Goal: Information Seeking & Learning: Learn about a topic

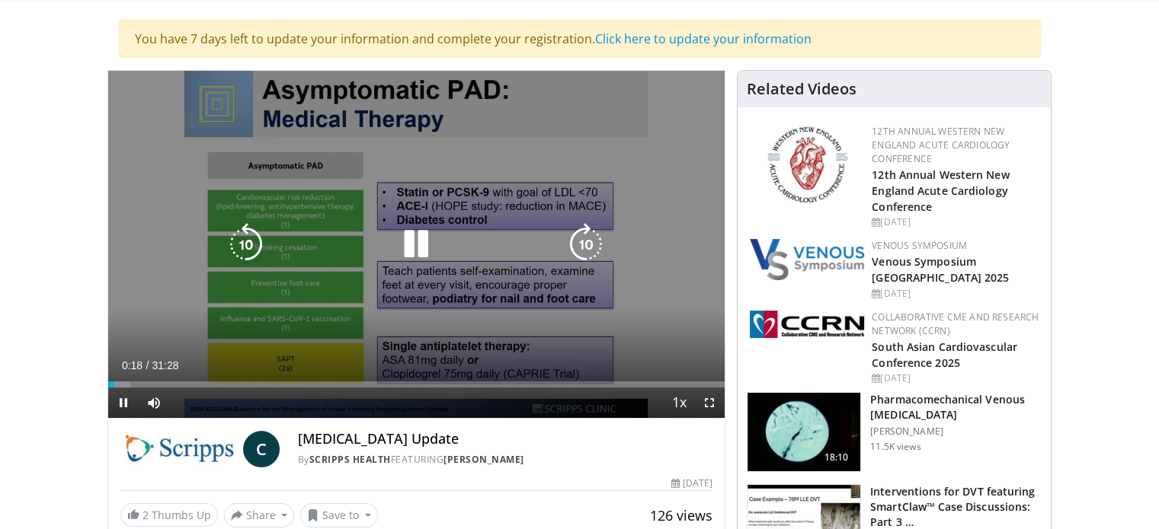
scroll to position [152, 0]
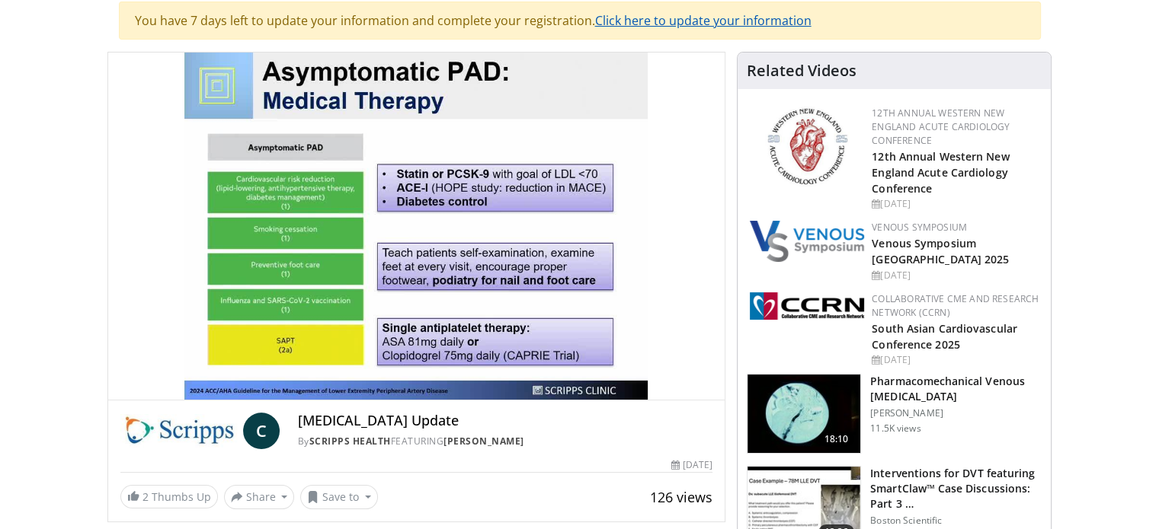
click at [696, 14] on link "Click here to update your information" at bounding box center [703, 20] width 216 height 17
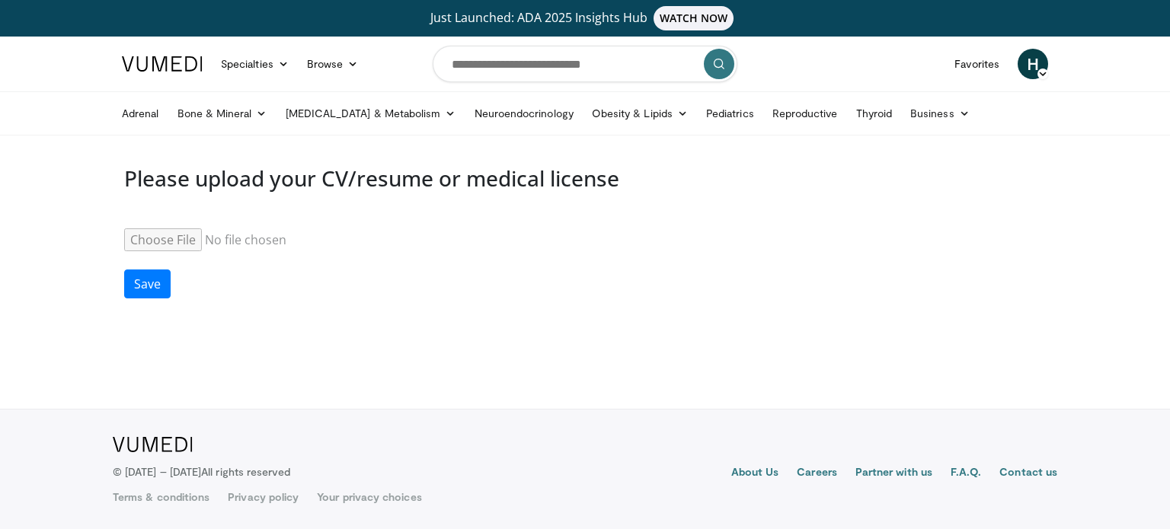
click at [155, 236] on input "Resume" at bounding box center [240, 240] width 233 height 23
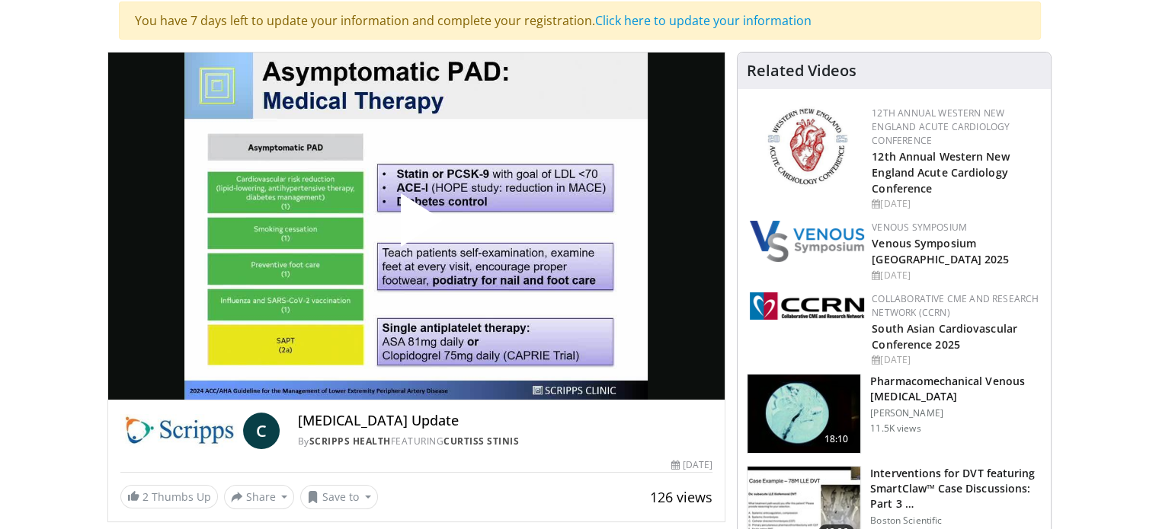
scroll to position [154, 0]
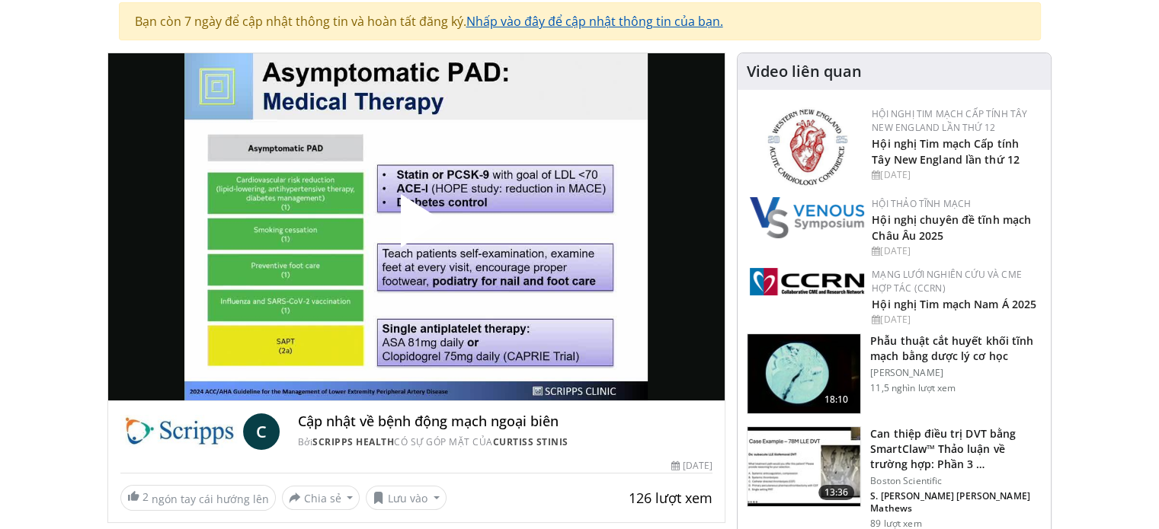
click at [534, 17] on font "Nhấp vào đây để cập nhật thông tin của bạn." at bounding box center [594, 21] width 257 height 17
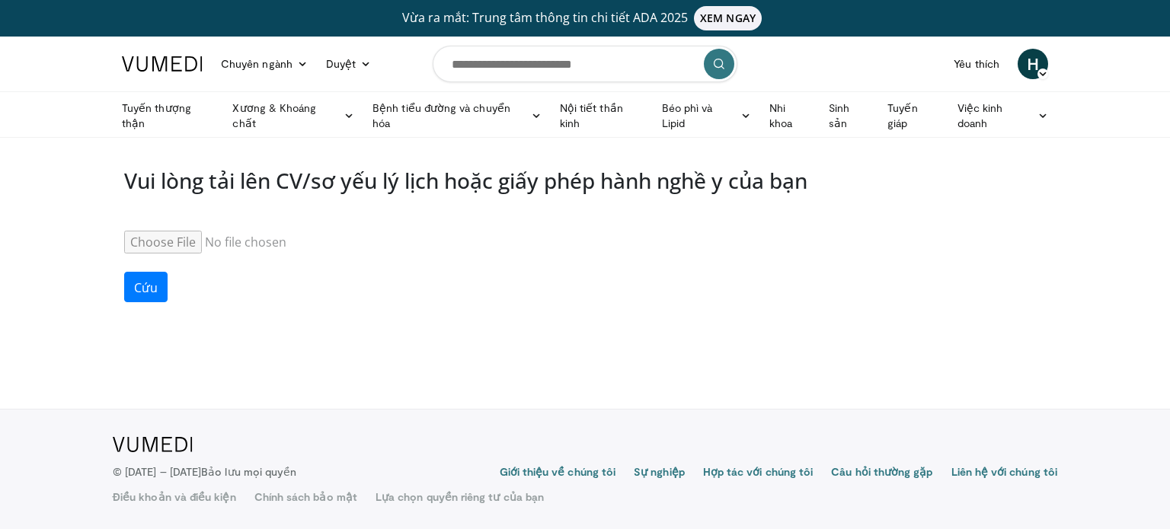
click at [189, 237] on input "Bản tóm tắt" at bounding box center [240, 242] width 233 height 23
type input "**********"
click at [145, 283] on font "Cứu" at bounding box center [146, 288] width 24 height 17
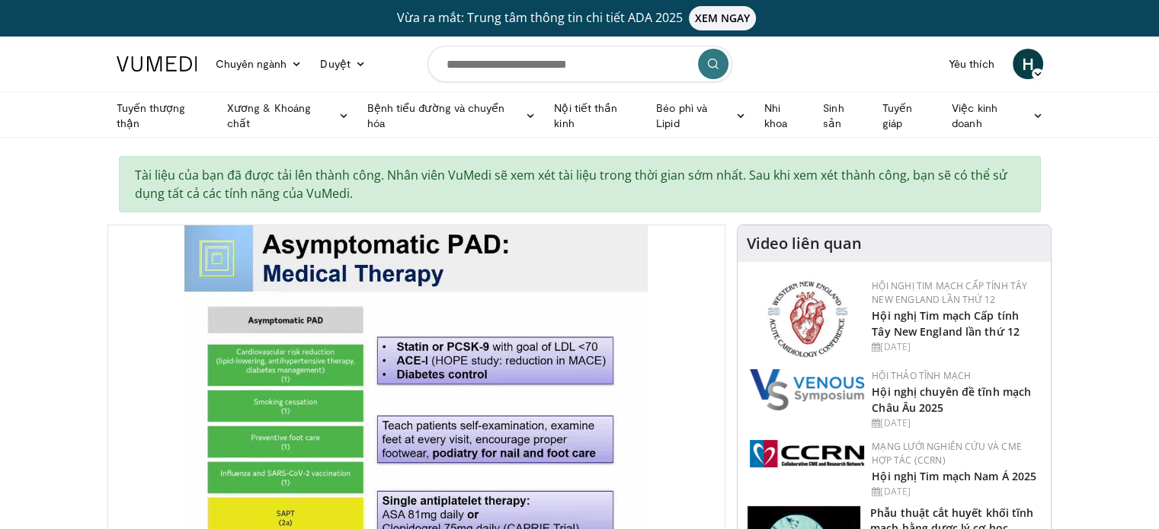
click at [766, 170] on font "Tài liệu của bạn đã được tải lên thành công. Nhân viên VuMedi sẽ xem xét tài li…" at bounding box center [571, 184] width 872 height 35
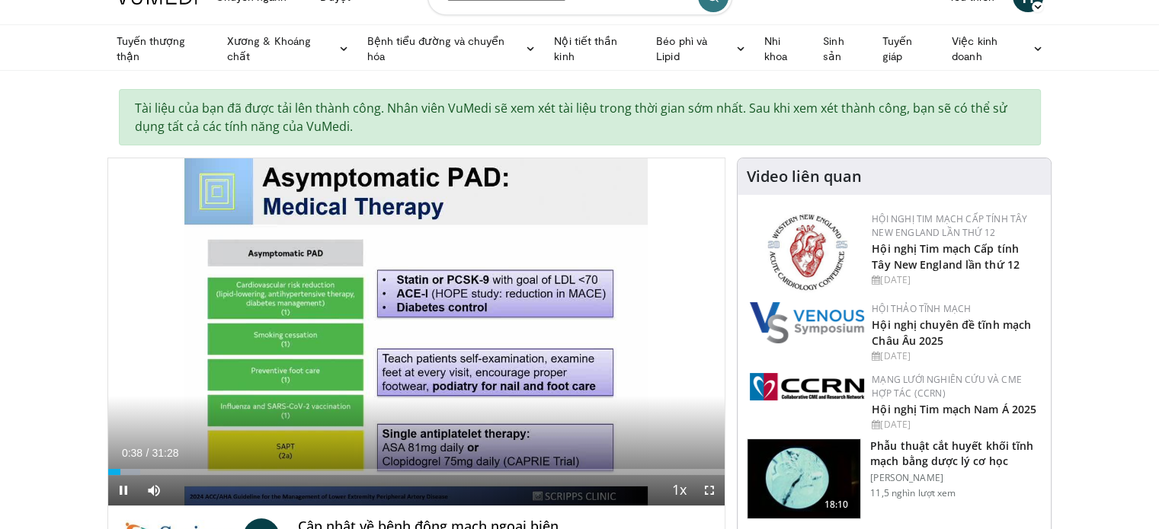
scroll to position [76, 0]
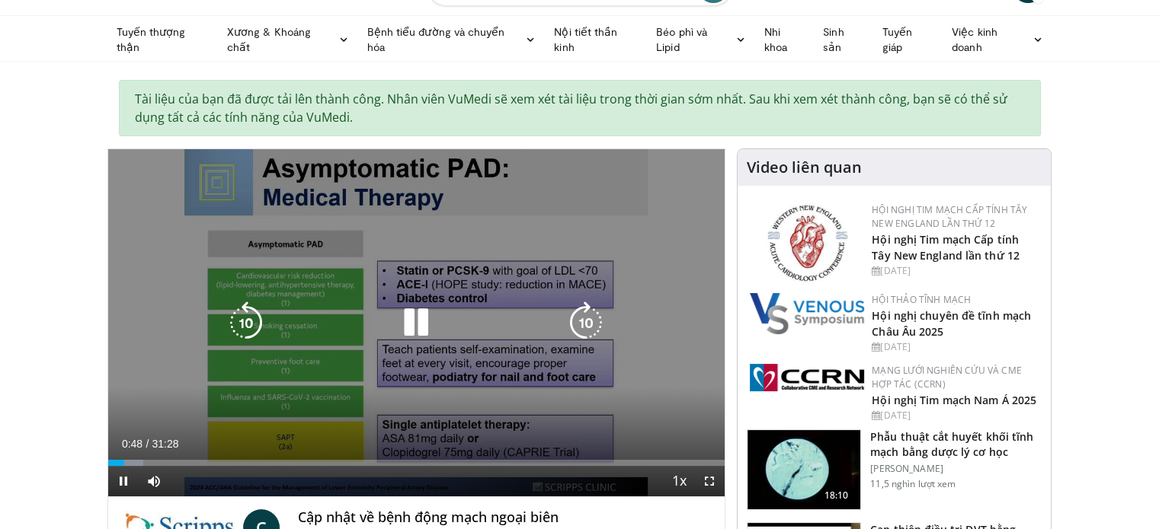
click at [420, 324] on icon "Video Player" at bounding box center [416, 323] width 43 height 43
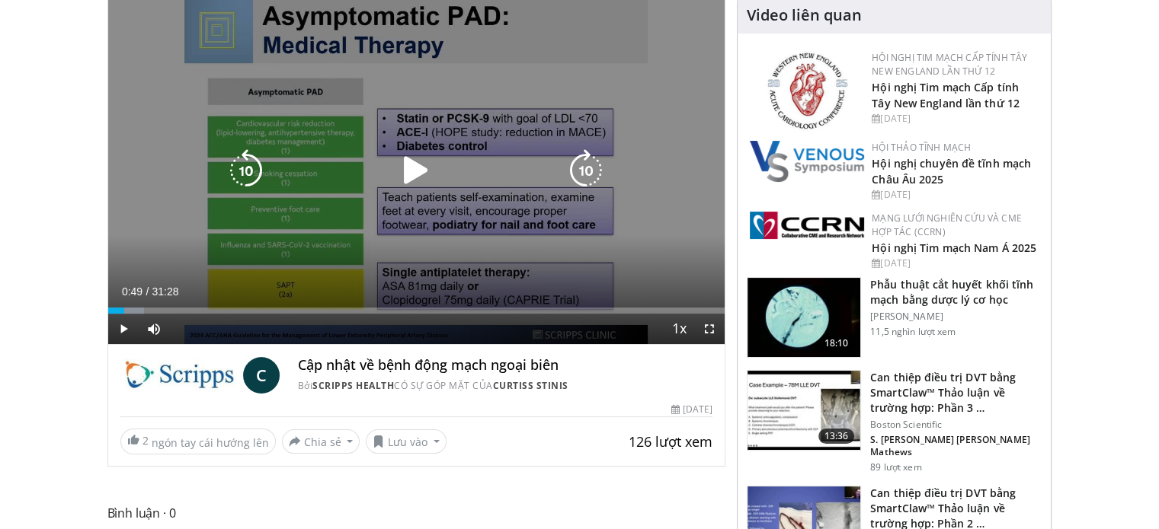
scroll to position [208, 0]
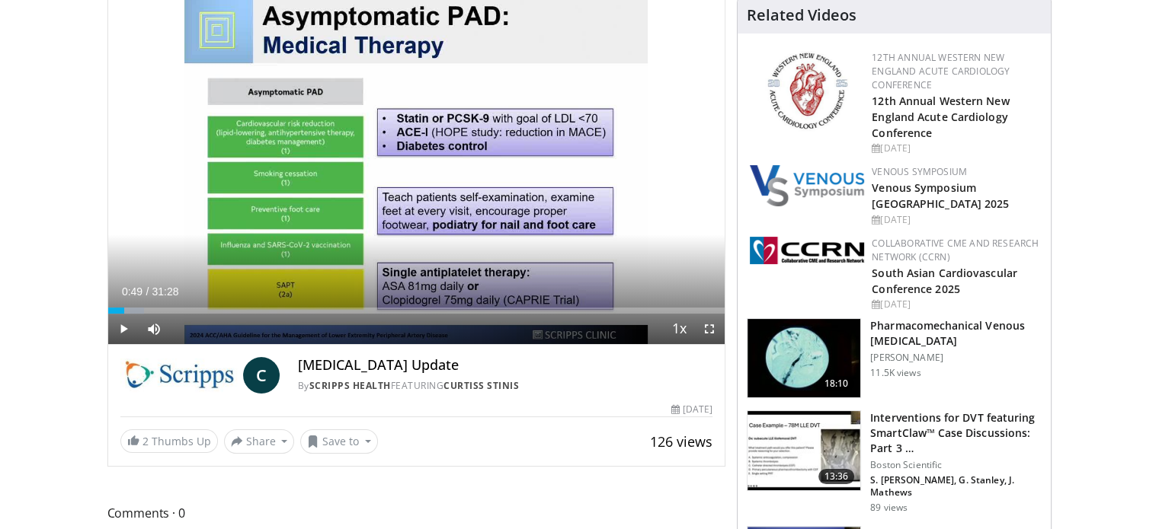
drag, startPoint x: 299, startPoint y: 362, endPoint x: 521, endPoint y: 368, distance: 221.7
click at [525, 368] on h4 "[MEDICAL_DATA] Update" at bounding box center [505, 365] width 414 height 17
copy h4 "Peripheral Arterial Disease Update"
drag, startPoint x: 123, startPoint y: 305, endPoint x: 94, endPoint y: 305, distance: 28.2
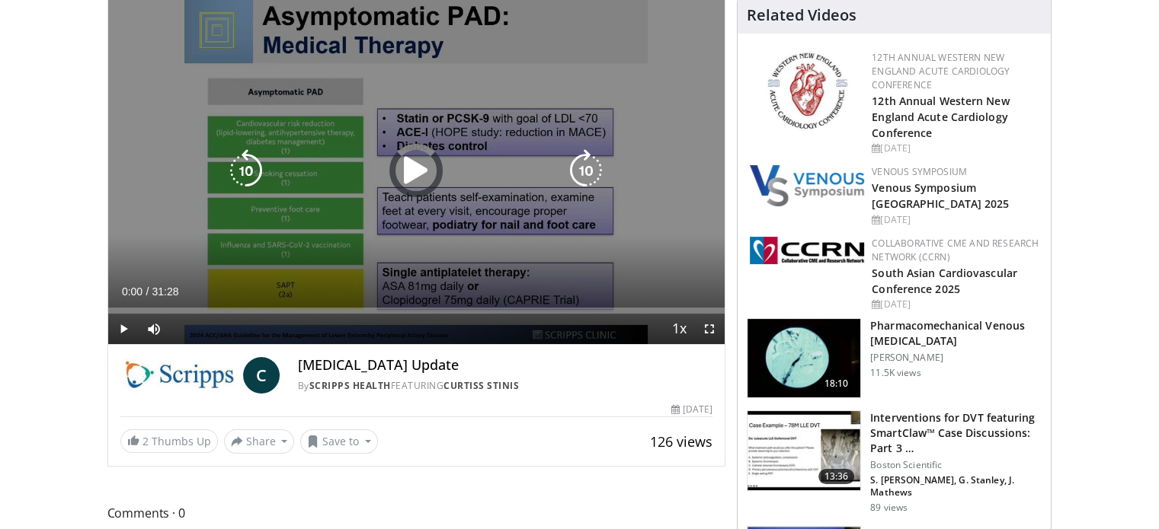
scroll to position [132, 0]
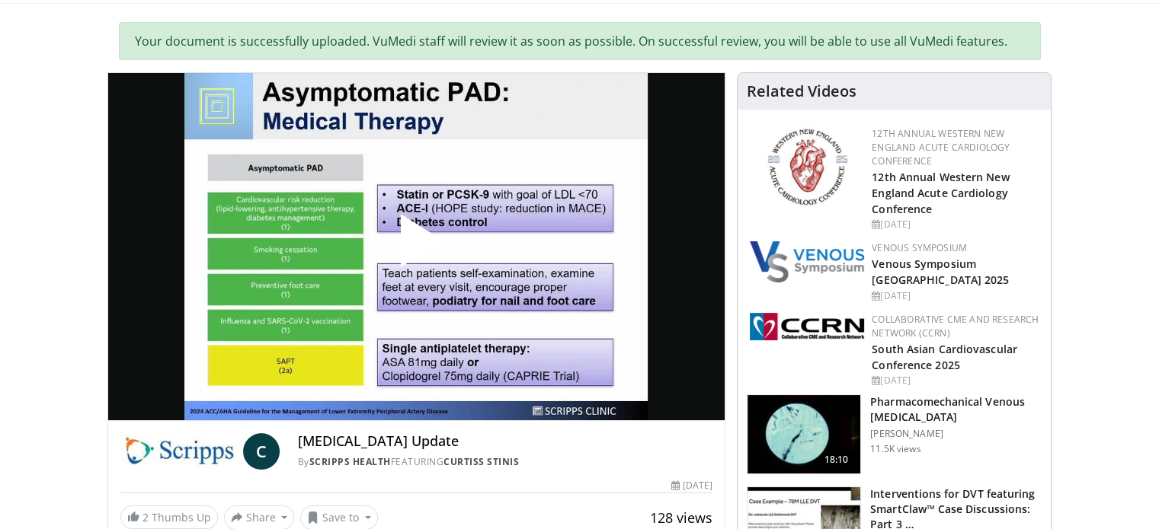
click at [416, 247] on span "Video Player" at bounding box center [416, 247] width 0 height 0
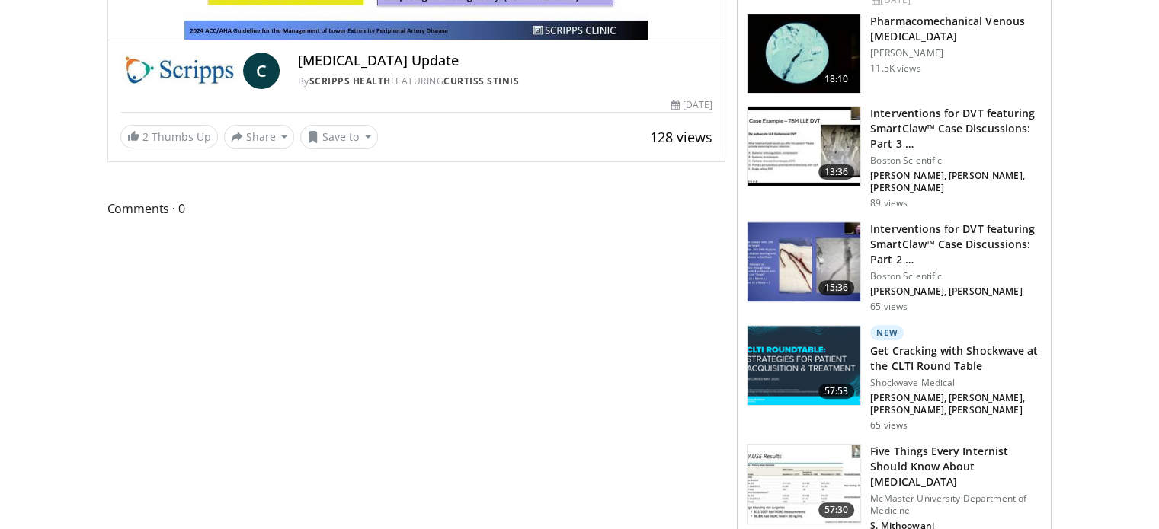
scroll to position [493, 0]
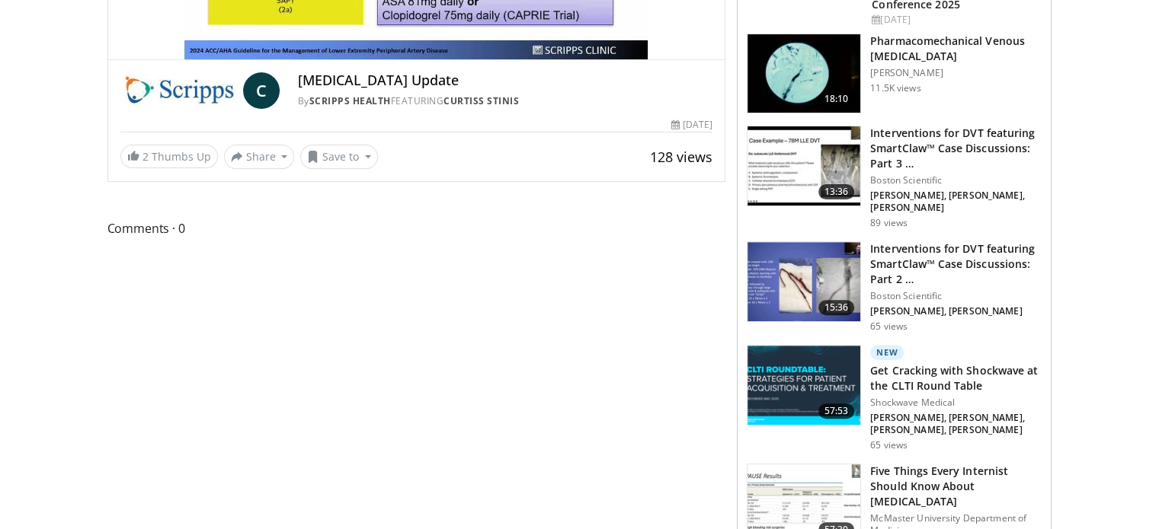
drag, startPoint x: 296, startPoint y: 75, endPoint x: 471, endPoint y: 79, distance: 174.5
click at [471, 79] on div "C Peripheral Arterial Disease Update By Scripps Health FEATURING Curtiss Stinis…" at bounding box center [416, 90] width 593 height 37
copy h4 "[MEDICAL_DATA]"
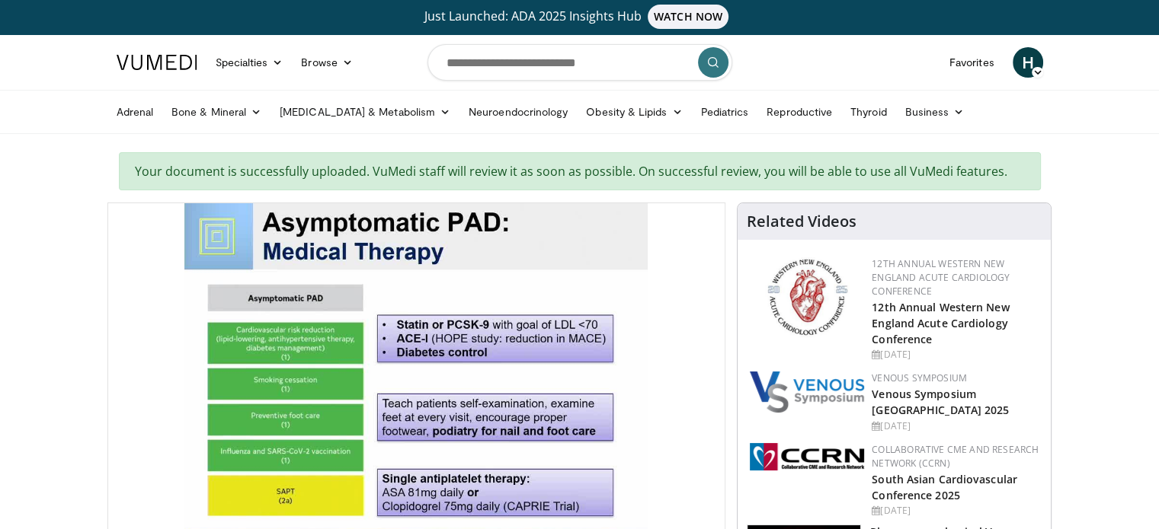
scroll to position [0, 0]
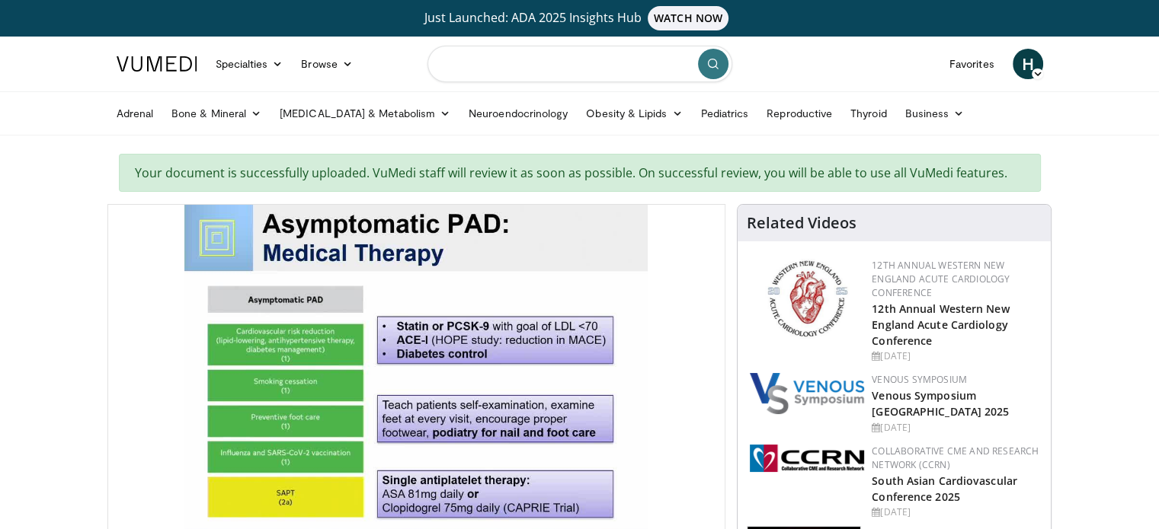
click at [600, 64] on input "Search topics, interventions" at bounding box center [579, 64] width 305 height 37
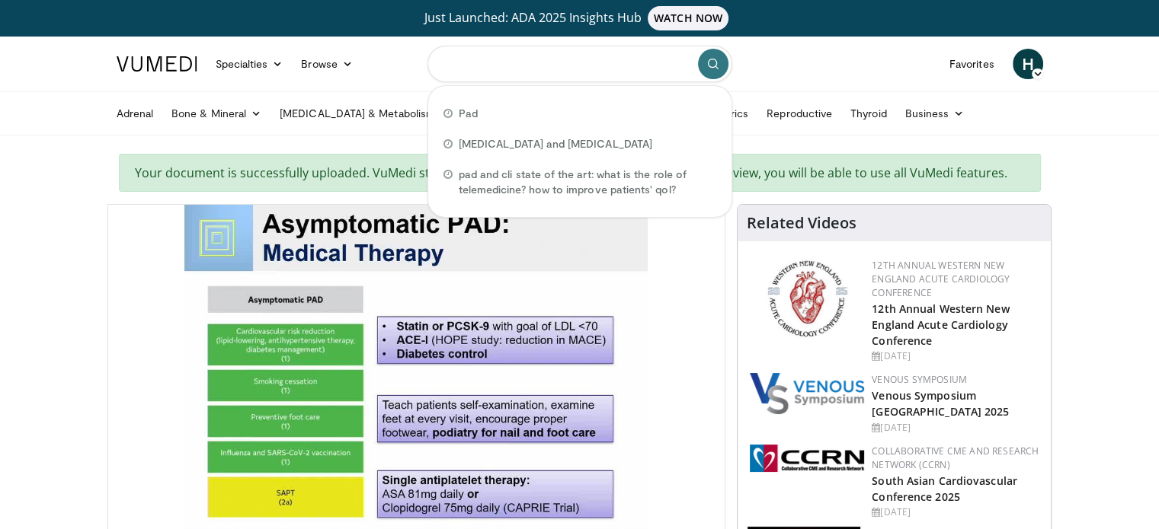
paste input "**********"
type input "**********"
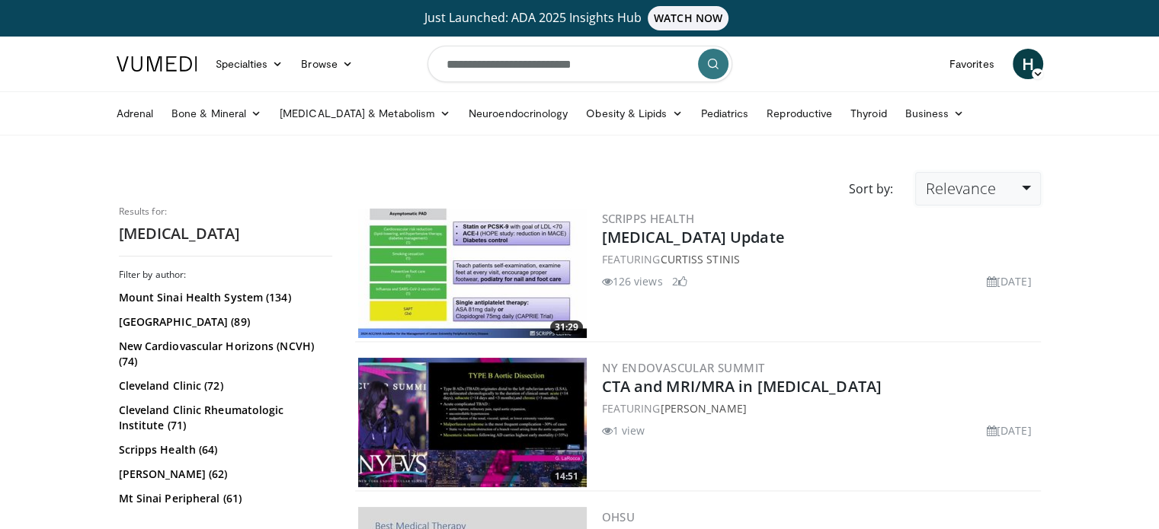
click at [995, 185] on span "Relevance" at bounding box center [960, 188] width 70 height 21
click at [963, 327] on link "Newest" at bounding box center [976, 323] width 120 height 24
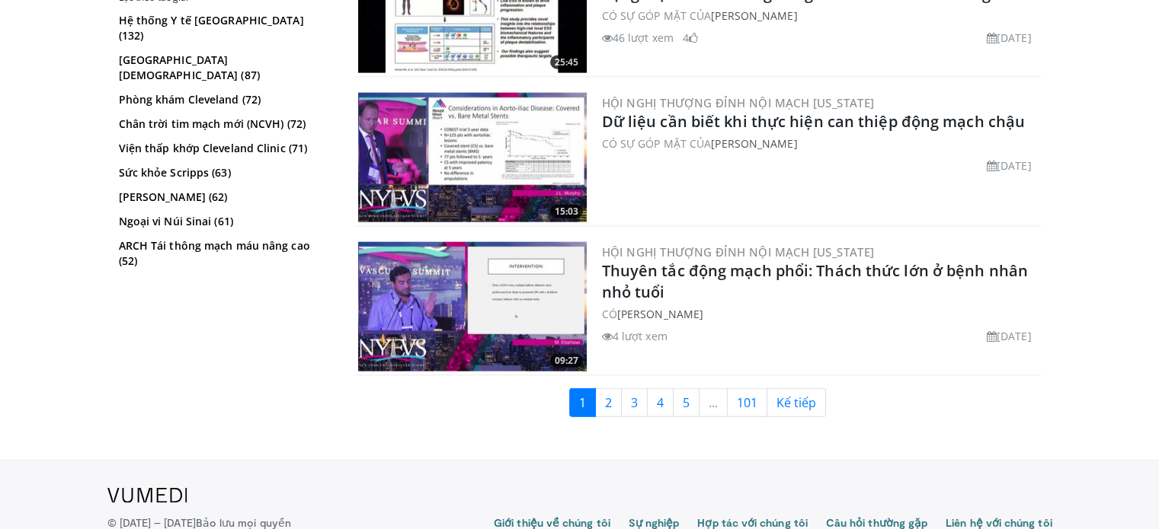
scroll to position [3580, 0]
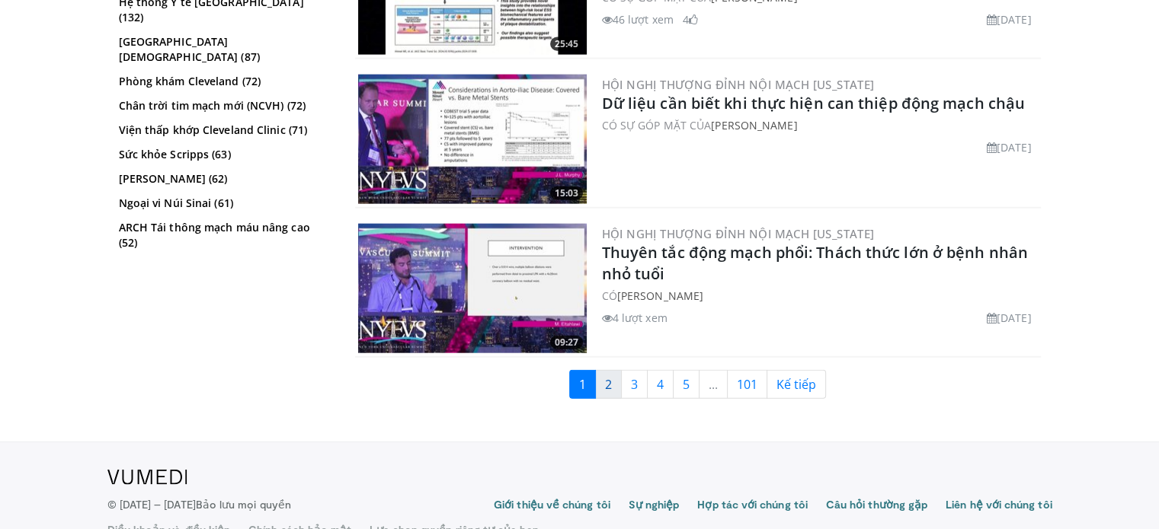
click at [605, 376] on font "2" at bounding box center [608, 384] width 7 height 17
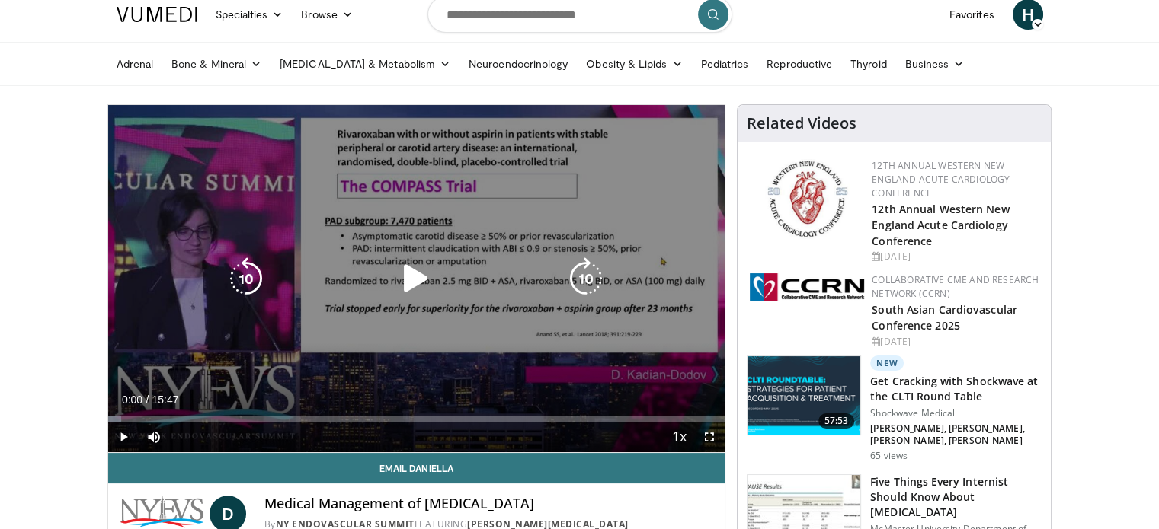
scroll to position [76, 0]
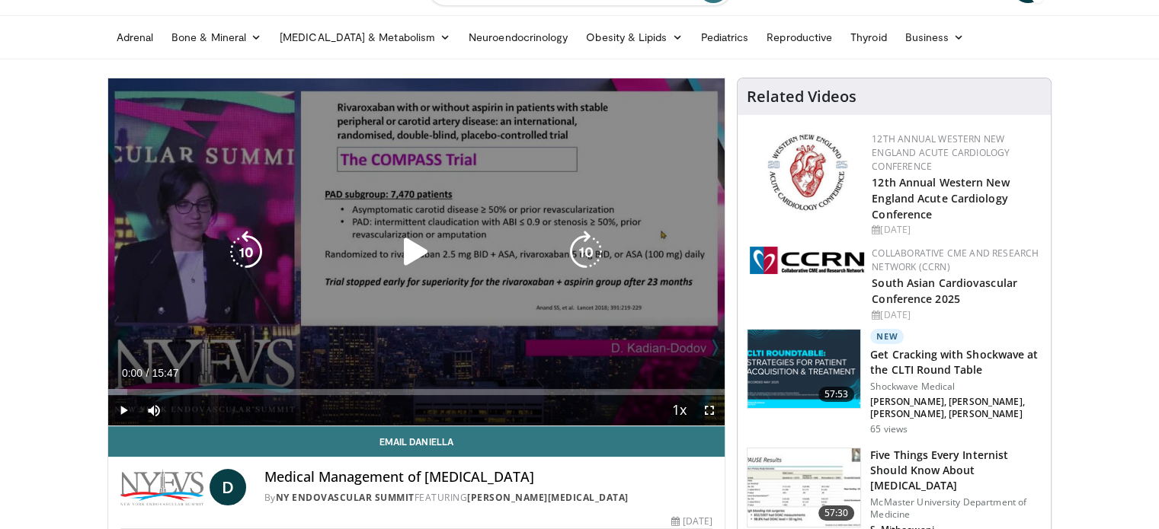
click at [414, 244] on icon "Video Player" at bounding box center [416, 252] width 43 height 43
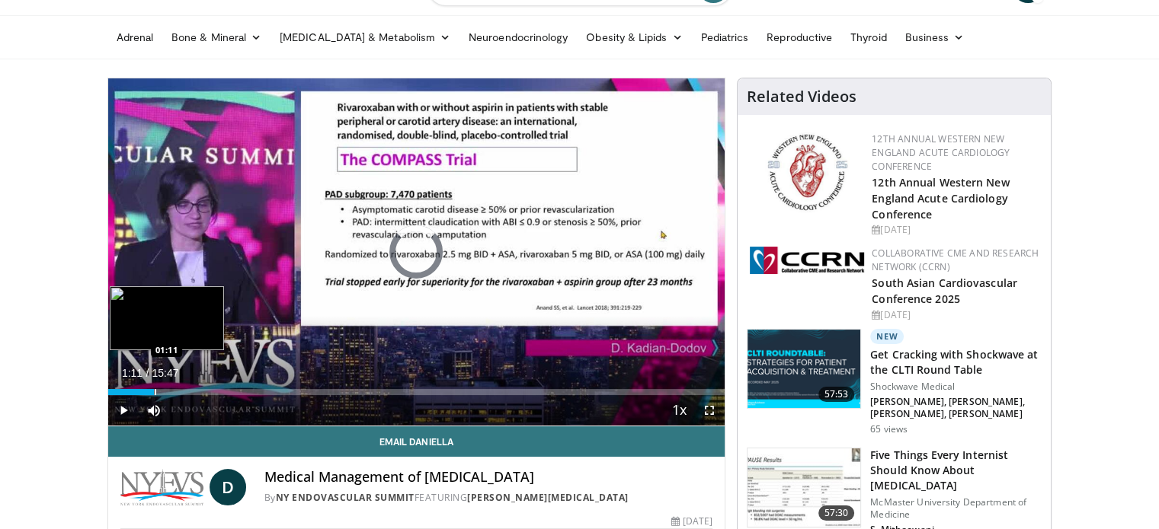
click at [155, 392] on div "Progress Bar" at bounding box center [156, 392] width 2 height 6
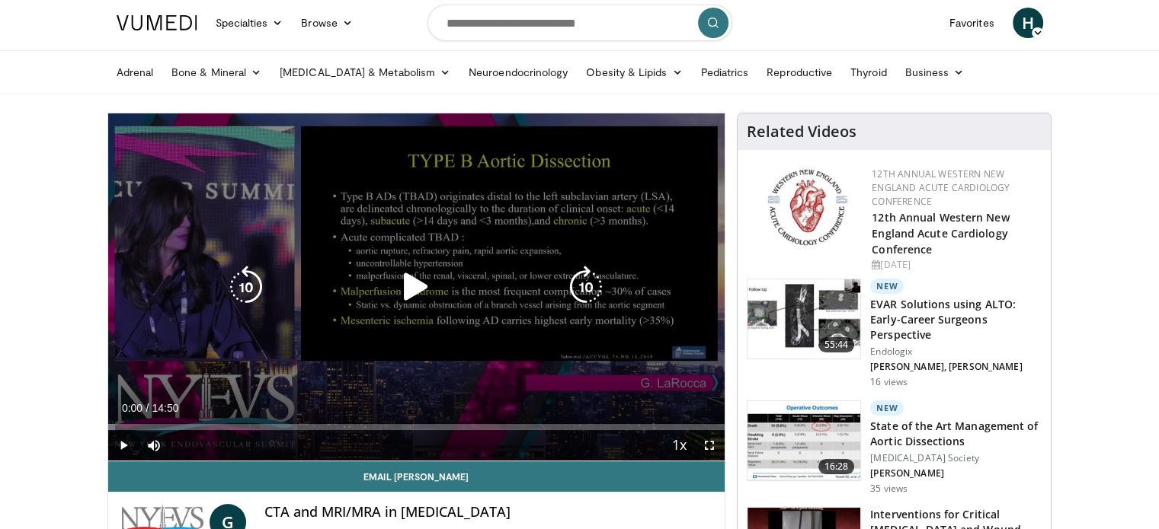
scroll to position [76, 0]
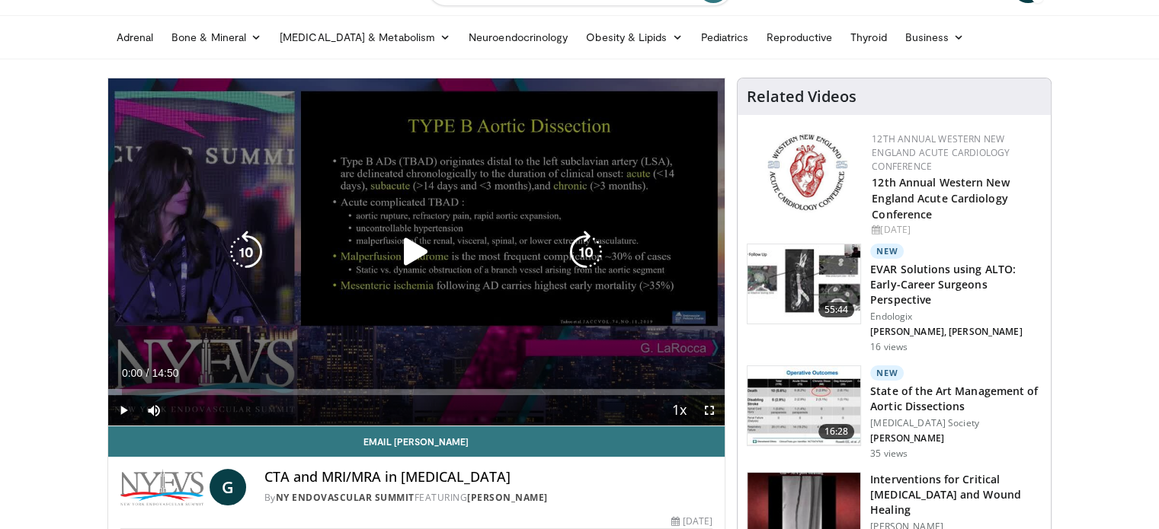
click at [410, 262] on icon "Video Player" at bounding box center [416, 252] width 43 height 43
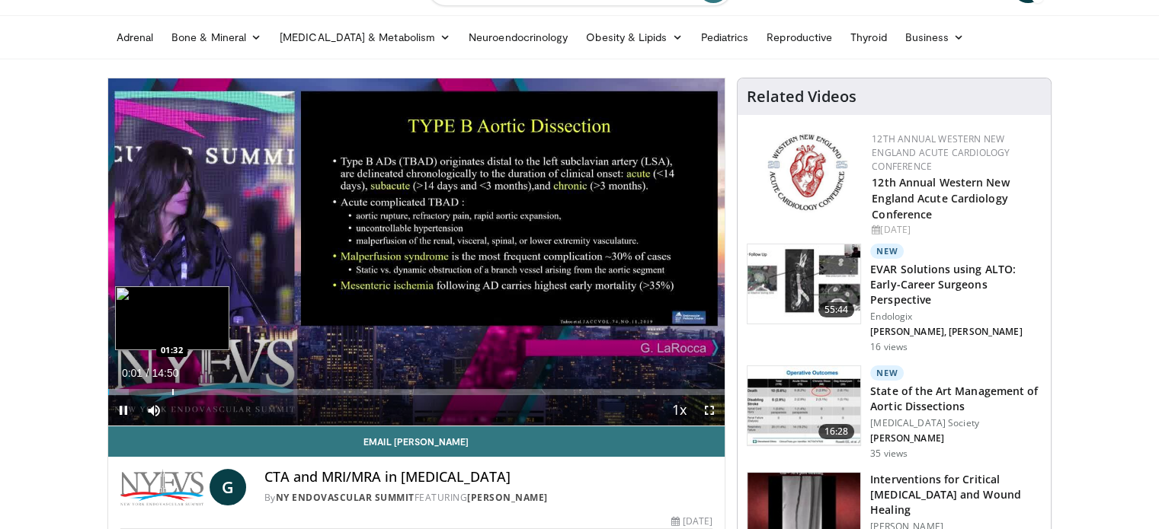
click at [171, 386] on div "Loaded : 3.37% 00:01 01:32" at bounding box center [416, 388] width 617 height 14
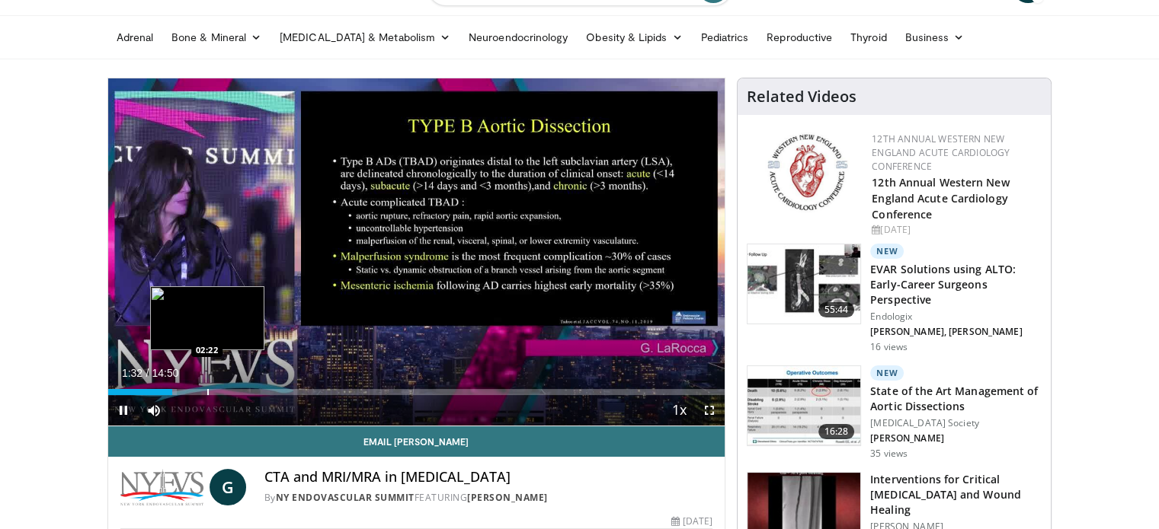
click at [207, 389] on div "Progress Bar" at bounding box center [208, 392] width 2 height 6
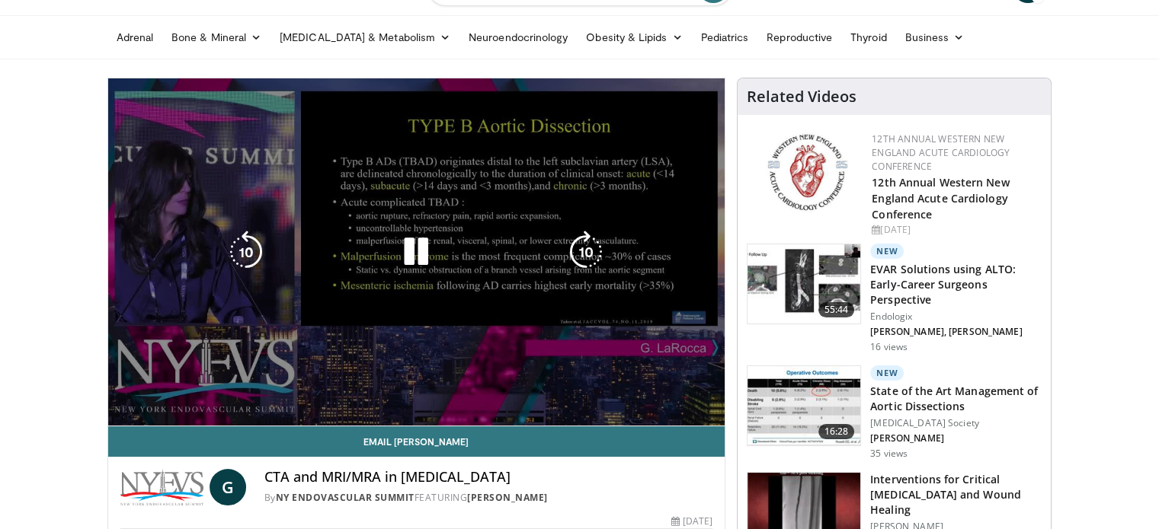
click at [293, 389] on div "10 seconds Tap to unmute" at bounding box center [416, 251] width 617 height 347
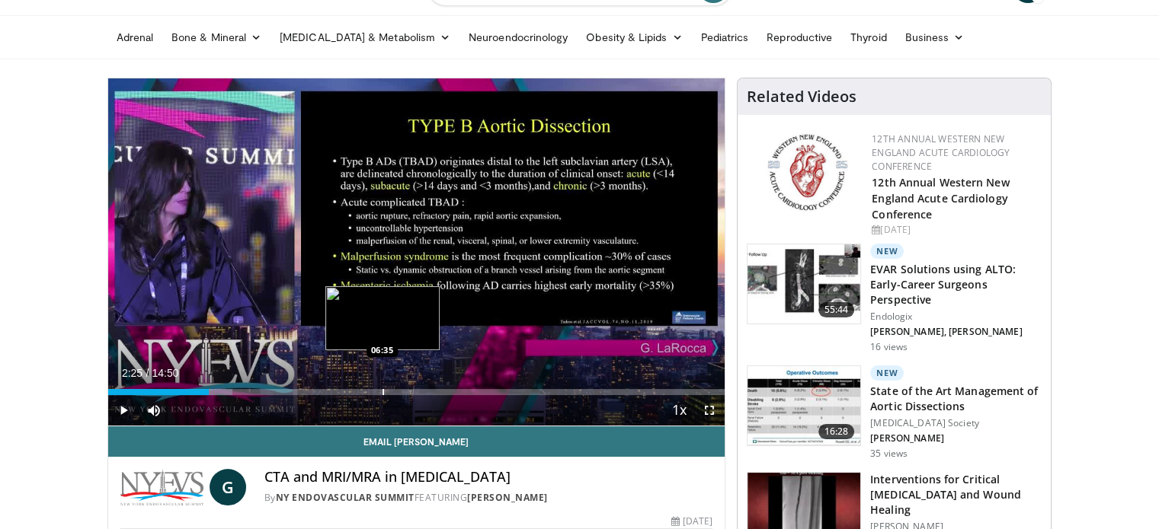
click at [382, 392] on div "Progress Bar" at bounding box center [383, 392] width 2 height 6
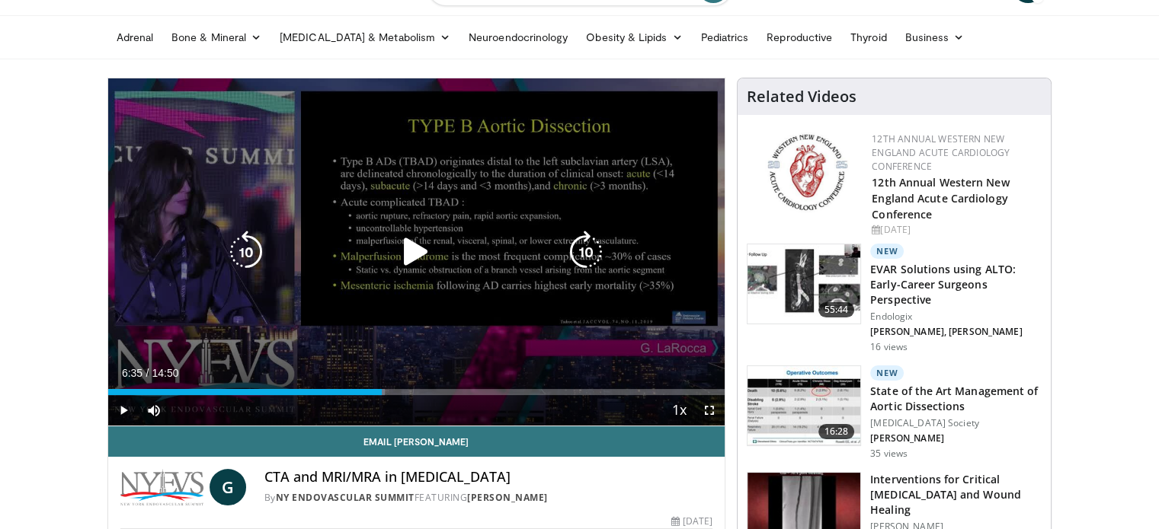
click at [421, 266] on icon "Video Player" at bounding box center [416, 252] width 43 height 43
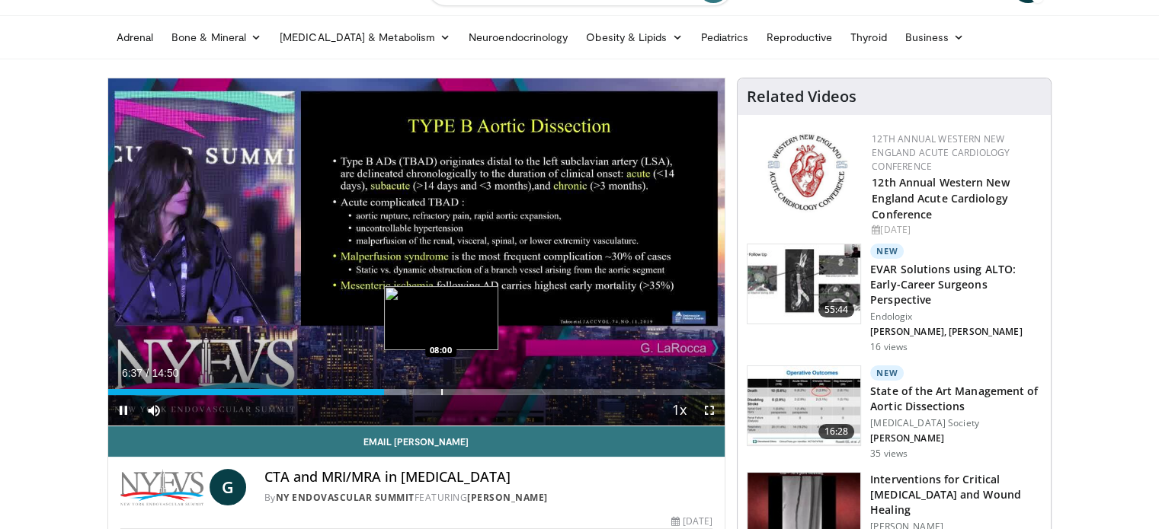
click at [441, 391] on div "Progress Bar" at bounding box center [442, 392] width 2 height 6
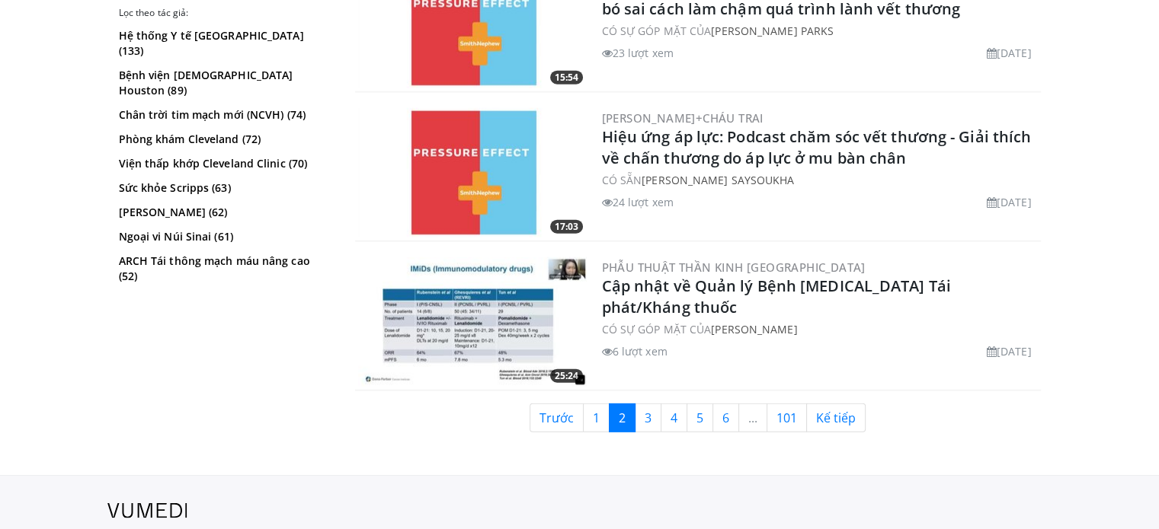
scroll to position [3580, 0]
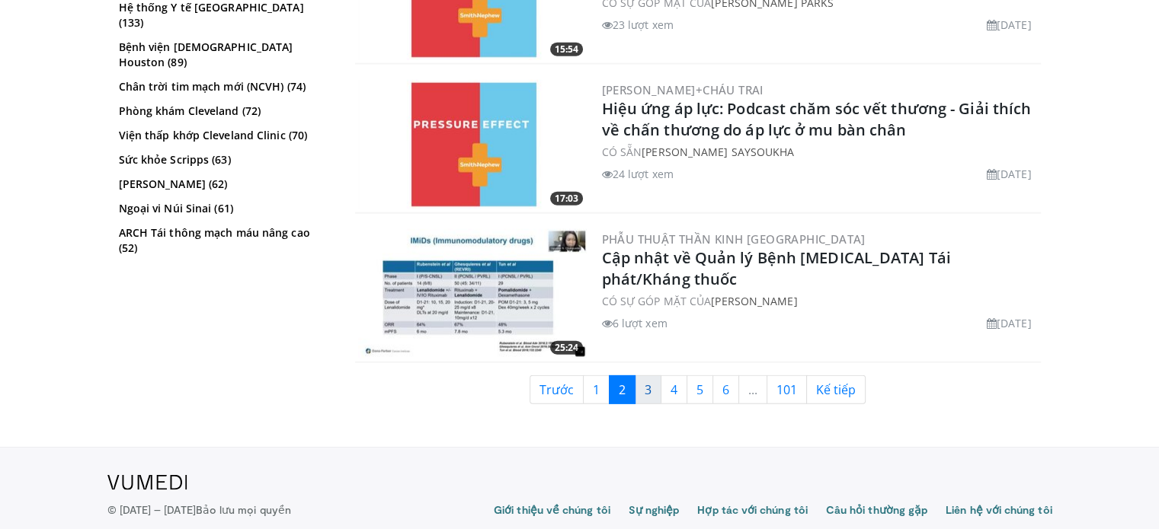
click at [653, 383] on link "3" at bounding box center [648, 390] width 27 height 29
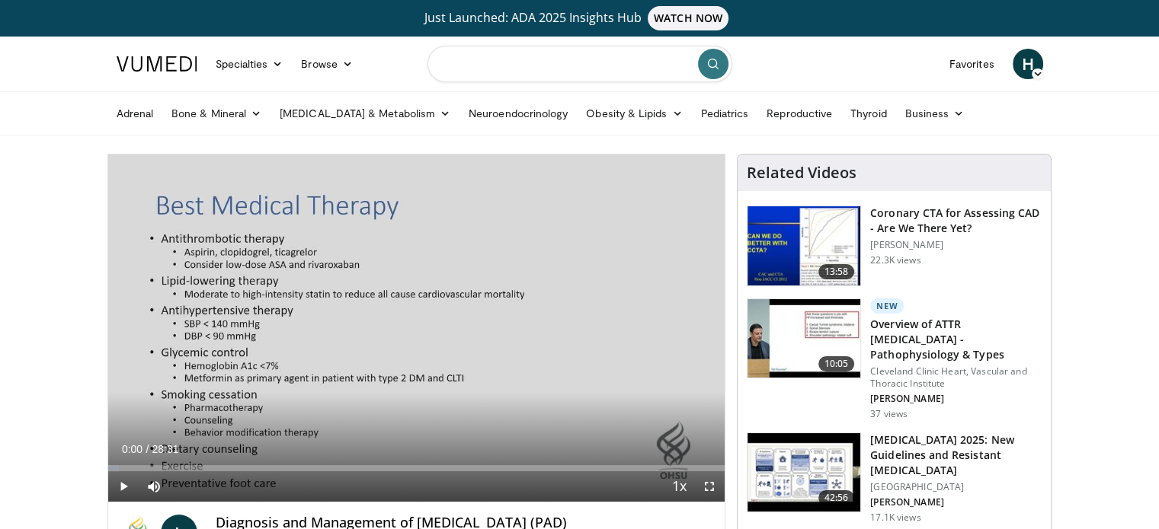
click at [550, 57] on input "Search topics, interventions" at bounding box center [579, 64] width 305 height 37
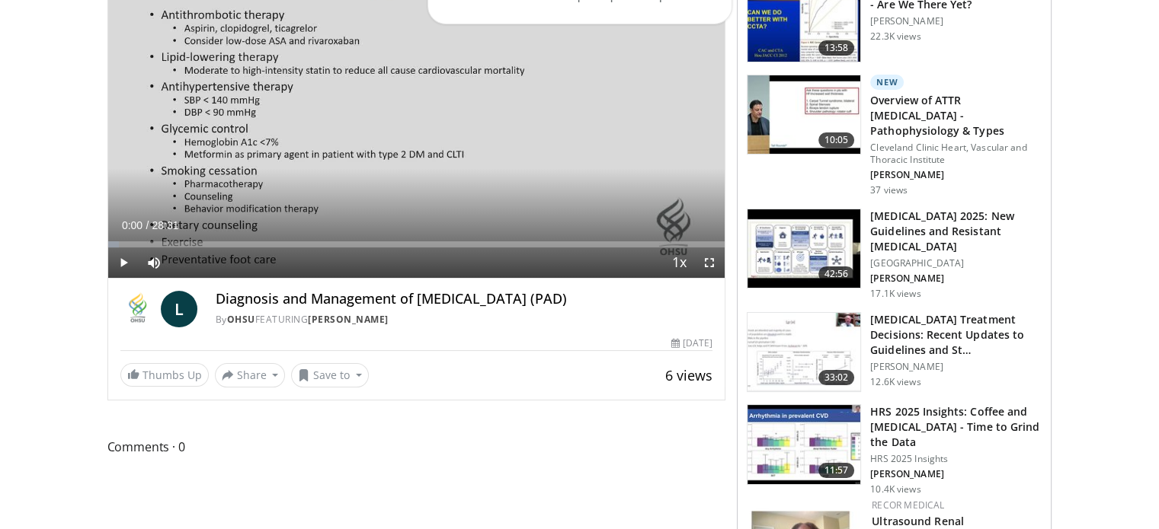
scroll to position [229, 0]
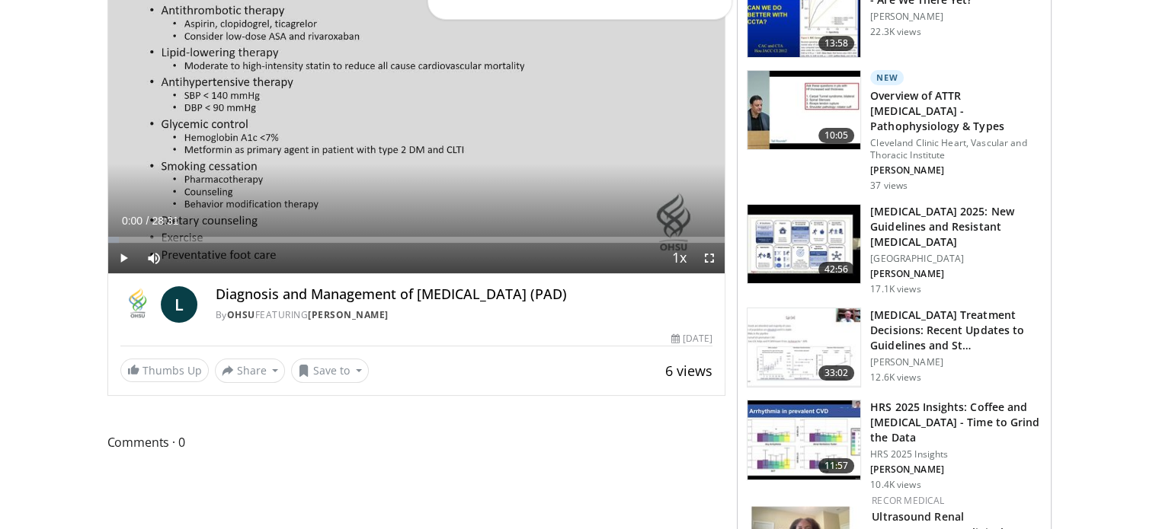
drag, startPoint x: 417, startPoint y: 295, endPoint x: 591, endPoint y: 289, distance: 174.5
click at [591, 289] on h4 "Diagnosis and Management of [MEDICAL_DATA] (PAD)" at bounding box center [464, 294] width 497 height 17
copy h4 "[MEDICAL_DATA]"
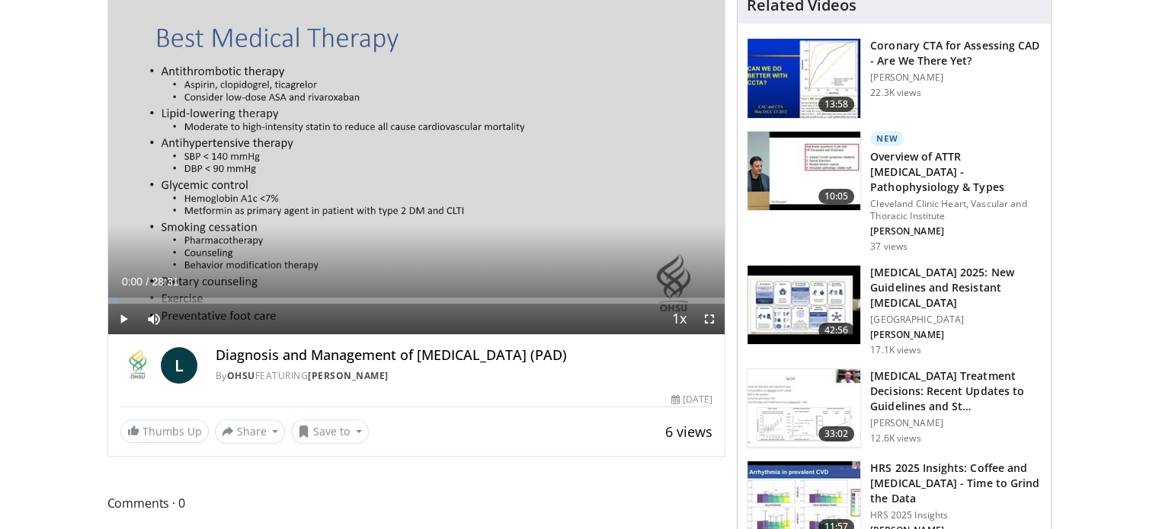
scroll to position [152, 0]
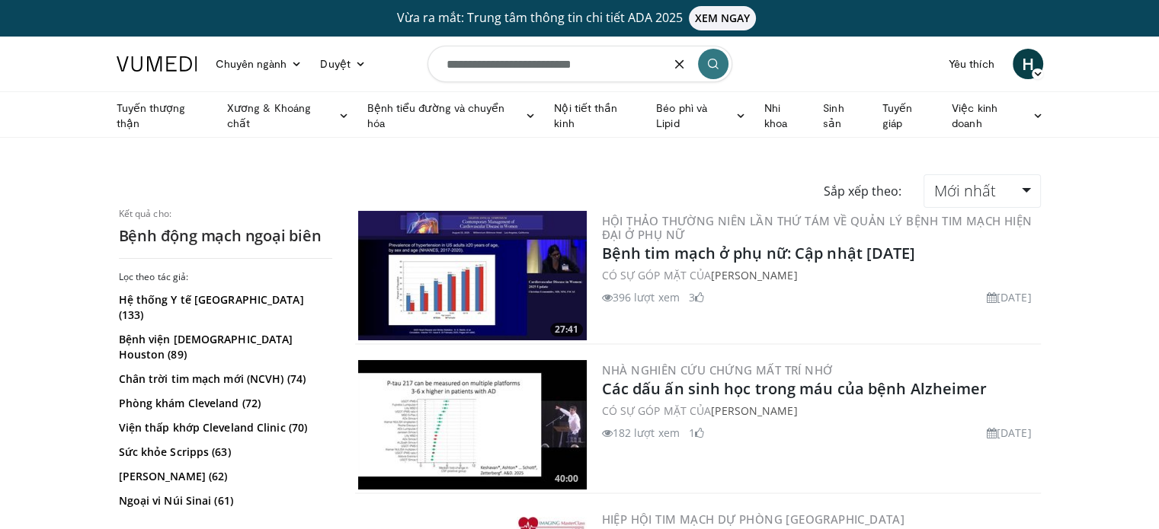
click at [536, 59] on input "**********" at bounding box center [579, 64] width 305 height 37
click at [442, 63] on input "**********" at bounding box center [579, 64] width 305 height 37
type input "**********"
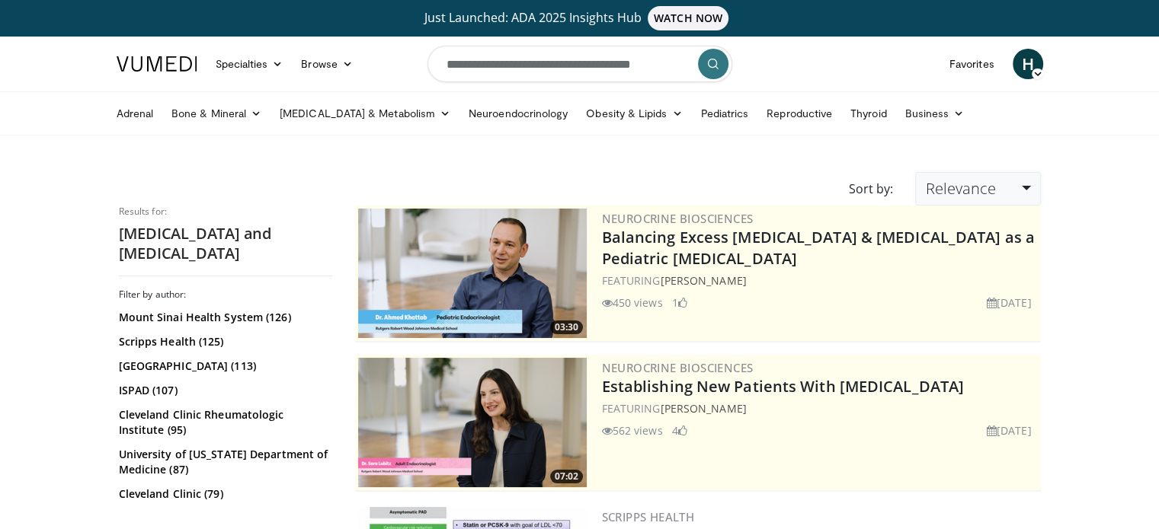
click at [971, 184] on span "Relevance" at bounding box center [960, 188] width 70 height 21
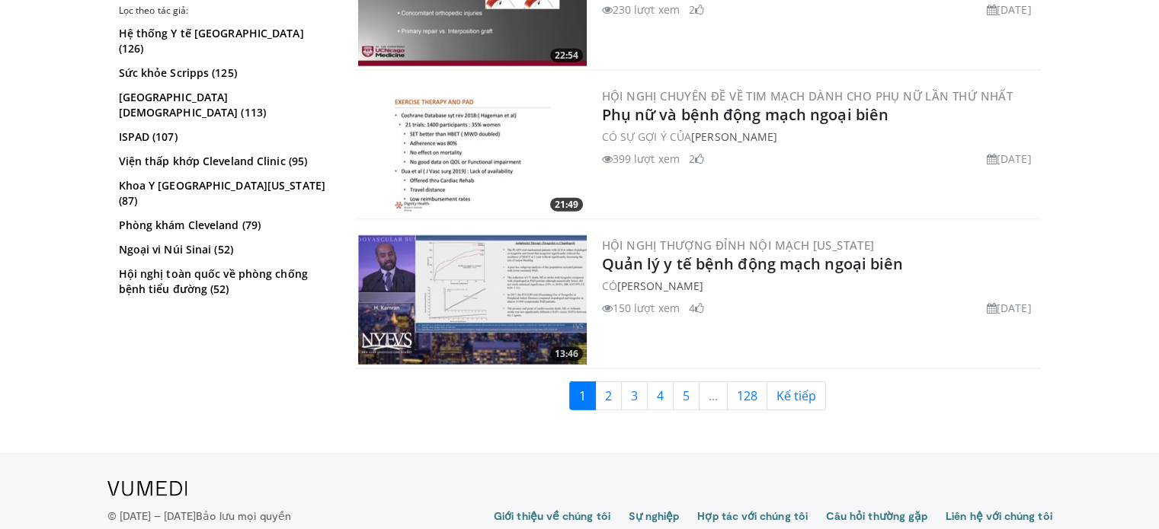
scroll to position [3892, 0]
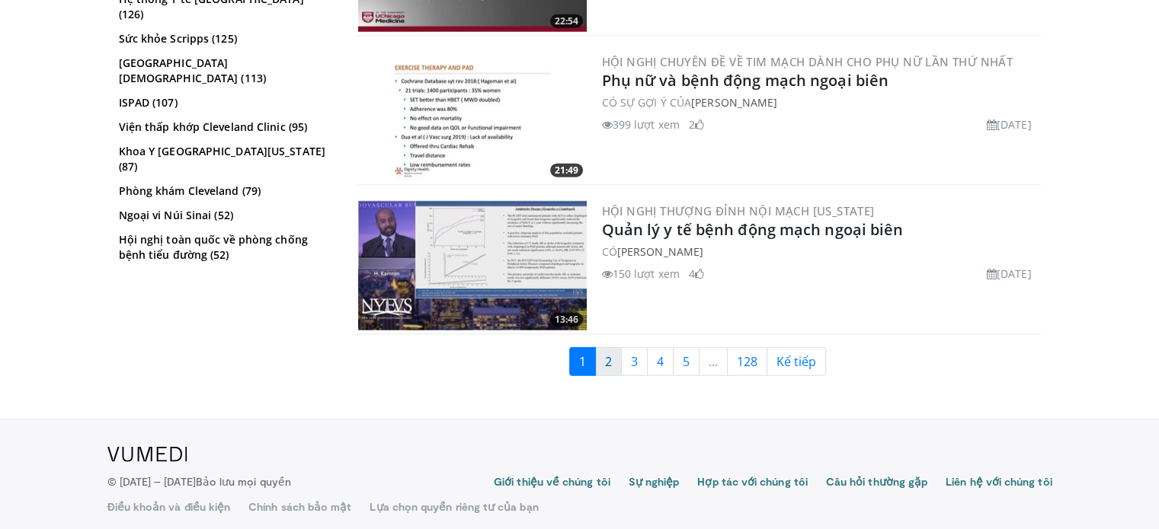
click at [610, 353] on font "2" at bounding box center [608, 361] width 7 height 17
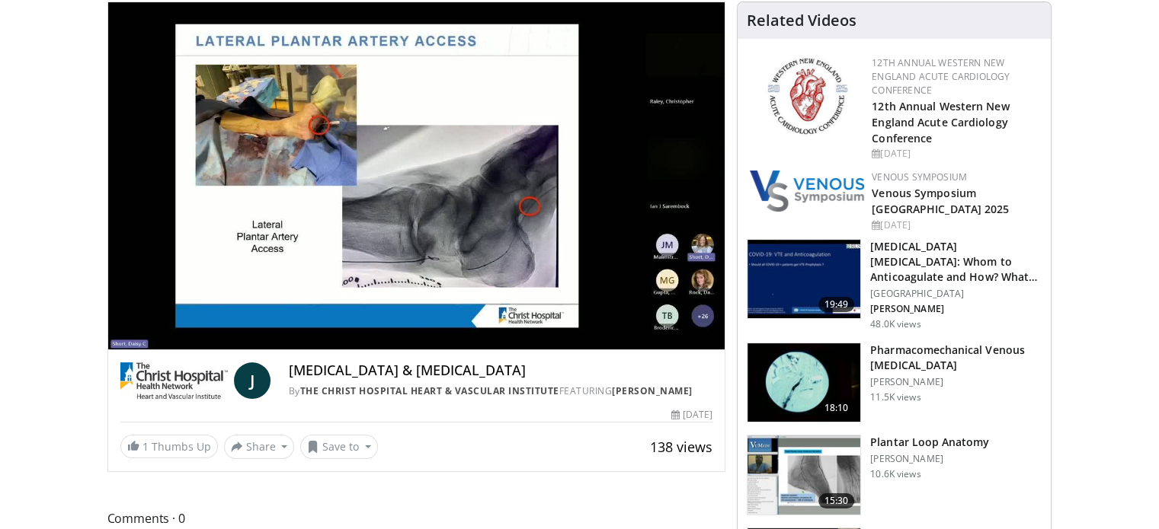
scroll to position [76, 0]
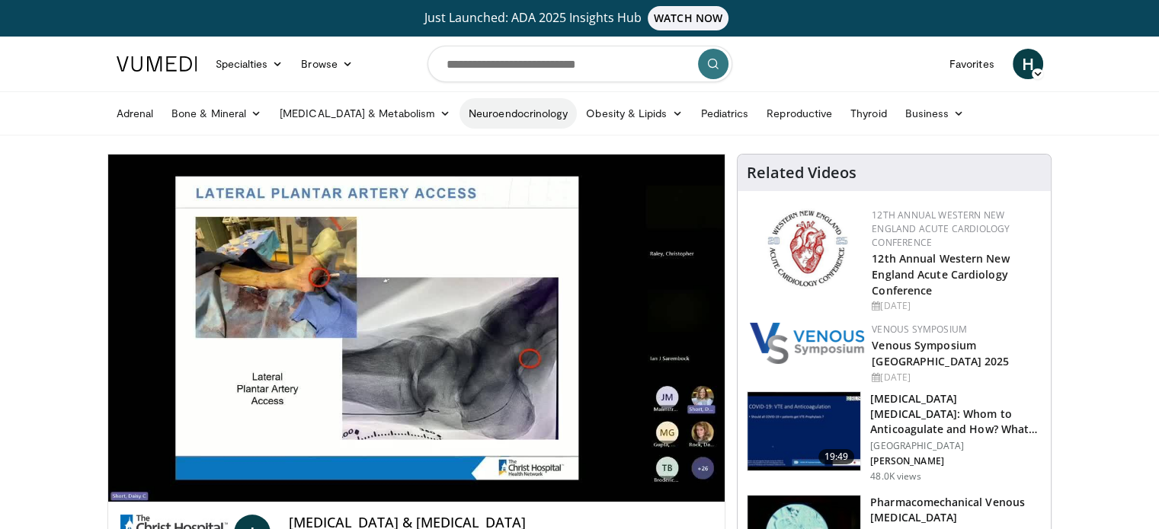
scroll to position [0, 0]
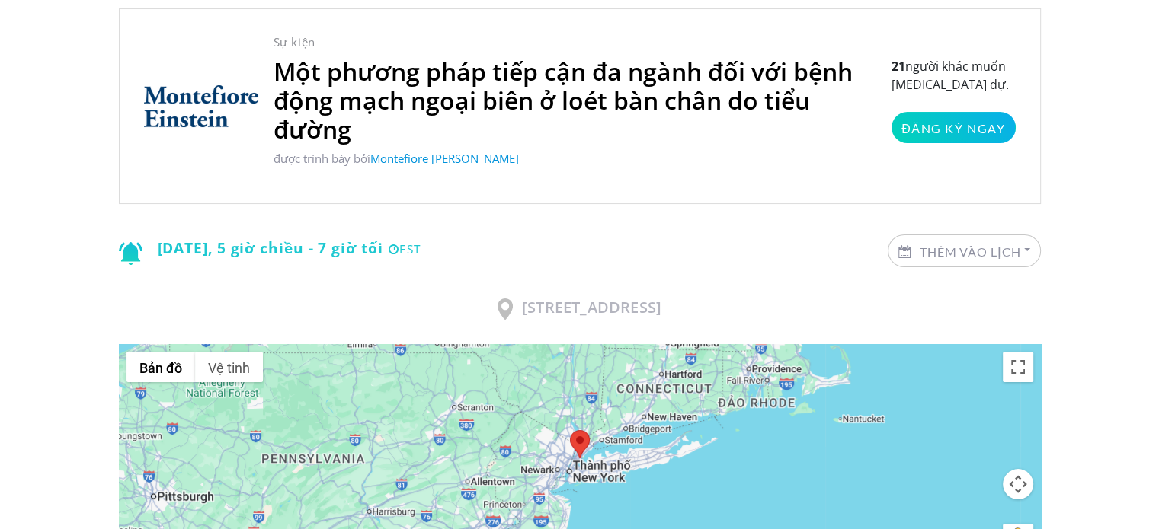
scroll to position [76, 0]
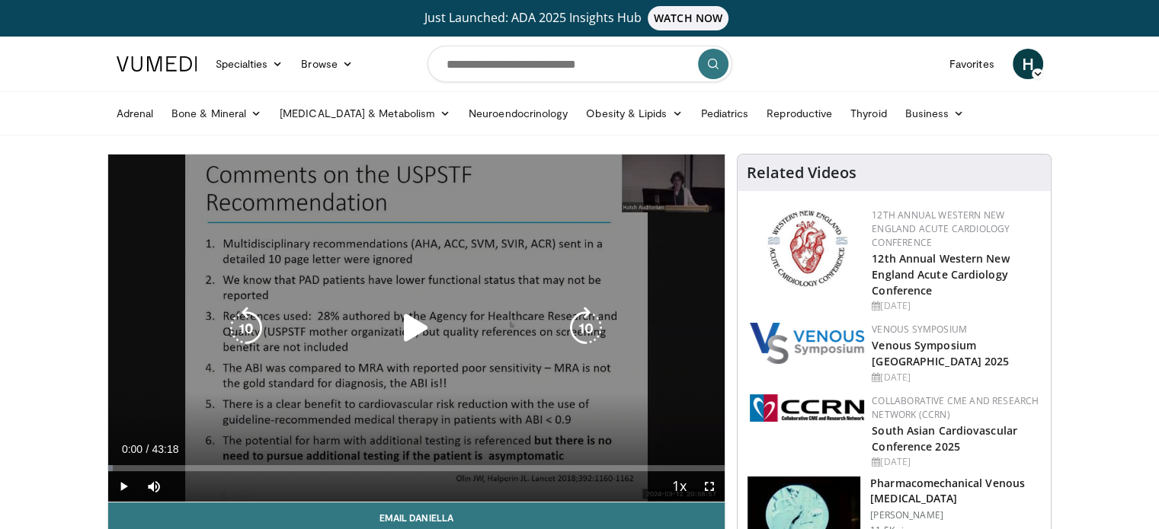
click at [439, 286] on div "10 seconds Tap to unmute" at bounding box center [416, 328] width 617 height 347
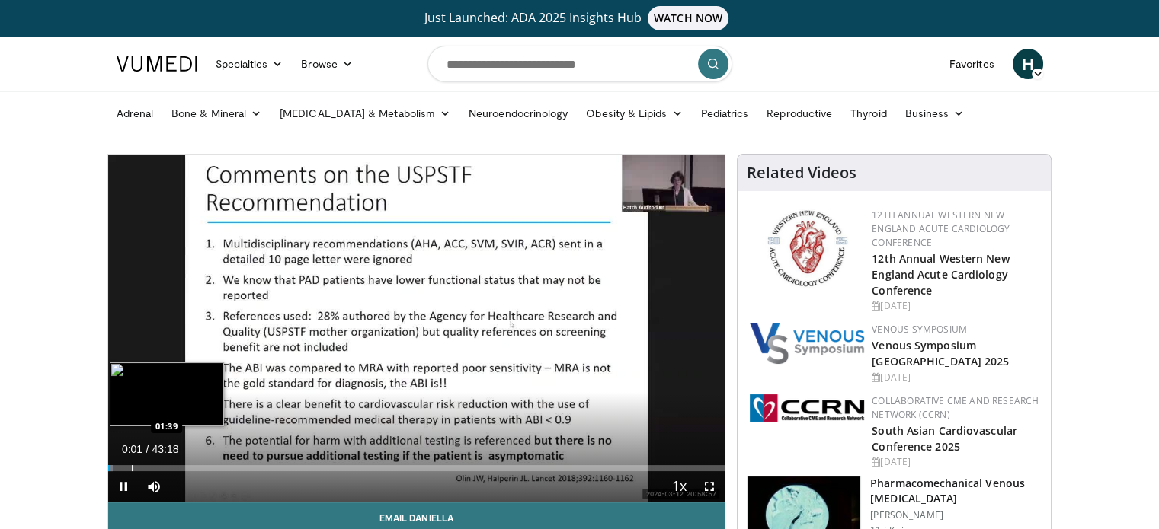
click at [132, 465] on div "Progress Bar" at bounding box center [133, 468] width 2 height 6
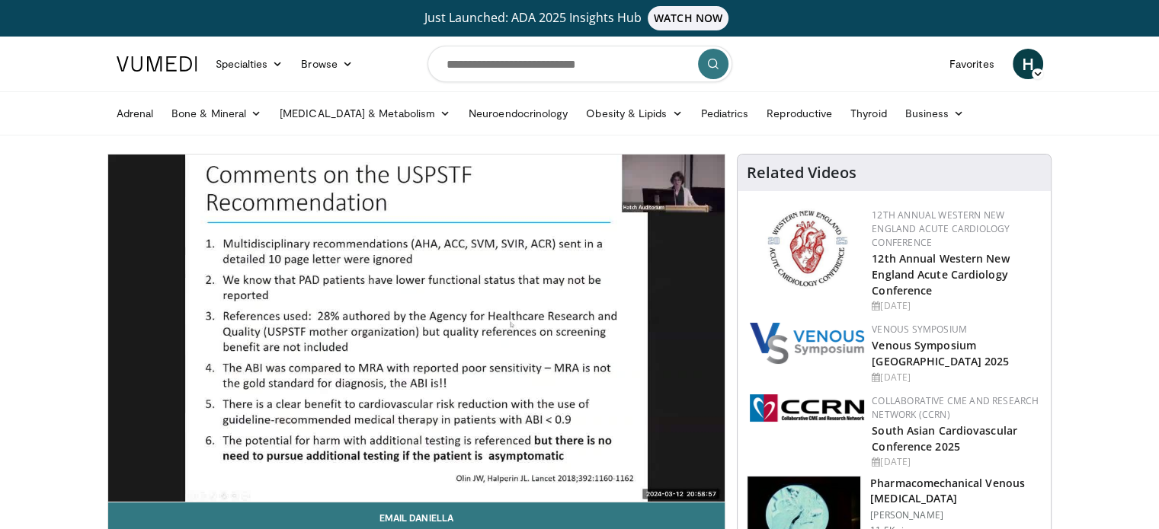
click at [166, 462] on video-js "**********" at bounding box center [416, 329] width 617 height 348
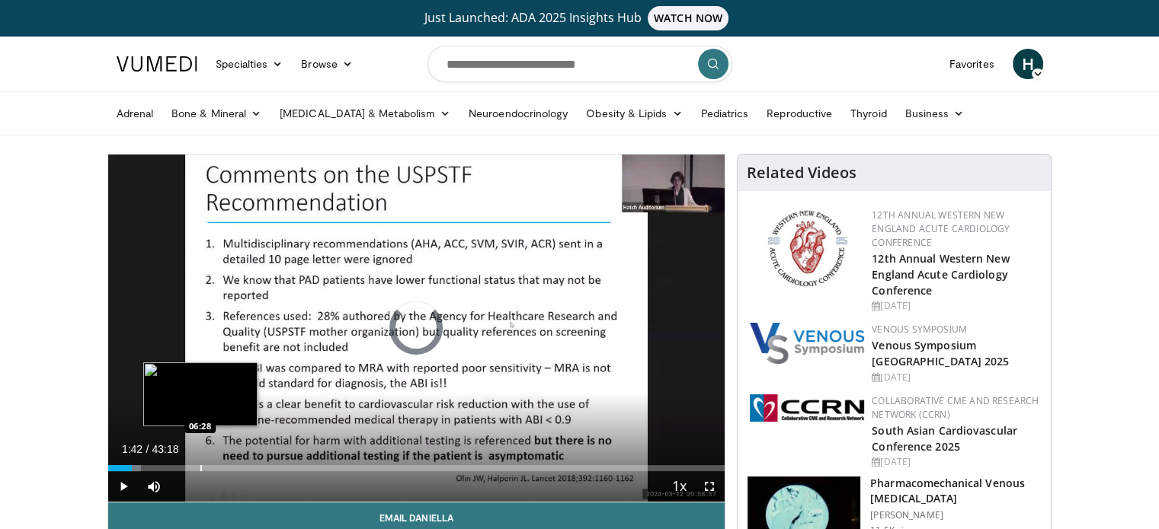
click at [200, 468] on div "Progress Bar" at bounding box center [201, 468] width 2 height 6
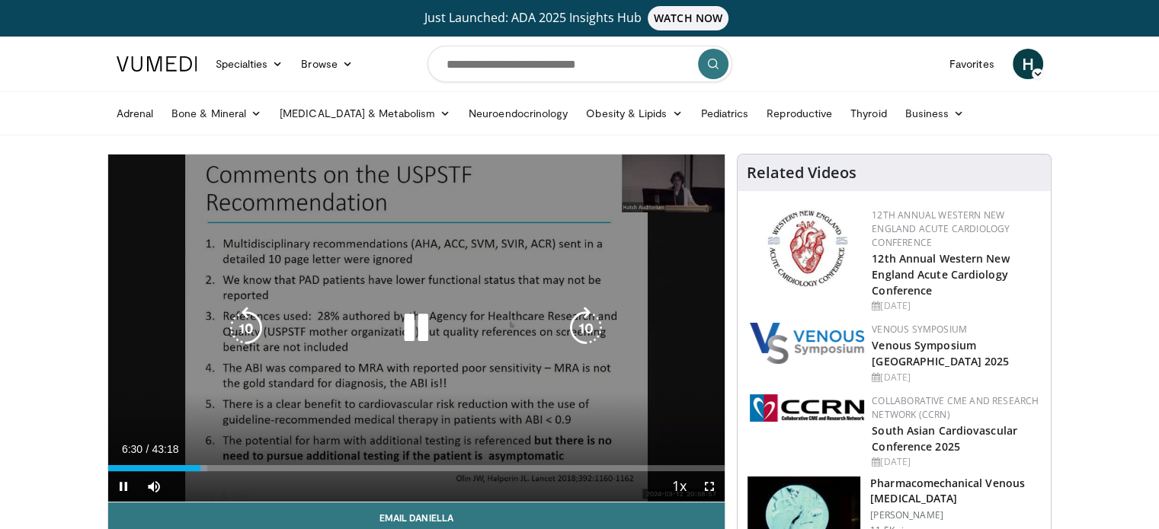
click at [508, 245] on div "10 seconds Tap to unmute" at bounding box center [416, 328] width 617 height 347
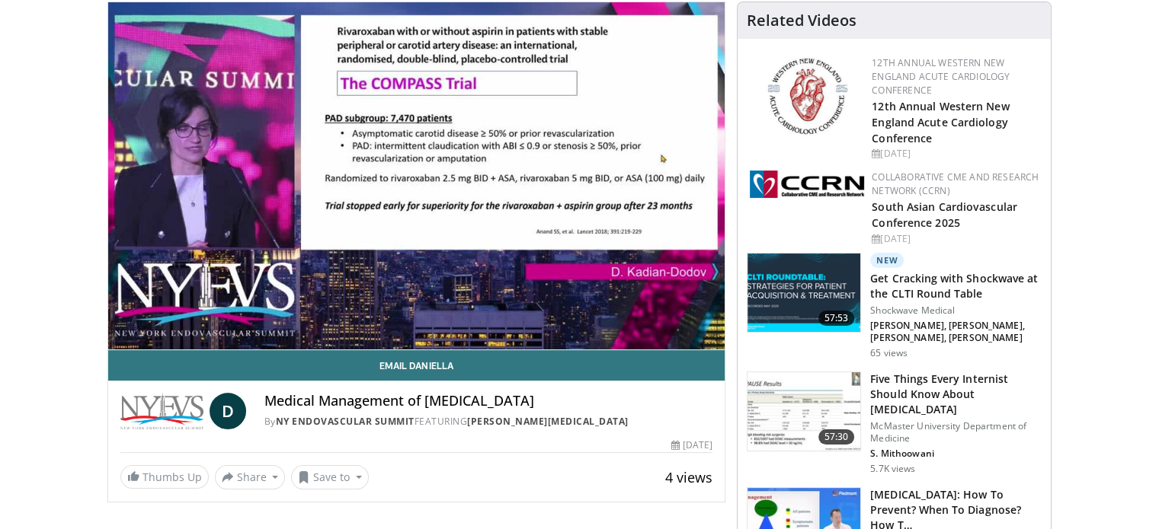
scroll to position [76, 0]
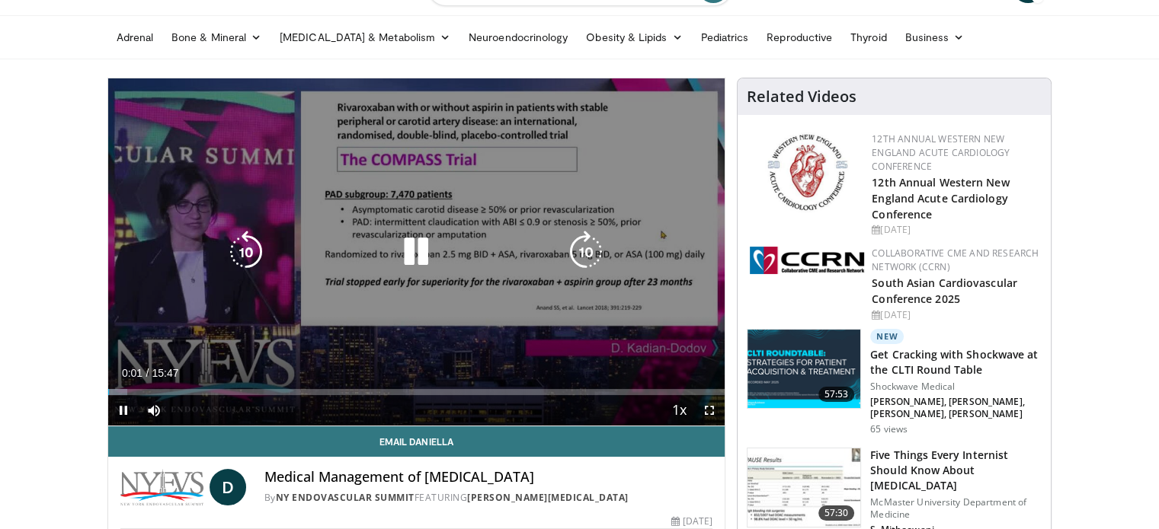
click at [430, 241] on icon "Video Player" at bounding box center [416, 252] width 43 height 43
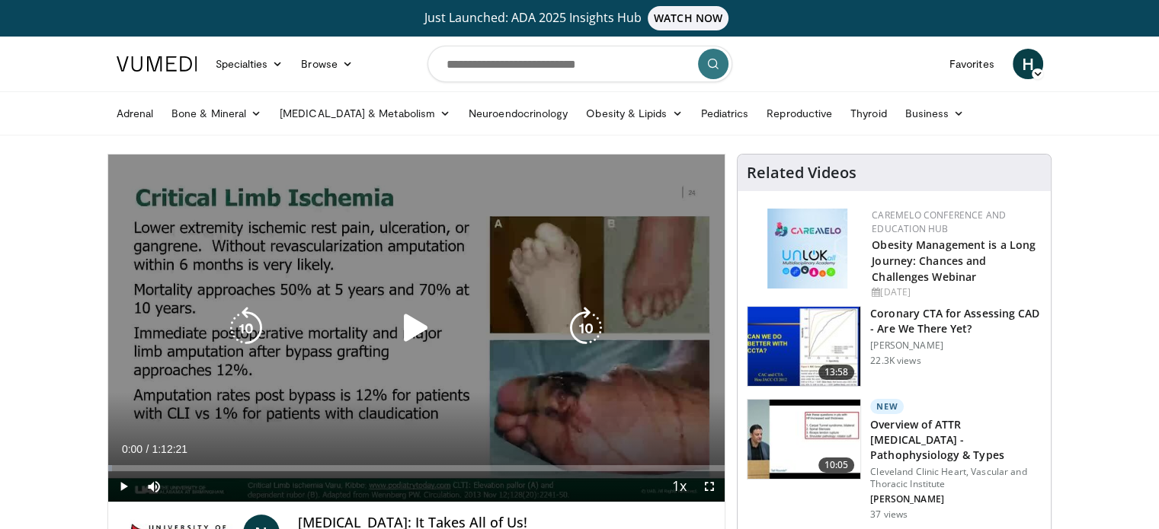
click at [417, 325] on icon "Video Player" at bounding box center [416, 328] width 43 height 43
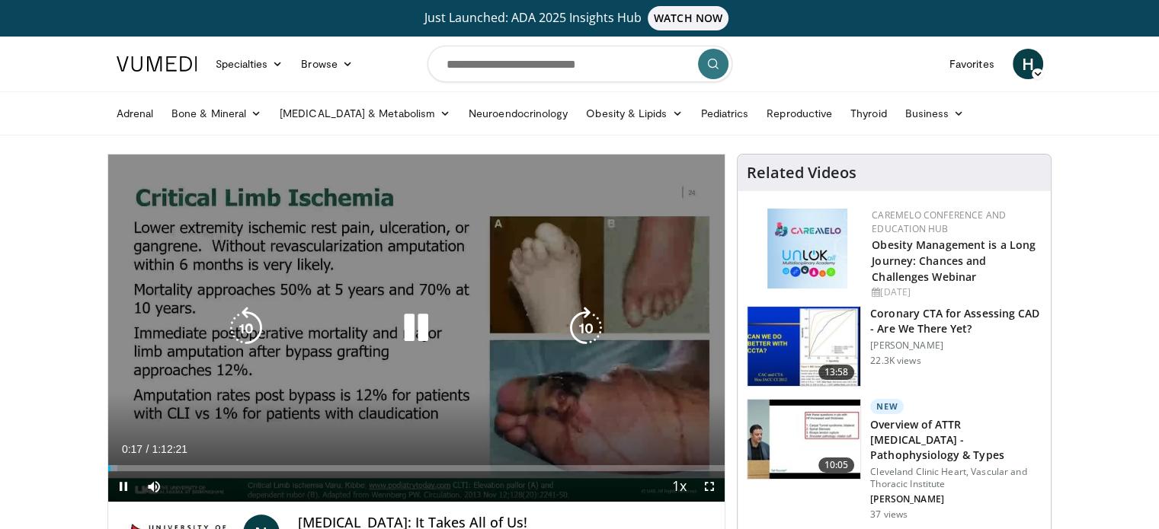
drag, startPoint x: 417, startPoint y: 277, endPoint x: 415, endPoint y: 267, distance: 10.0
click at [417, 274] on div "10 seconds Tap to unmute" at bounding box center [416, 328] width 617 height 347
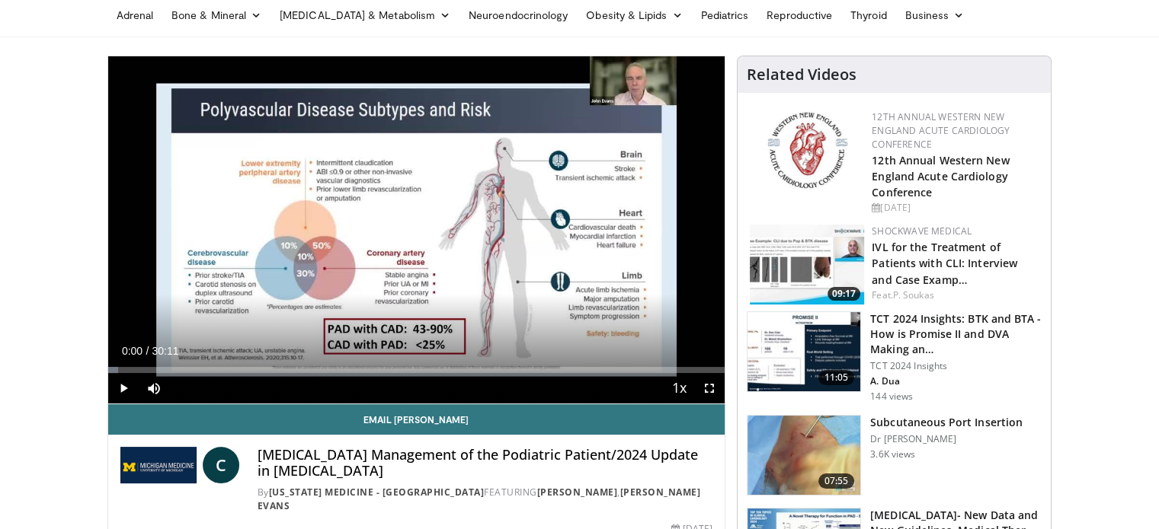
scroll to position [76, 0]
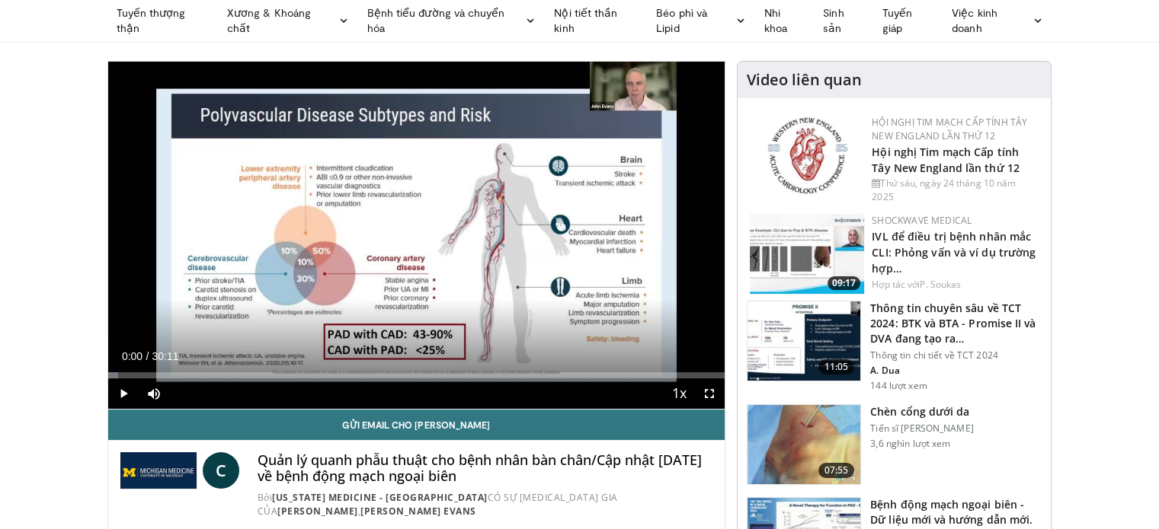
scroll to position [152, 0]
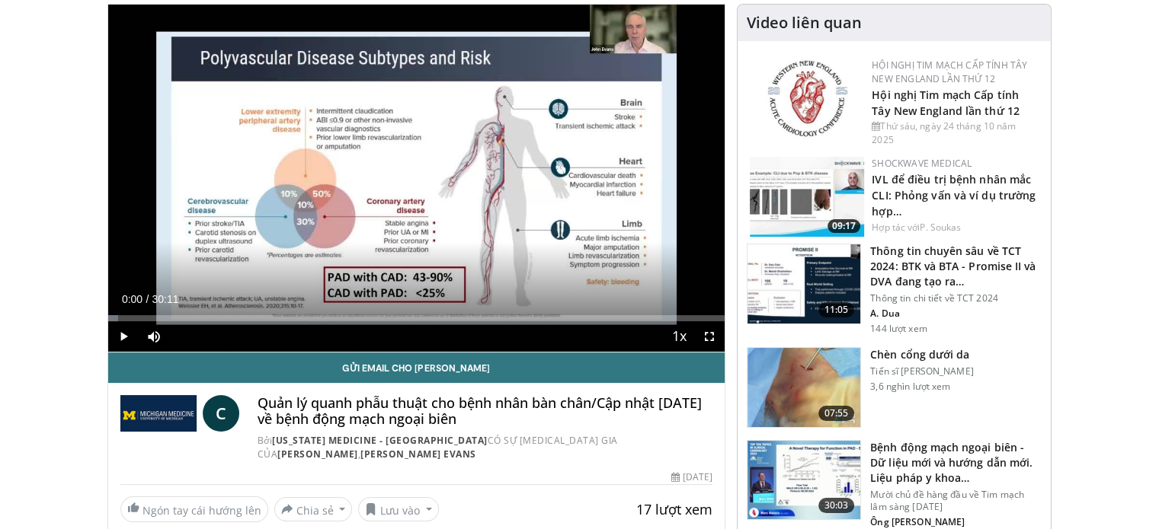
drag, startPoint x: 503, startPoint y: 416, endPoint x: 259, endPoint y: 404, distance: 244.8
click at [259, 404] on h4 "Quản lý quanh phẫu thuật cho bệnh nhân bàn chân/Cập nhật năm 2024 về bệnh động …" at bounding box center [485, 411] width 456 height 33
copy font "Quản lý quanh phẫu thuật cho bệnh nhân bàn chân/Cập nhật năm 2024 về bệnh động …"
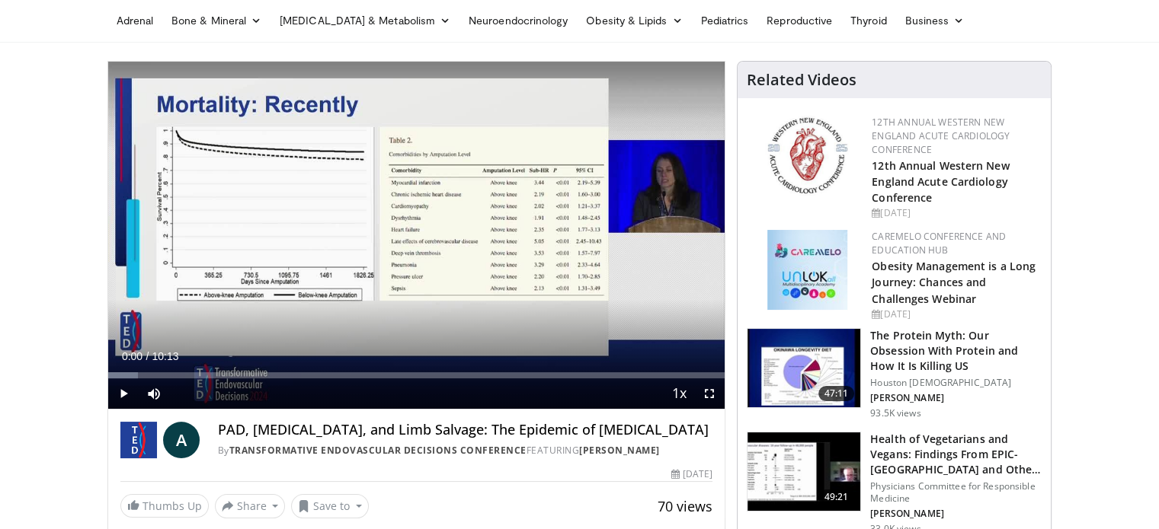
scroll to position [76, 0]
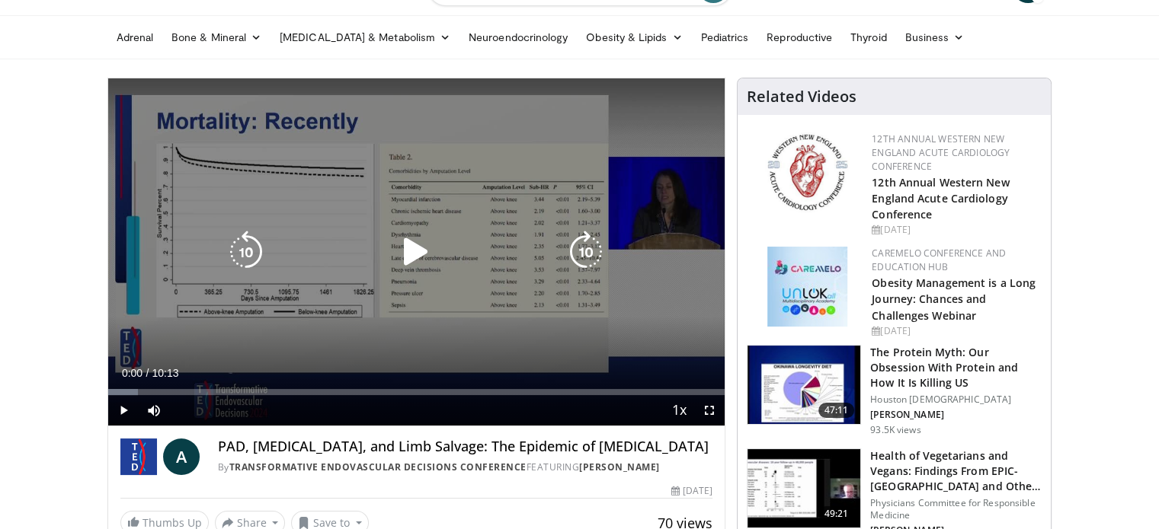
click at [410, 257] on icon "Video Player" at bounding box center [416, 252] width 43 height 43
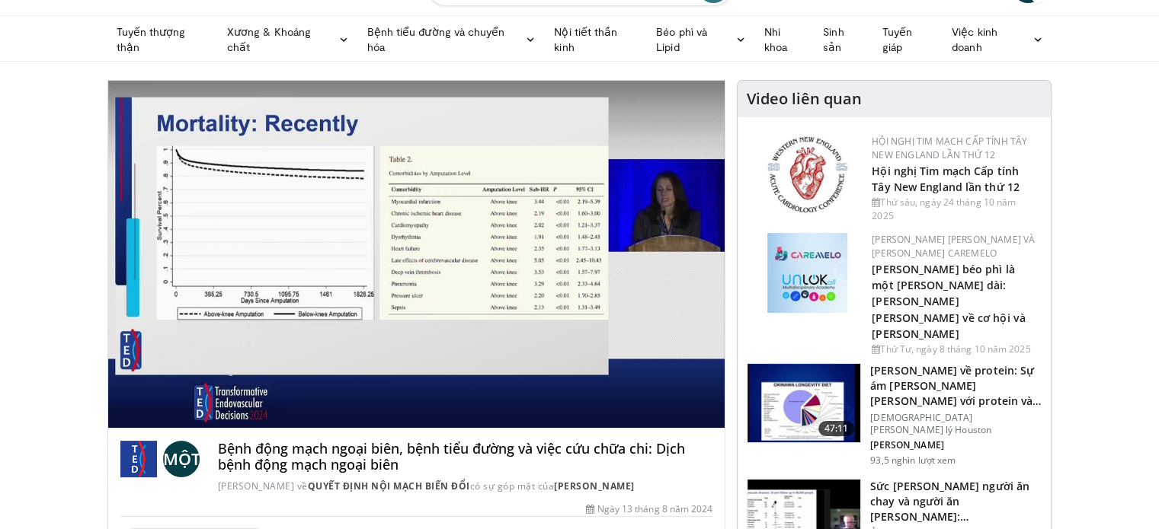
click at [133, 394] on div "10 seconds Tap to unmute" at bounding box center [416, 254] width 617 height 347
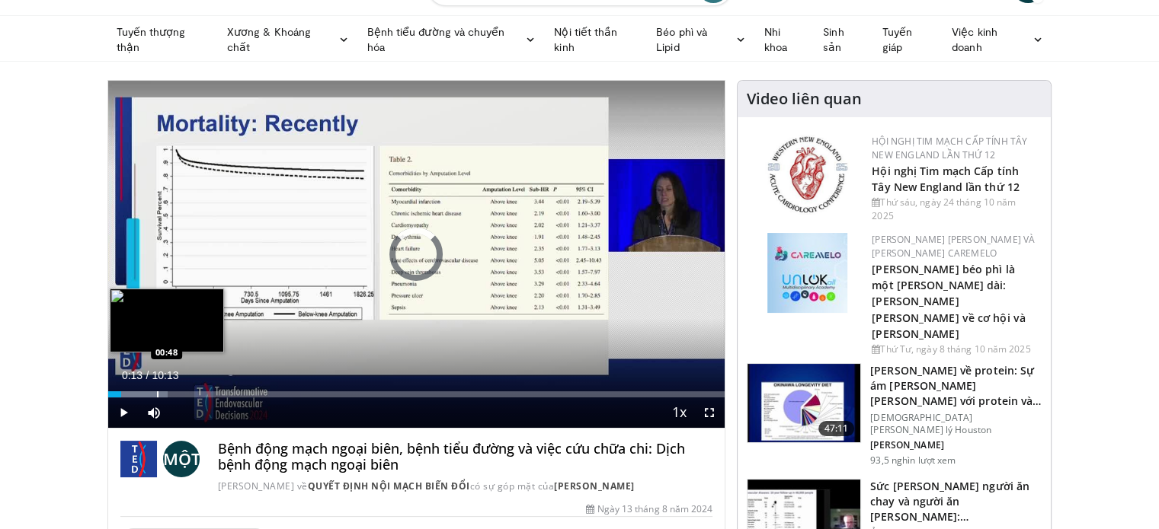
click at [157, 392] on div "Progress Bar" at bounding box center [158, 395] width 2 height 6
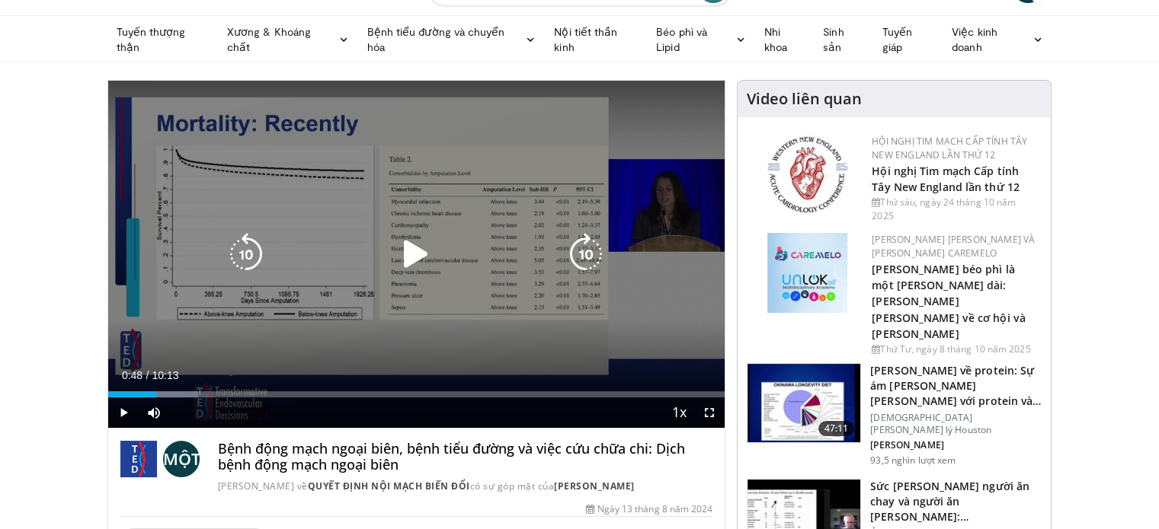
click at [400, 264] on icon "Video Player" at bounding box center [416, 254] width 43 height 43
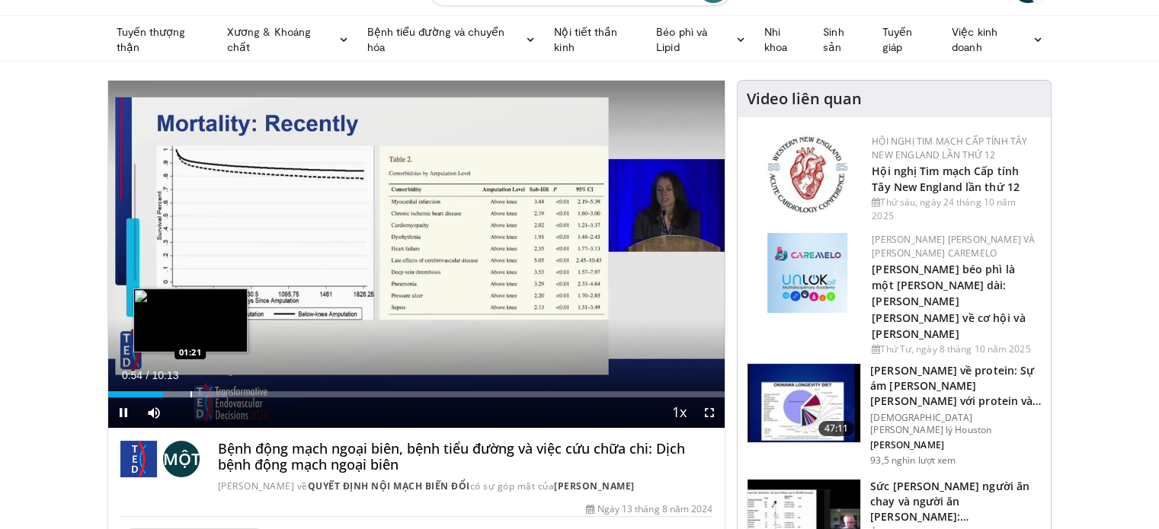
click at [190, 392] on div "Progress Bar" at bounding box center [191, 395] width 2 height 6
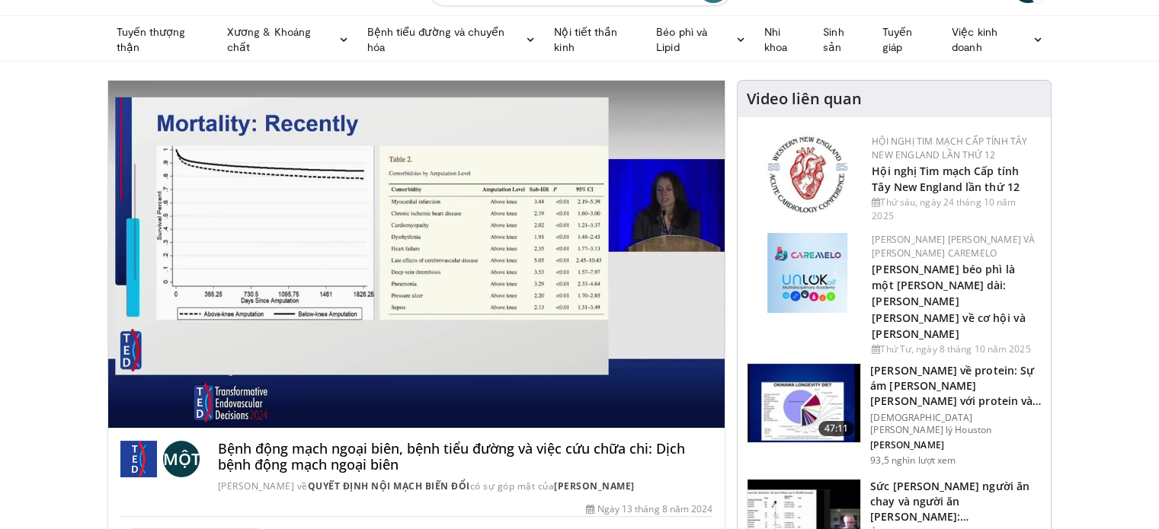
click at [222, 388] on div "10 seconds Tap to unmute" at bounding box center [416, 254] width 617 height 347
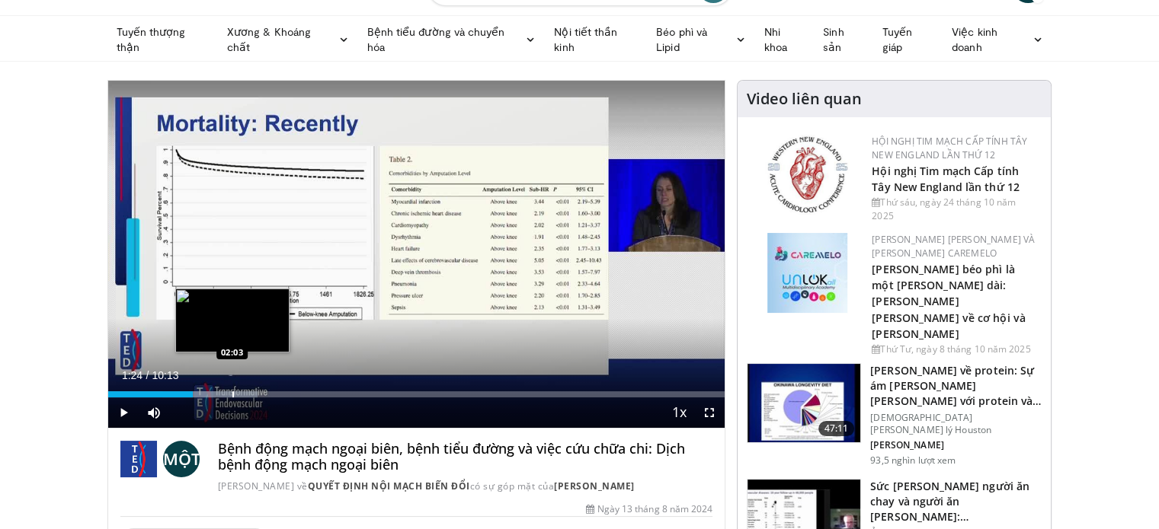
click at [232, 392] on div "Progress Bar" at bounding box center [233, 395] width 2 height 6
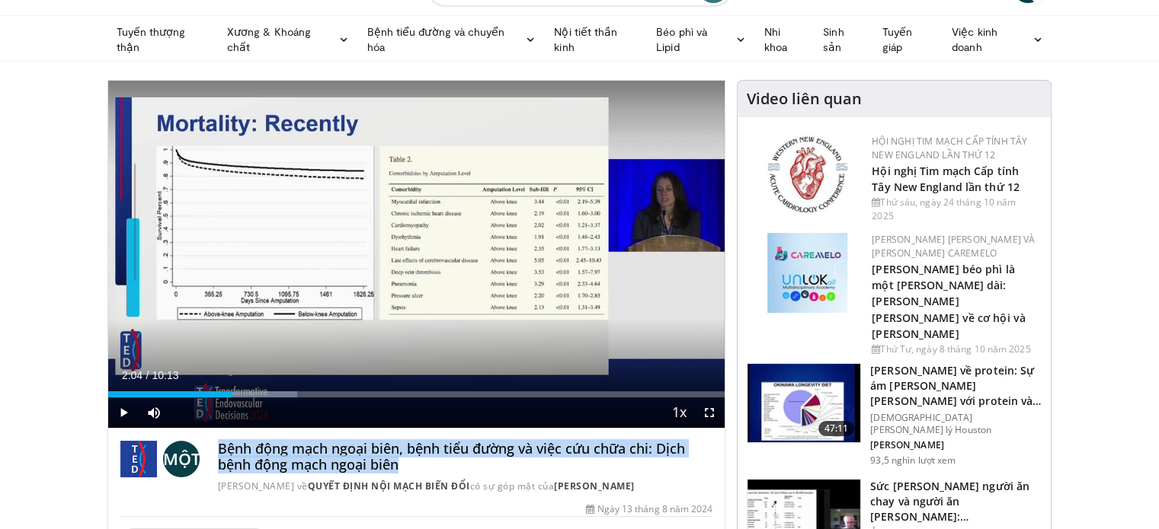
drag, startPoint x: 399, startPoint y: 468, endPoint x: 217, endPoint y: 443, distance: 183.9
click at [218, 443] on h4 "Bệnh động mạch ngoại biên, bệnh tiểu đường và việc cứu chữa chi: Dịch bệnh động…" at bounding box center [465, 457] width 495 height 33
copy font "Bệnh động mạch ngoại biên, bệnh tiểu đường và việc cứu chữa chi: Dịch bệnh động…"
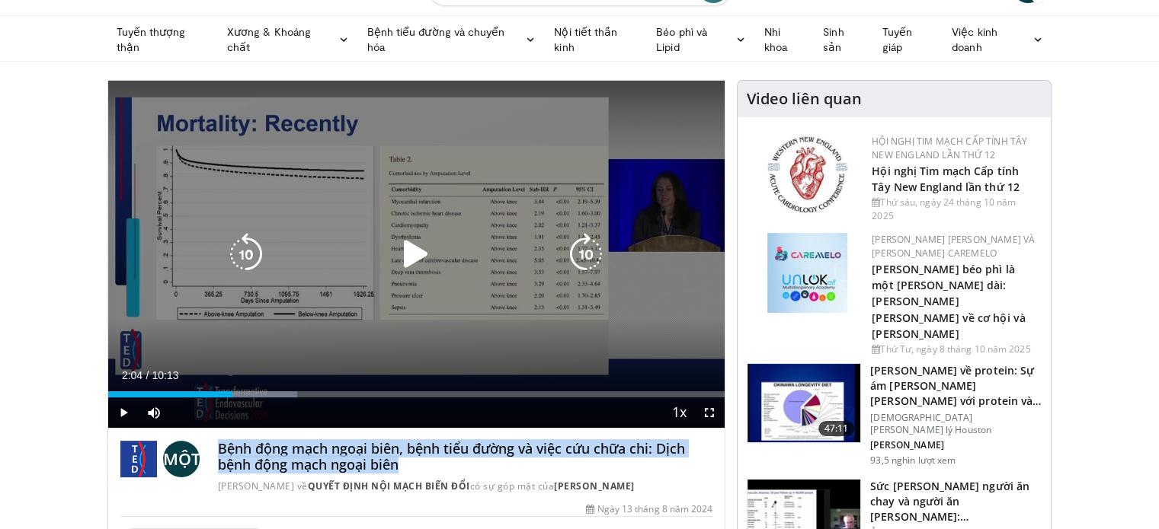
click at [411, 247] on icon "Video Player" at bounding box center [416, 254] width 43 height 43
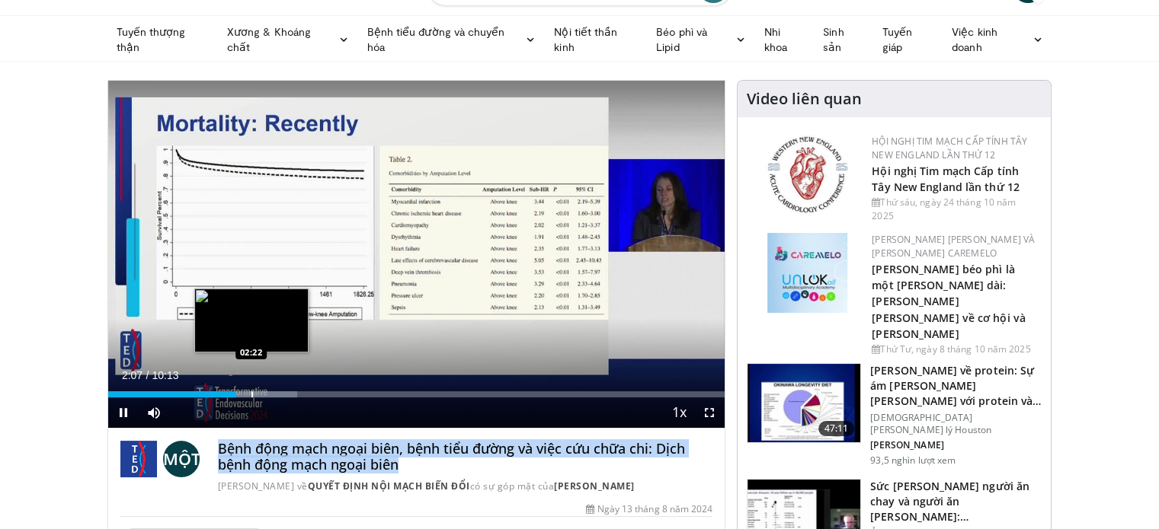
click at [251, 394] on div "Progress Bar" at bounding box center [252, 395] width 2 height 6
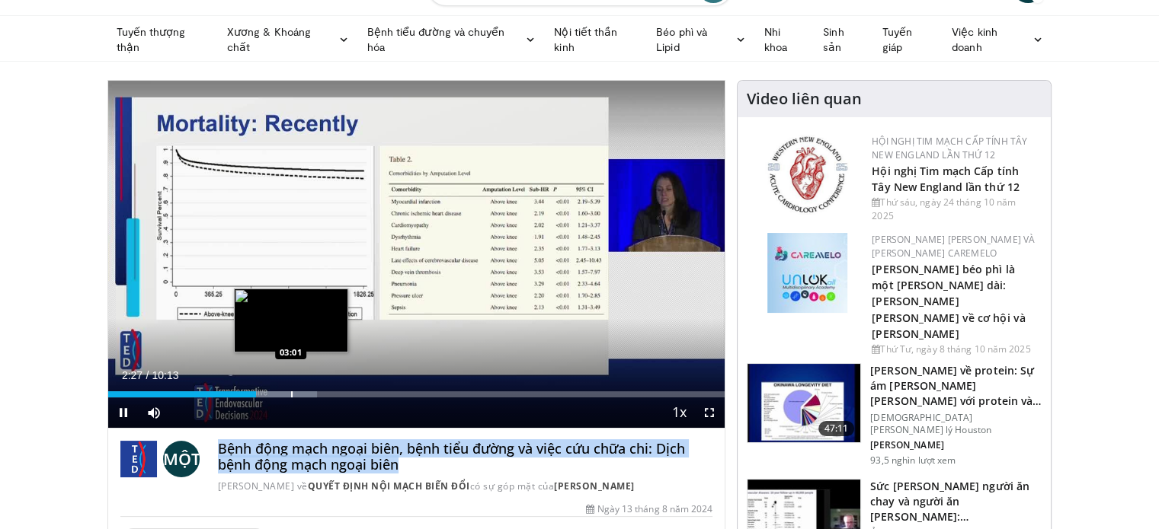
click at [289, 388] on div "Loaded : 33.93% 02:27 03:01" at bounding box center [416, 390] width 617 height 14
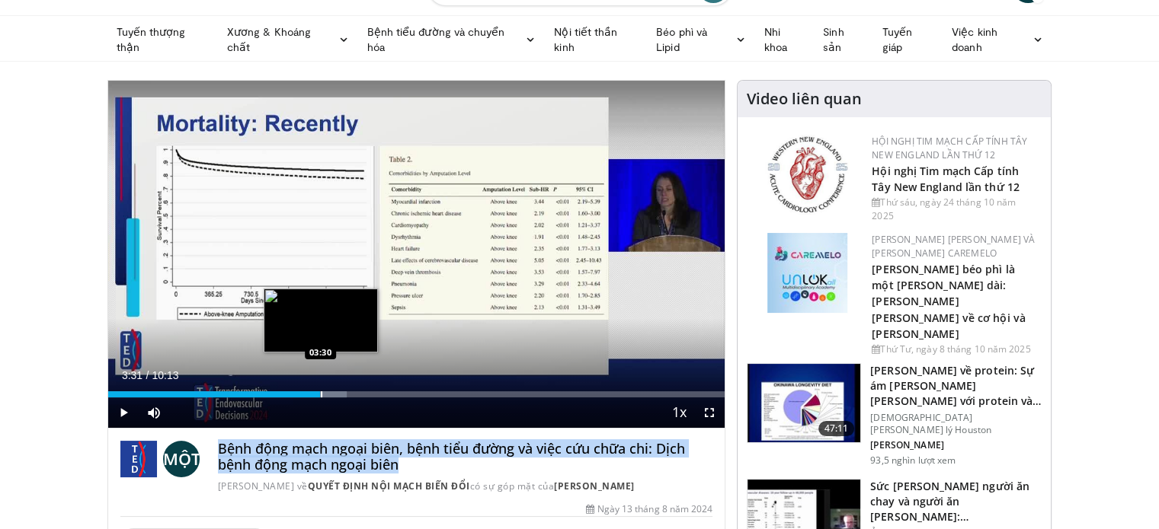
click at [321, 392] on div "Progress Bar" at bounding box center [322, 395] width 2 height 6
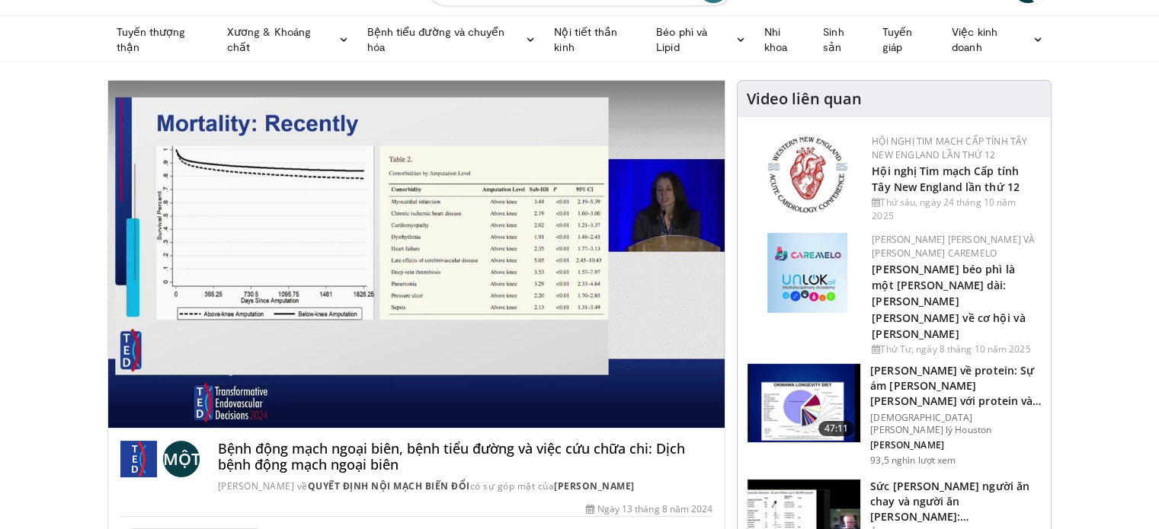
click at [338, 392] on video-js "**********" at bounding box center [416, 255] width 617 height 348
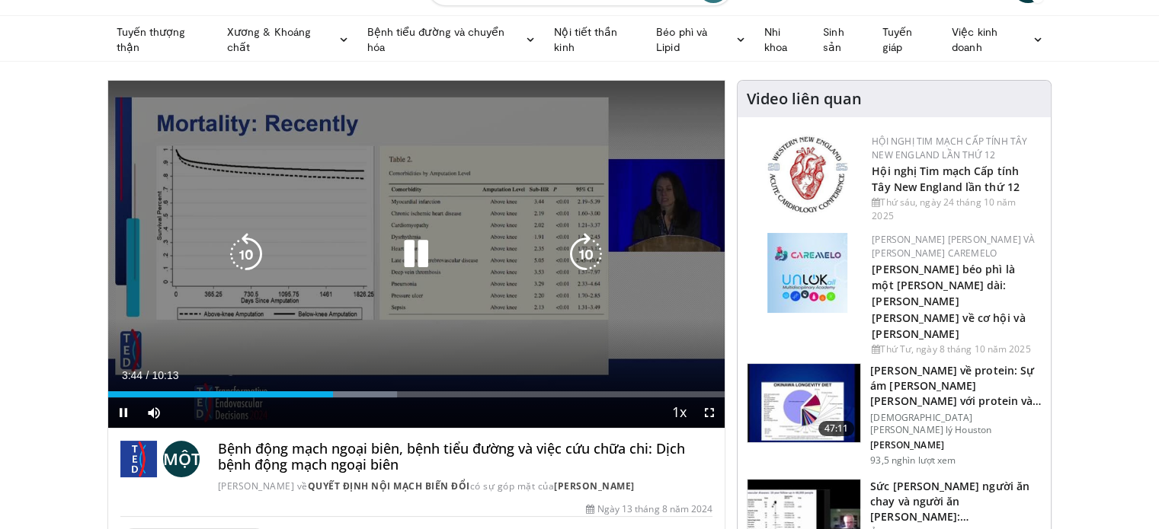
click at [516, 203] on div "10 seconds Tap to unmute" at bounding box center [416, 254] width 617 height 347
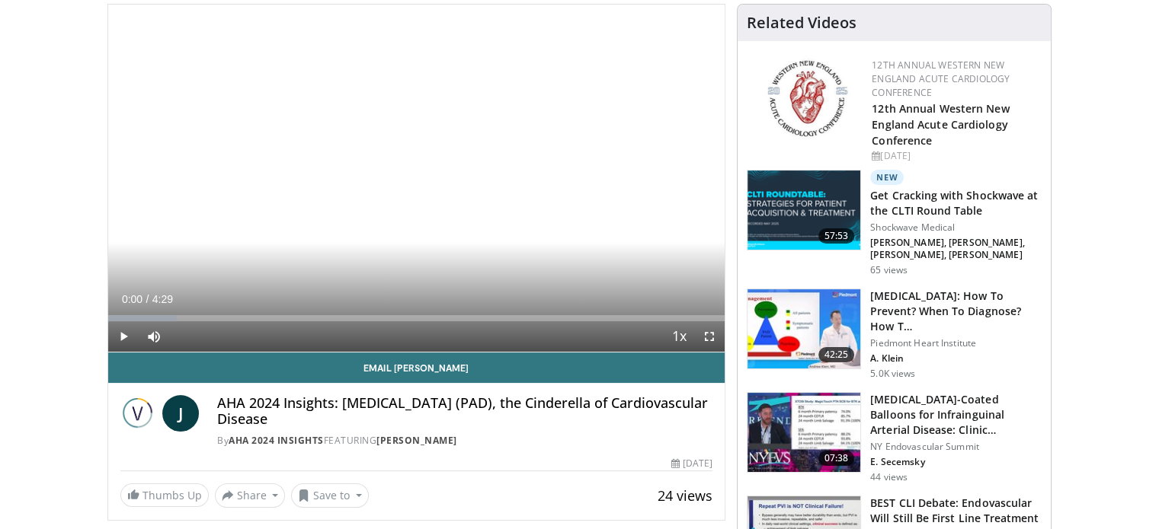
scroll to position [152, 0]
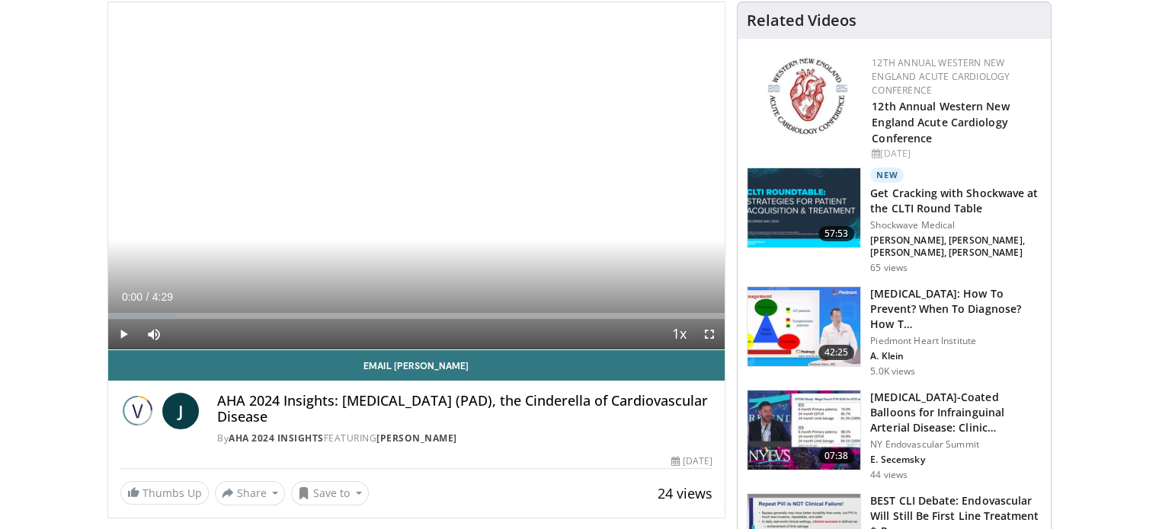
drag, startPoint x: 457, startPoint y: 401, endPoint x: 394, endPoint y: 408, distance: 63.7
click at [394, 408] on h4 "AHA 2024 Insights: [MEDICAL_DATA] (PAD), the Cinderella of Cardiovascular Disea…" at bounding box center [464, 409] width 495 height 33
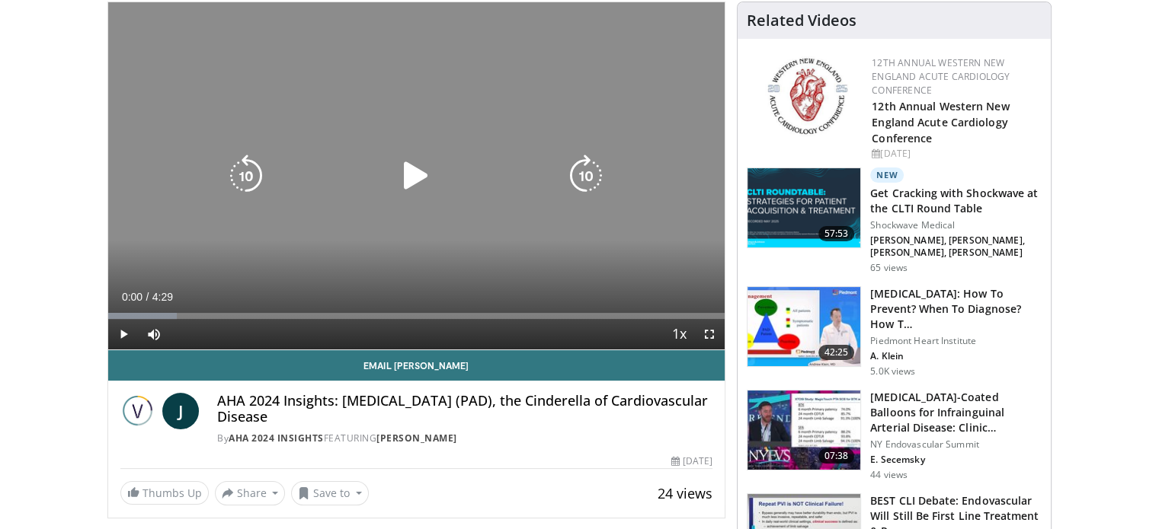
click at [418, 177] on icon "Video Player" at bounding box center [416, 176] width 43 height 43
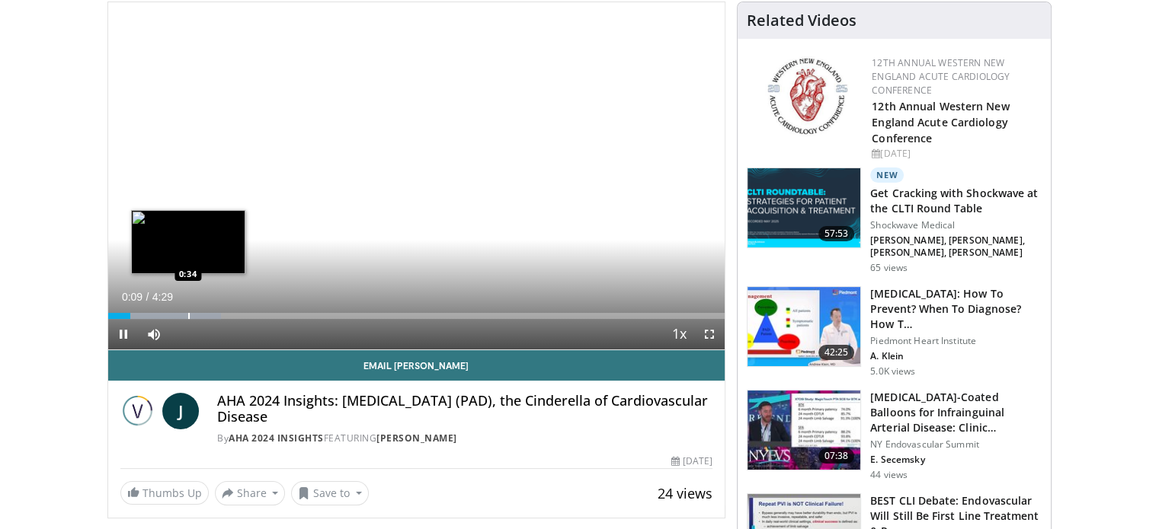
click at [190, 315] on div "Progress Bar" at bounding box center [164, 316] width 113 height 6
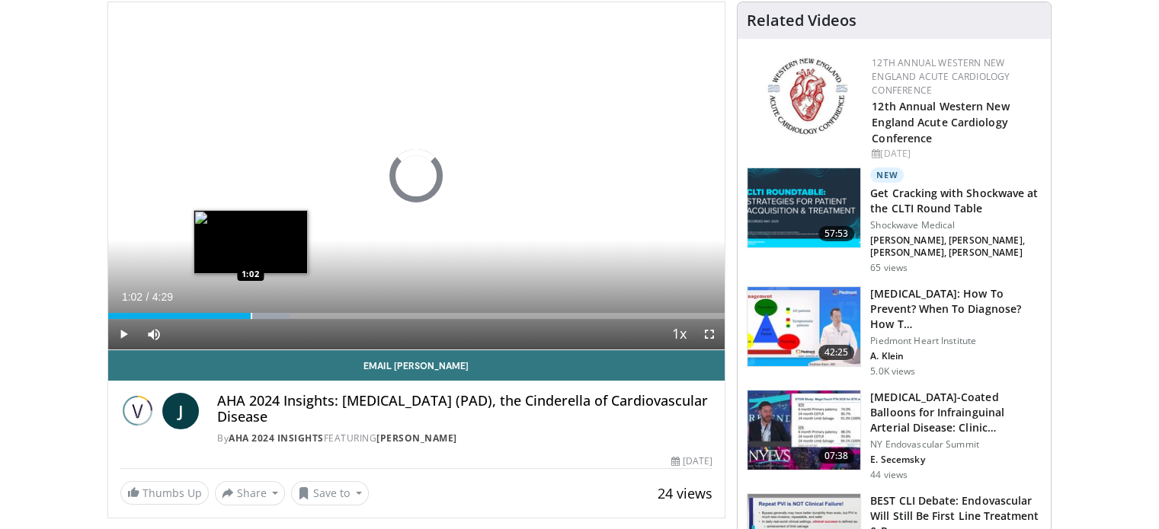
click at [251, 313] on div "Progress Bar" at bounding box center [207, 316] width 163 height 6
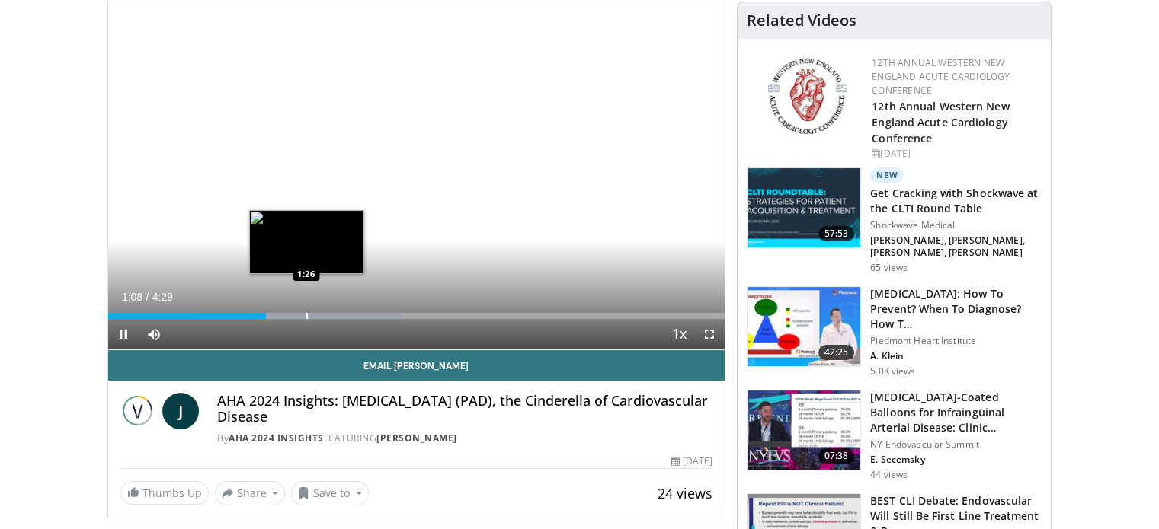
click at [305, 309] on div "Loaded : 47.82% 1:08 1:26" at bounding box center [416, 312] width 617 height 14
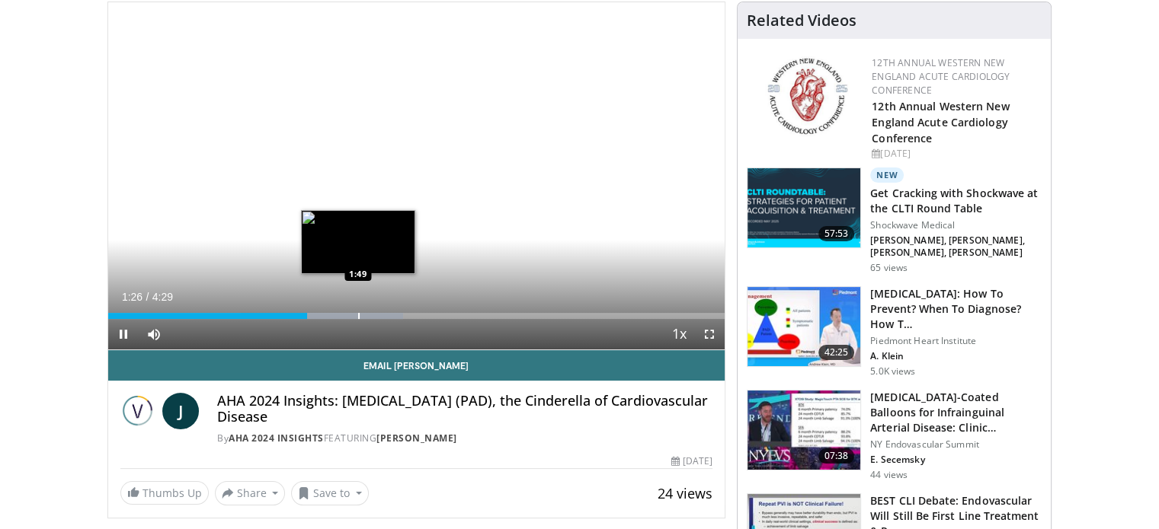
click at [359, 312] on div "Loaded : 47.82% 1:27 1:49" at bounding box center [416, 312] width 617 height 14
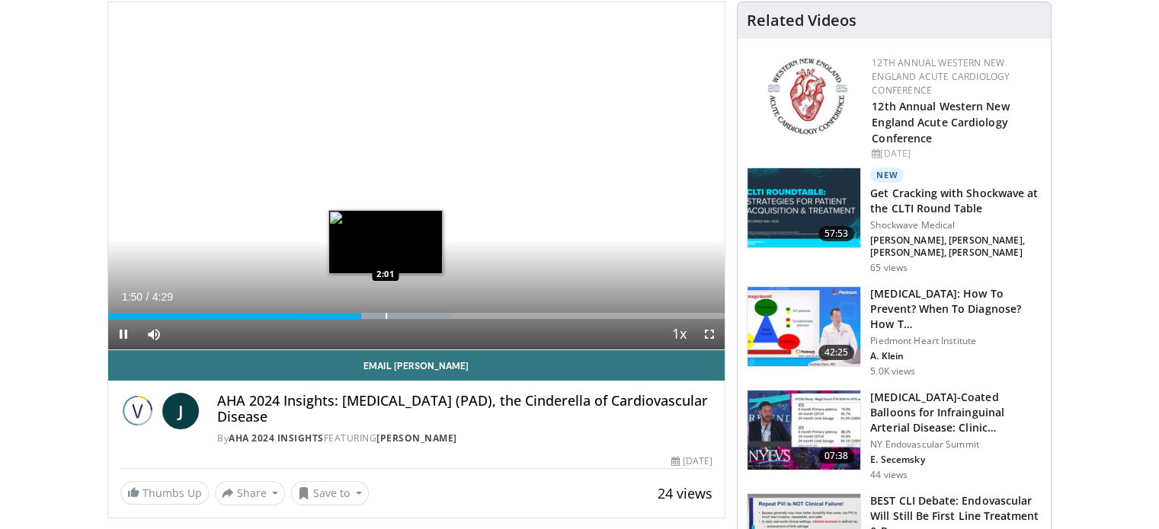
click at [386, 313] on div "Progress Bar" at bounding box center [386, 316] width 2 height 6
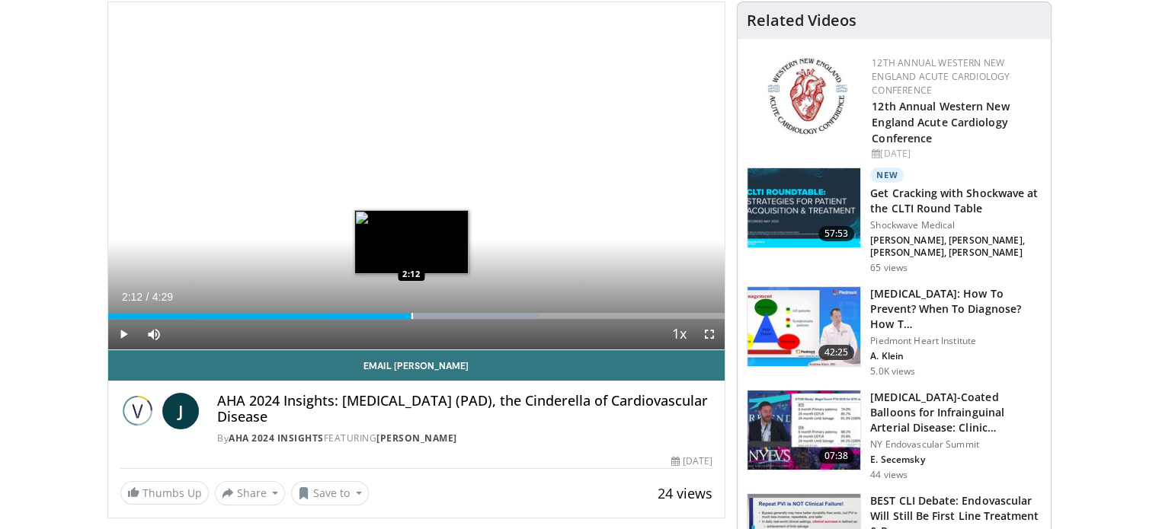
click at [411, 314] on div "Progress Bar" at bounding box center [412, 316] width 2 height 6
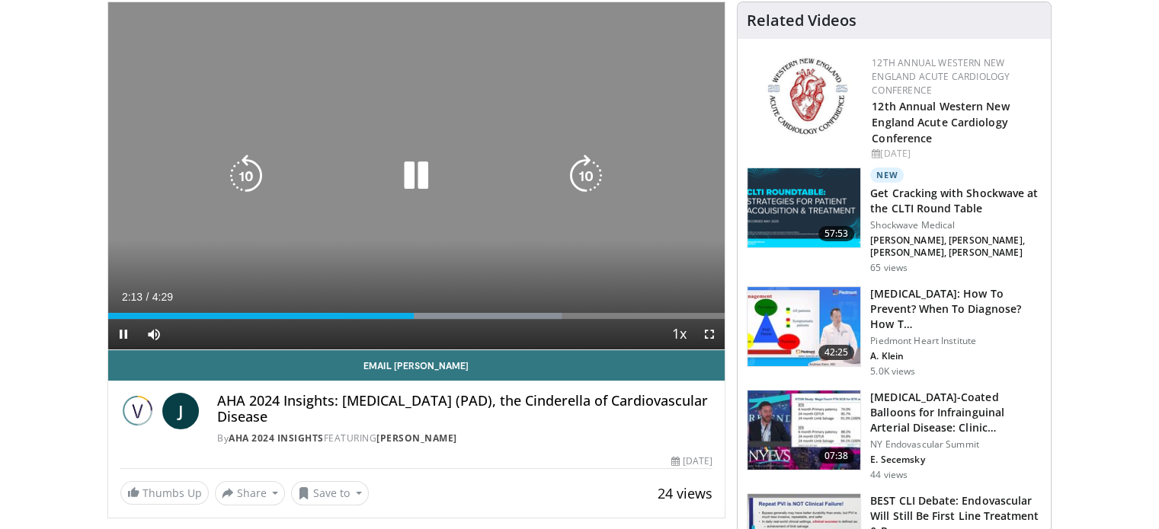
click at [469, 239] on div "10 seconds Tap to unmute" at bounding box center [416, 175] width 617 height 347
click at [388, 230] on div "10 seconds Tap to unmute" at bounding box center [416, 175] width 617 height 347
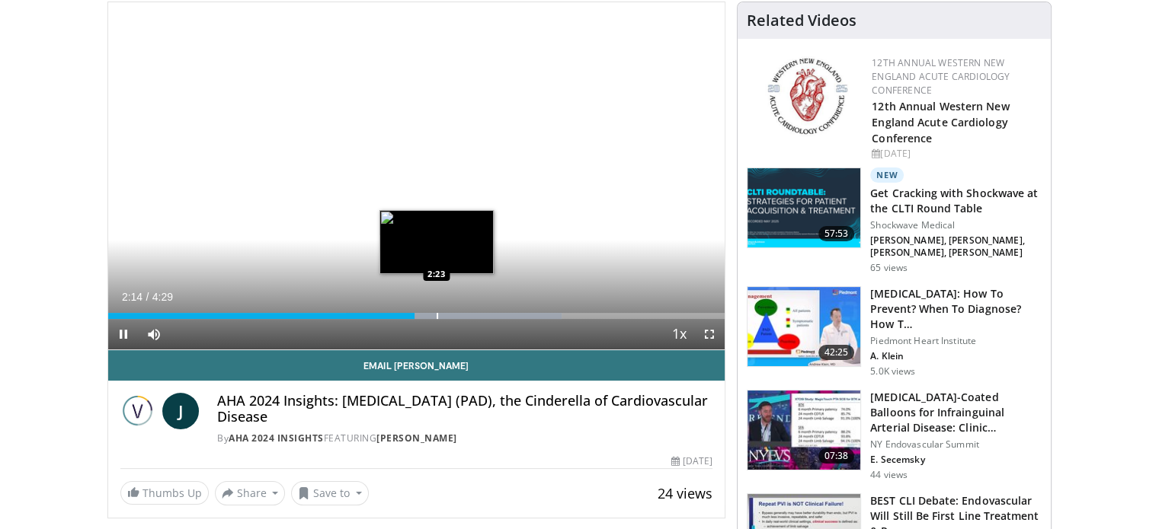
click at [438, 315] on div "Progress Bar" at bounding box center [437, 316] width 2 height 6
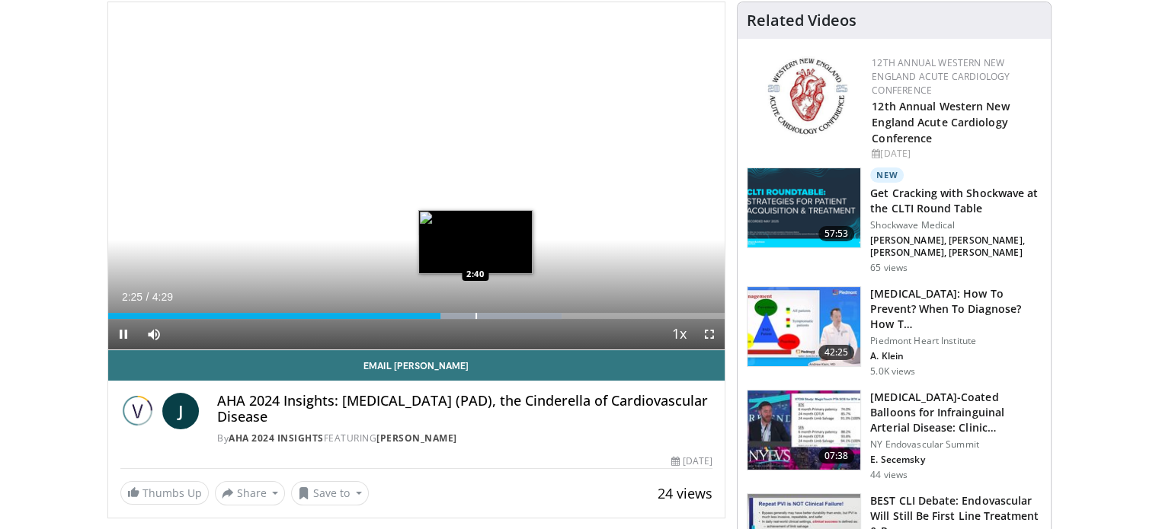
click at [475, 312] on div "Loaded : 73.58% 2:25 2:40" at bounding box center [416, 312] width 617 height 14
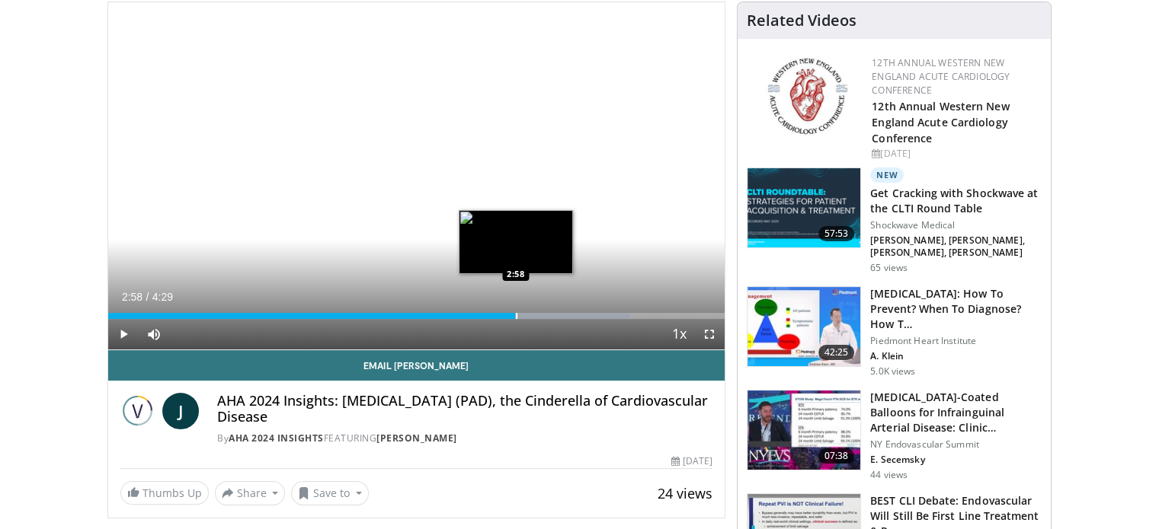
click at [515, 309] on div "Loaded : 84.62% 2:43 2:58" at bounding box center [416, 312] width 617 height 14
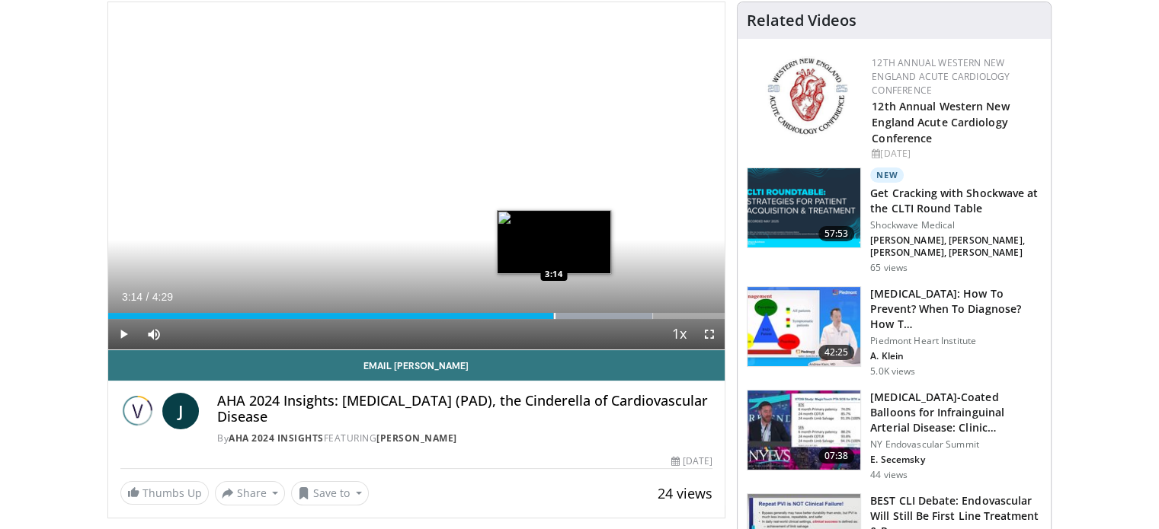
click at [554, 315] on div "Progress Bar" at bounding box center [555, 316] width 2 height 6
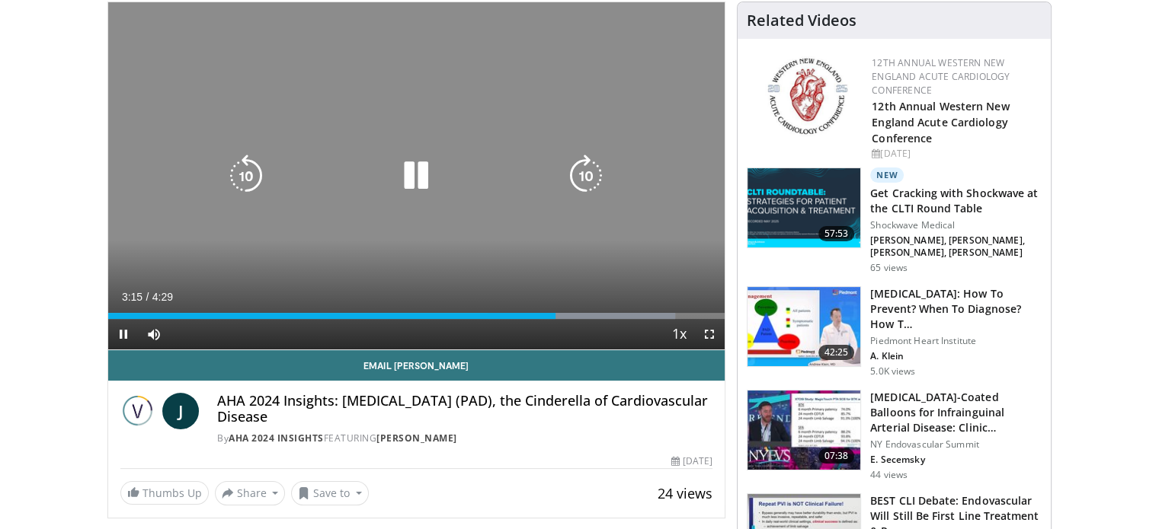
click at [380, 217] on div "10 seconds Tap to unmute" at bounding box center [416, 175] width 617 height 347
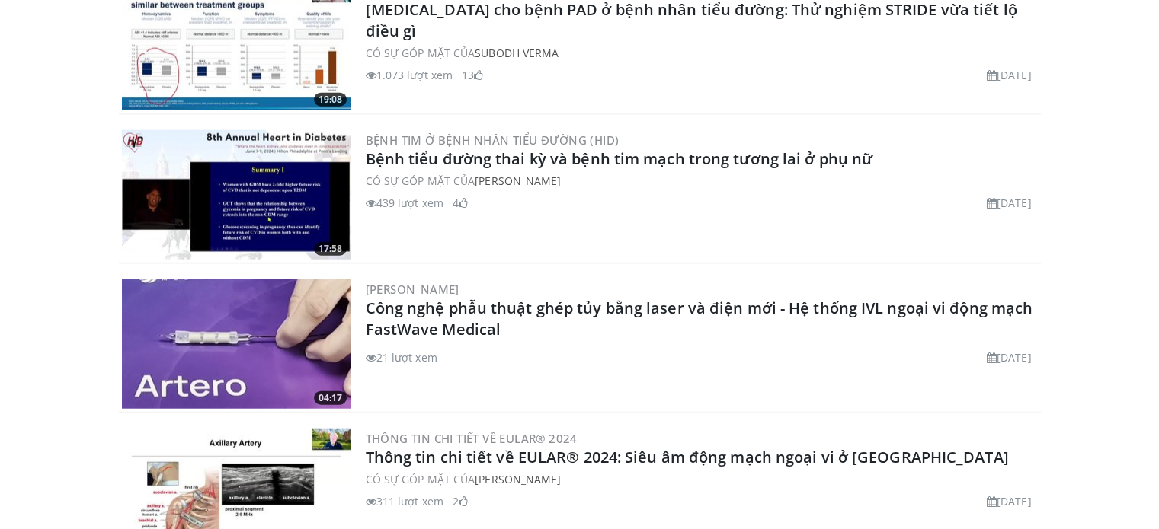
scroll to position [3732, 0]
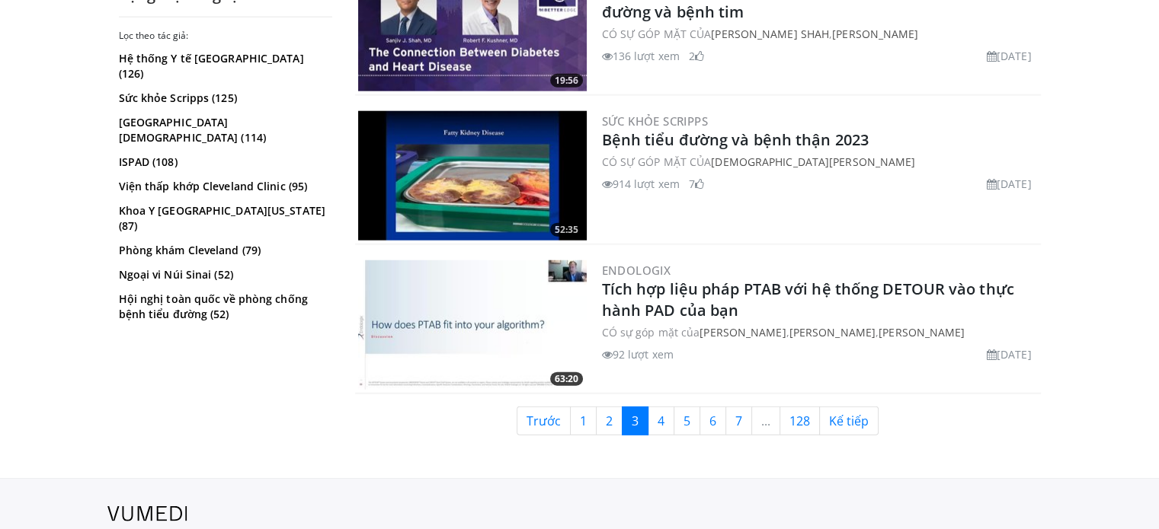
scroll to position [3885, 0]
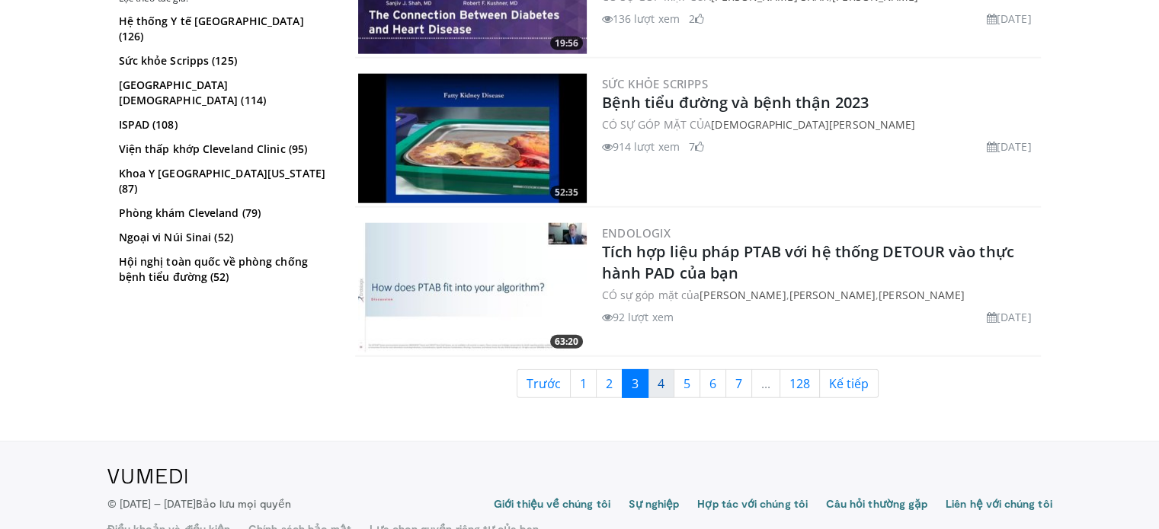
click at [657, 376] on font "4" at bounding box center [660, 384] width 7 height 17
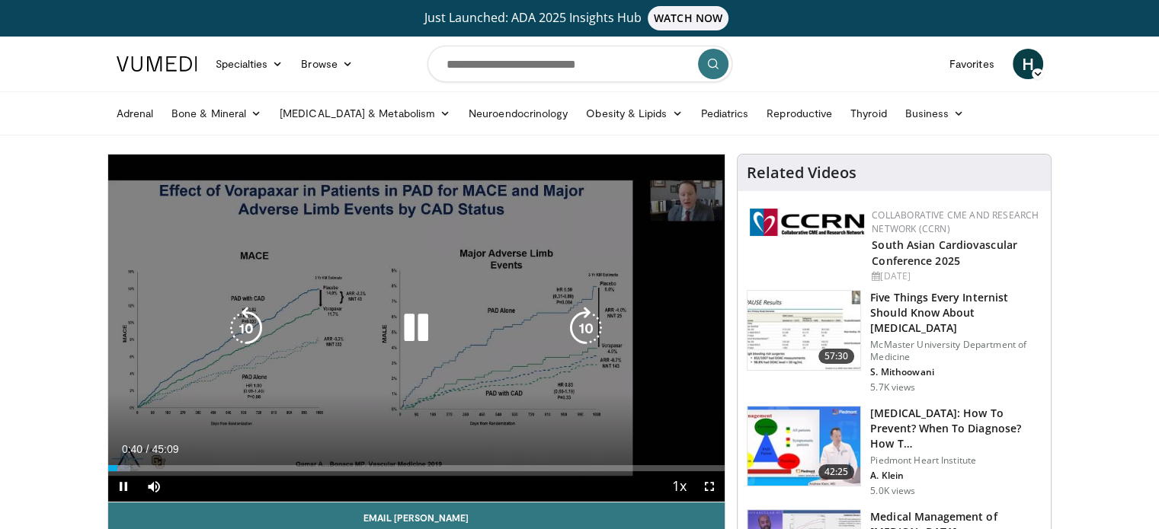
click at [413, 332] on icon "Video Player" at bounding box center [416, 328] width 43 height 43
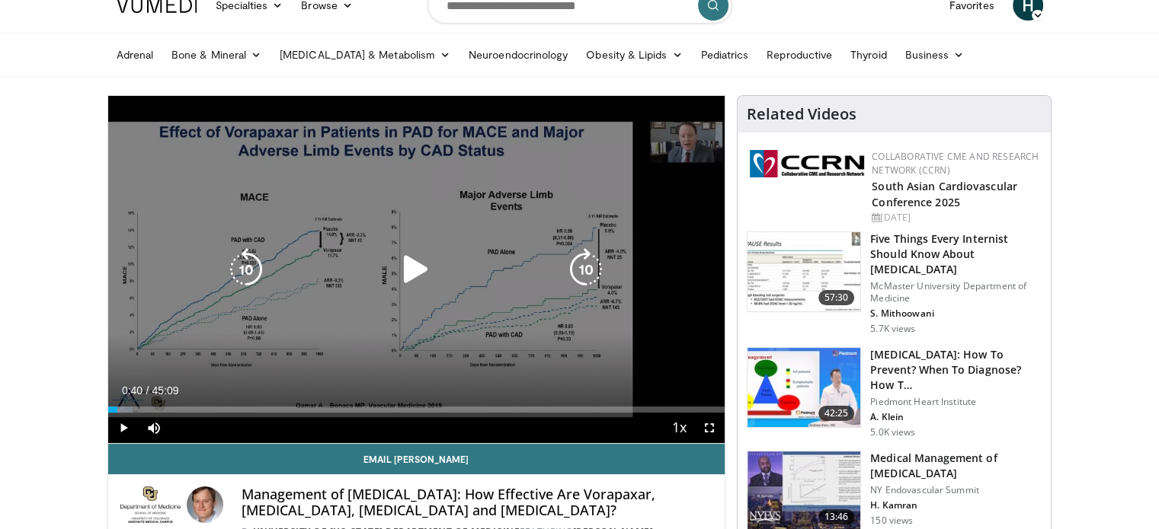
scroll to position [76, 0]
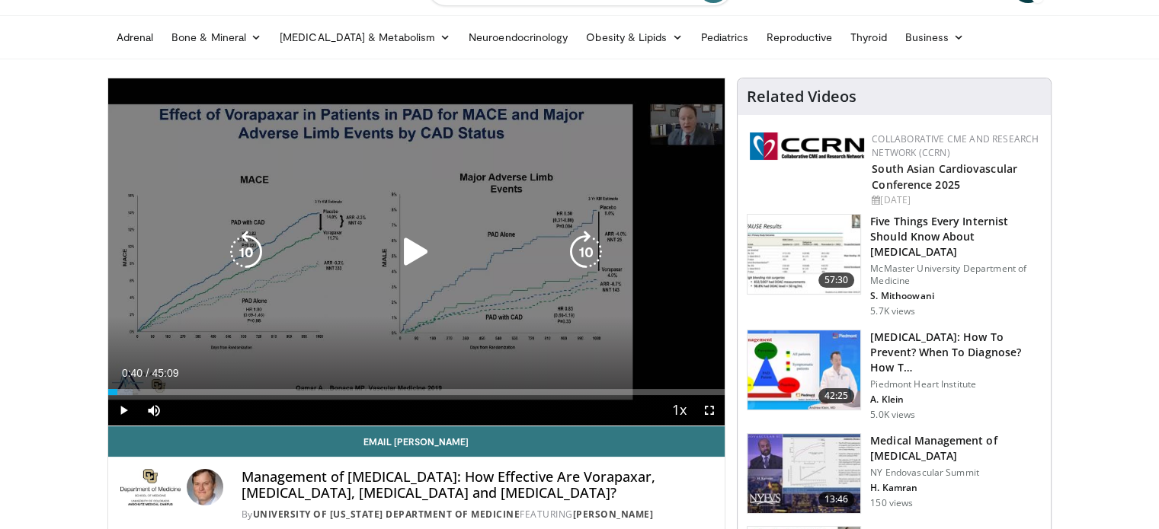
click at [417, 261] on icon "Video Player" at bounding box center [416, 252] width 43 height 43
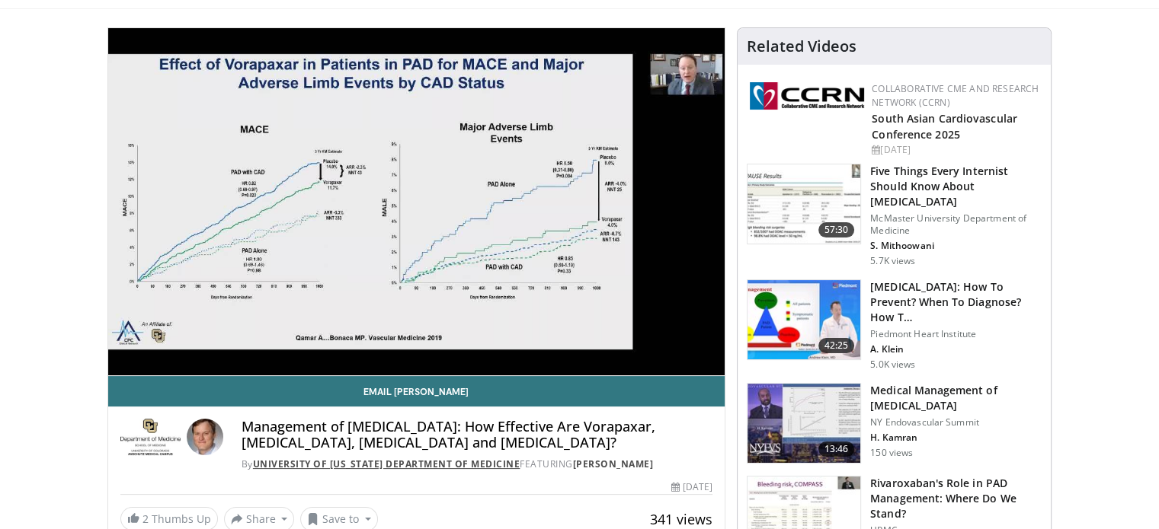
scroll to position [152, 0]
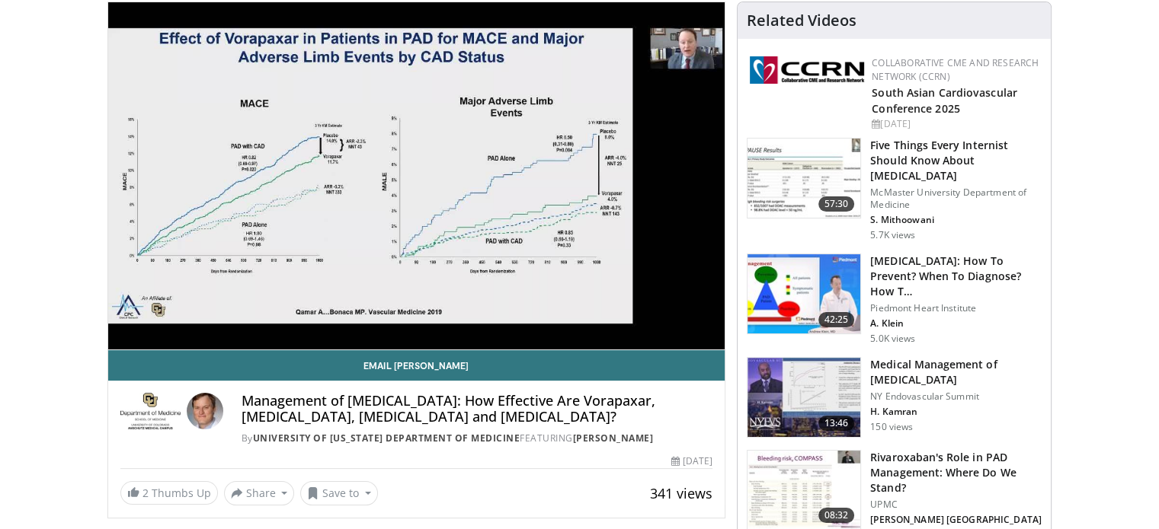
drag, startPoint x: 516, startPoint y: 417, endPoint x: 237, endPoint y: 400, distance: 279.3
click at [237, 400] on div "Management of [MEDICAL_DATA]: How Effective Are Vorapaxar, [MEDICAL_DATA], [MED…" at bounding box center [416, 419] width 593 height 53
copy h4 "Management of [MEDICAL_DATA]: How Effective Are Vorapaxar, [MEDICAL_DATA], [MED…"
click at [301, 408] on h4 "Management of [MEDICAL_DATA]: How Effective Are Vorapaxar, [MEDICAL_DATA], [MED…" at bounding box center [476, 409] width 471 height 33
drag, startPoint x: 301, startPoint y: 408, endPoint x: 37, endPoint y: 259, distance: 302.5
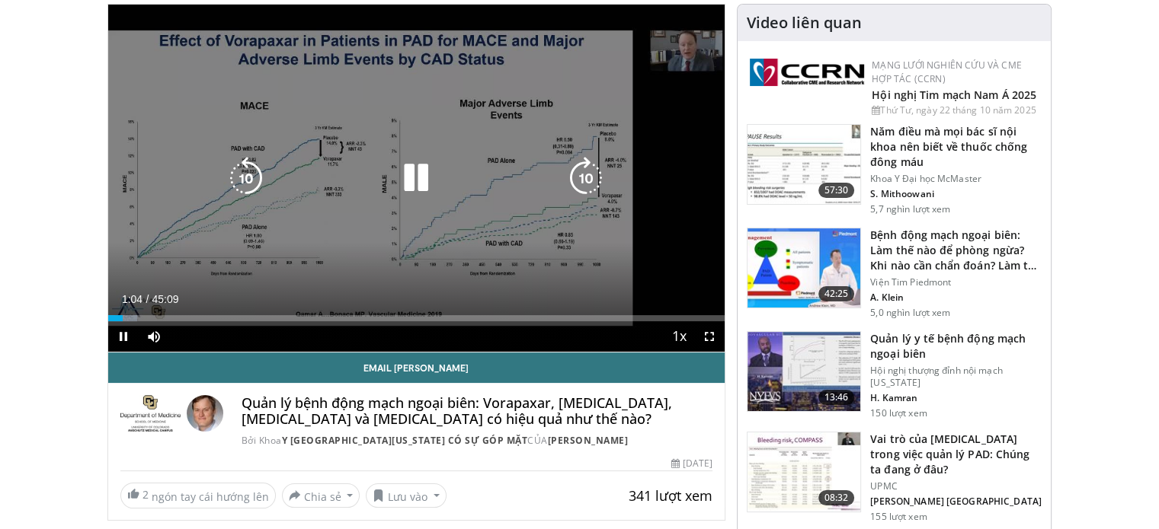
scroll to position [154, 0]
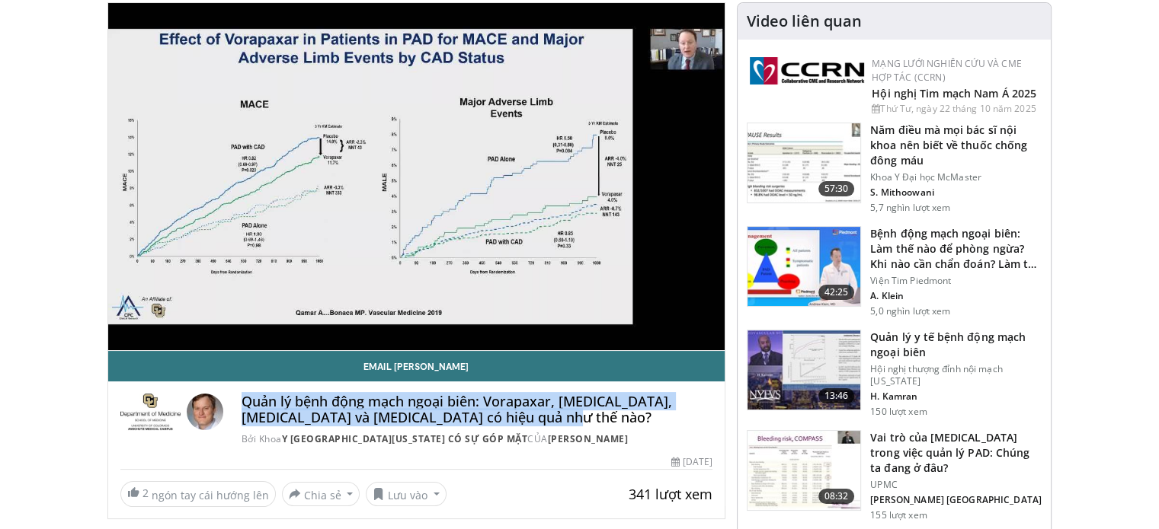
drag, startPoint x: 244, startPoint y: 395, endPoint x: 523, endPoint y: 419, distance: 280.6
click at [523, 419] on h4 "Quản lý bệnh động mạch ngoại biên: Vorapaxar, [MEDICAL_DATA], [MEDICAL_DATA] và…" at bounding box center [476, 410] width 471 height 33
copy font "Quản lý bệnh động mạch ngoại biên: Vorapaxar, [MEDICAL_DATA], [MEDICAL_DATA] và…"
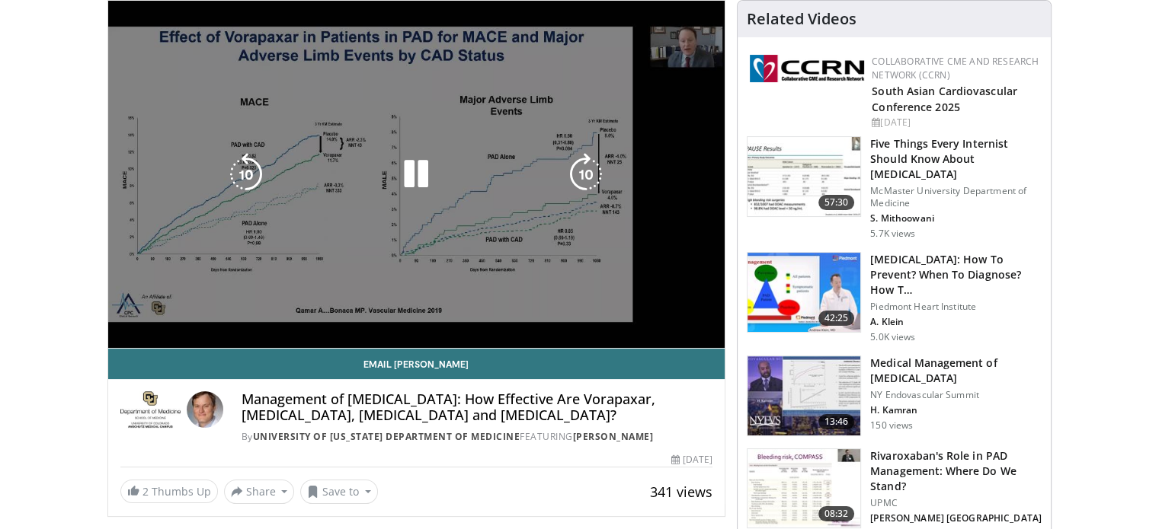
scroll to position [152, 0]
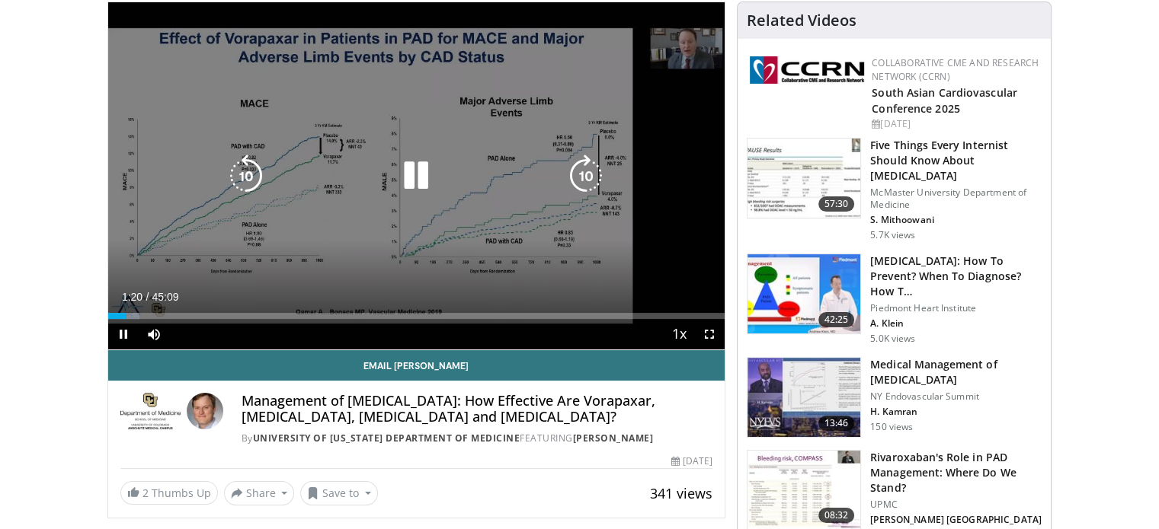
click at [515, 91] on div "10 seconds Tap to unmute" at bounding box center [416, 175] width 617 height 347
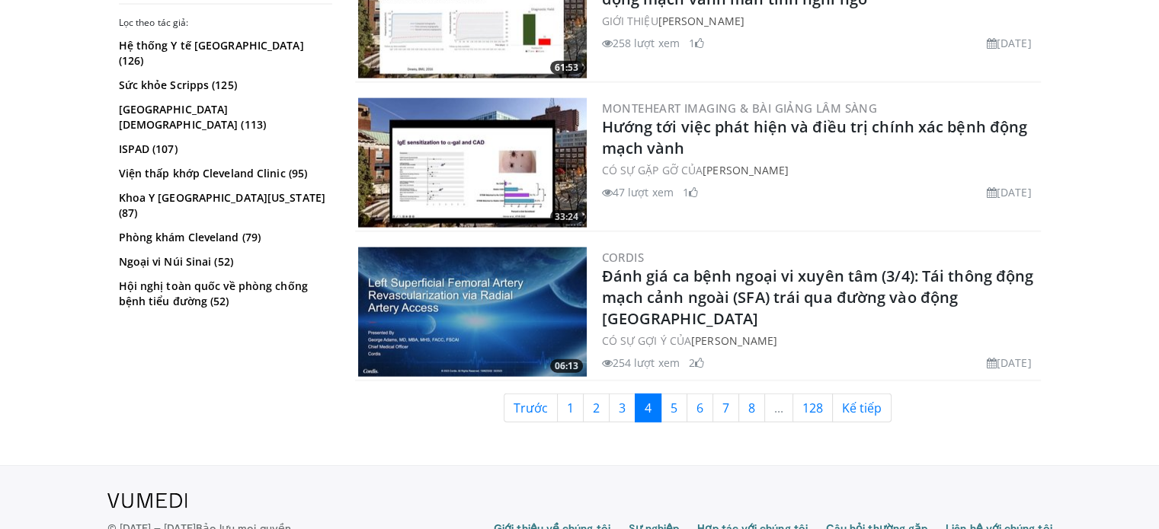
scroll to position [3580, 0]
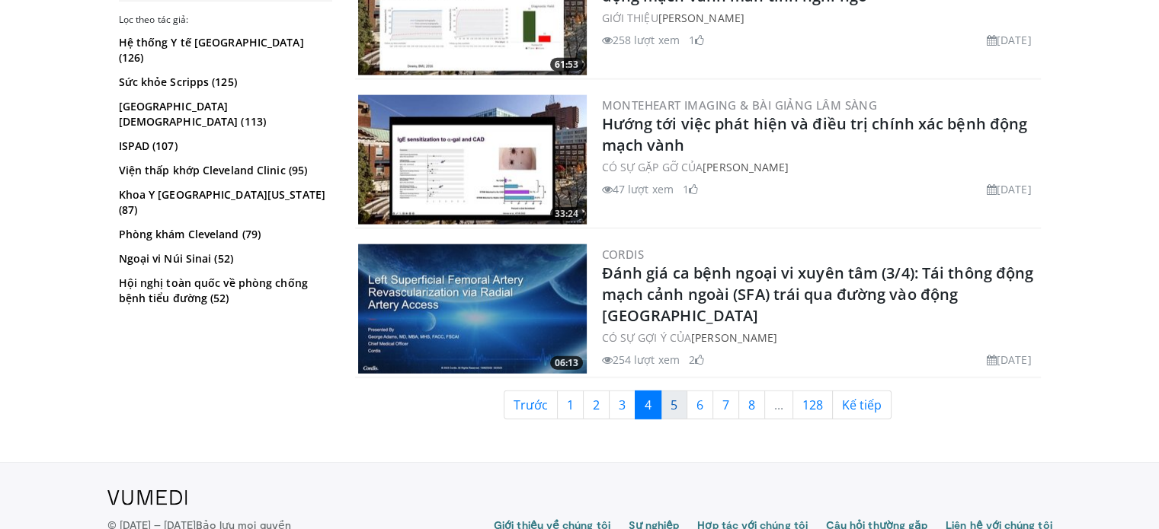
click at [667, 391] on link "5" at bounding box center [673, 405] width 27 height 29
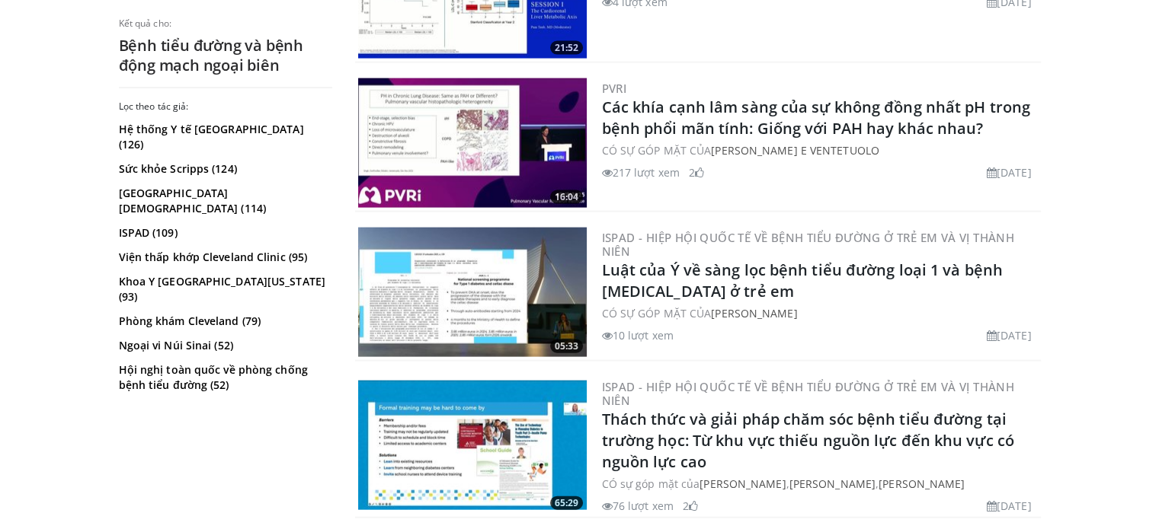
scroll to position [3233, 0]
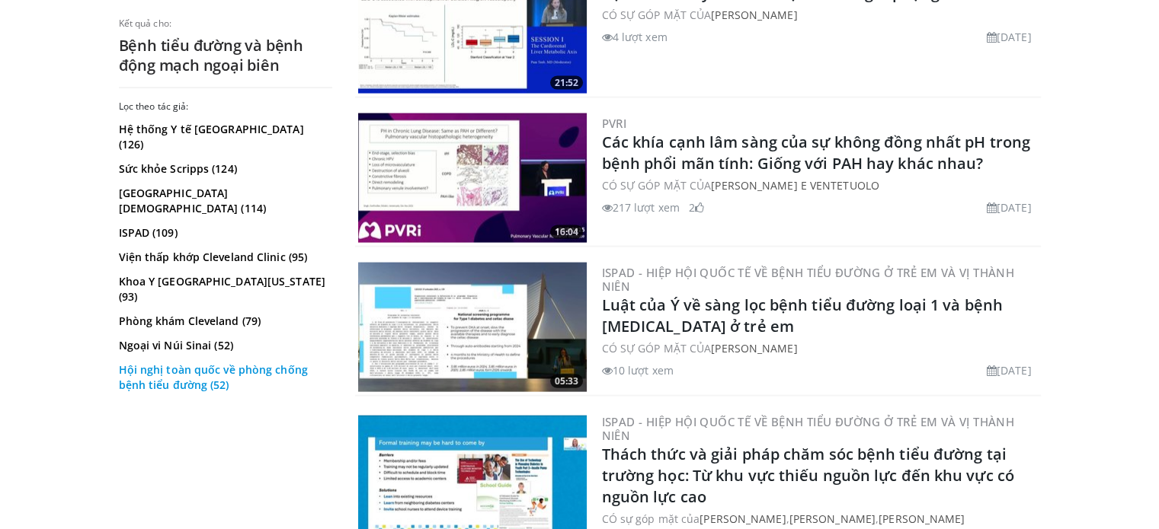
click at [196, 363] on font "Hội nghị toàn quốc về phòng chống bệnh tiểu đường (52)" at bounding box center [213, 378] width 189 height 30
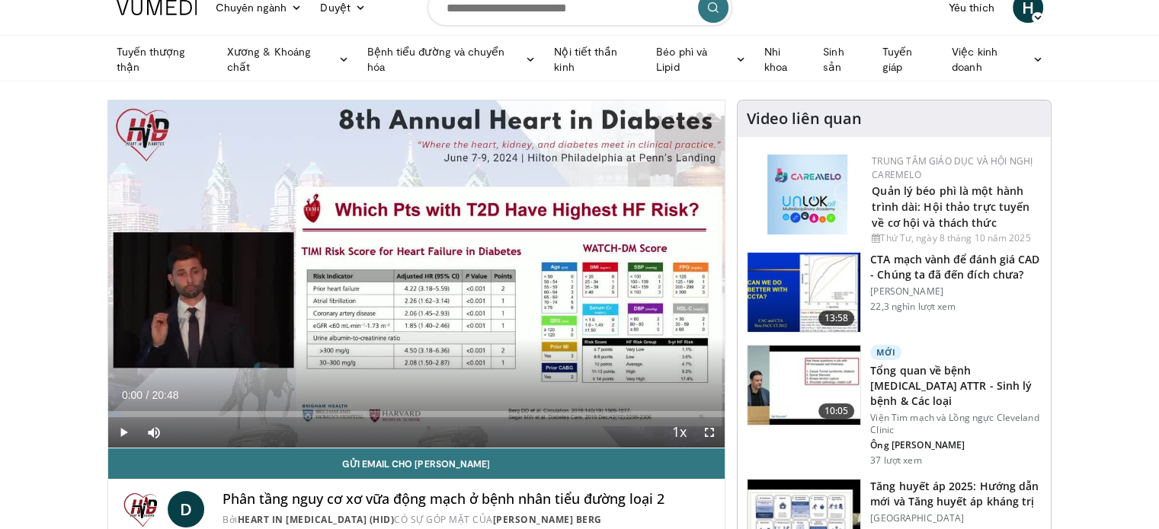
scroll to position [152, 0]
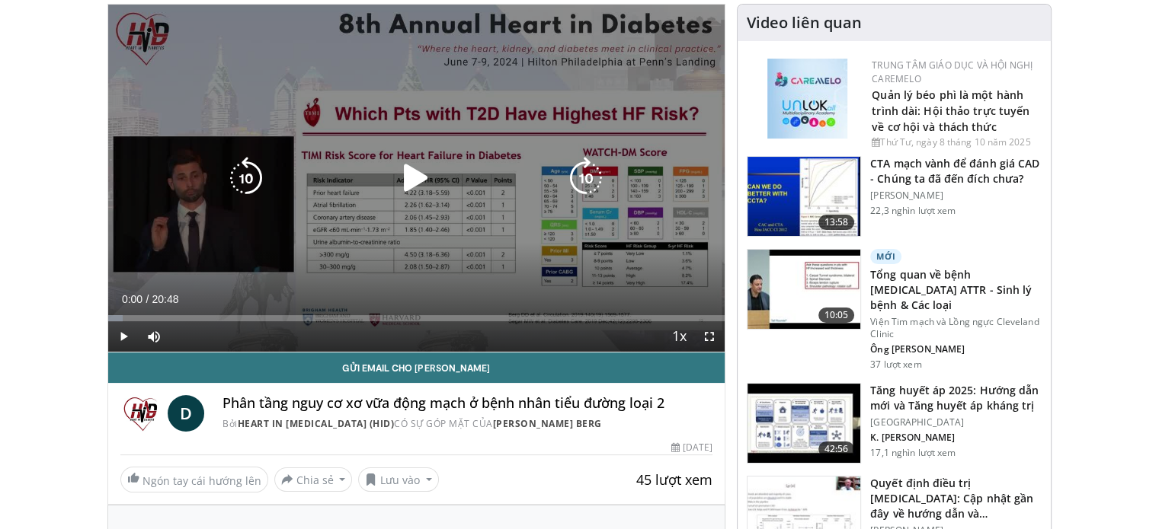
click at [408, 187] on icon "Video Player" at bounding box center [416, 178] width 43 height 43
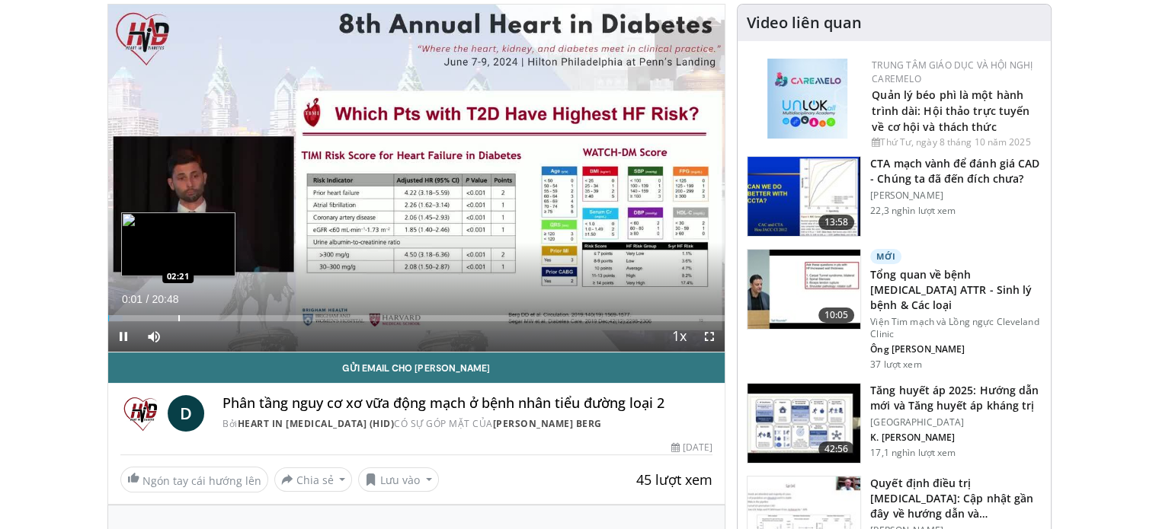
click at [177, 313] on div "Loaded : 2.40% 00:01 02:21" at bounding box center [416, 314] width 617 height 14
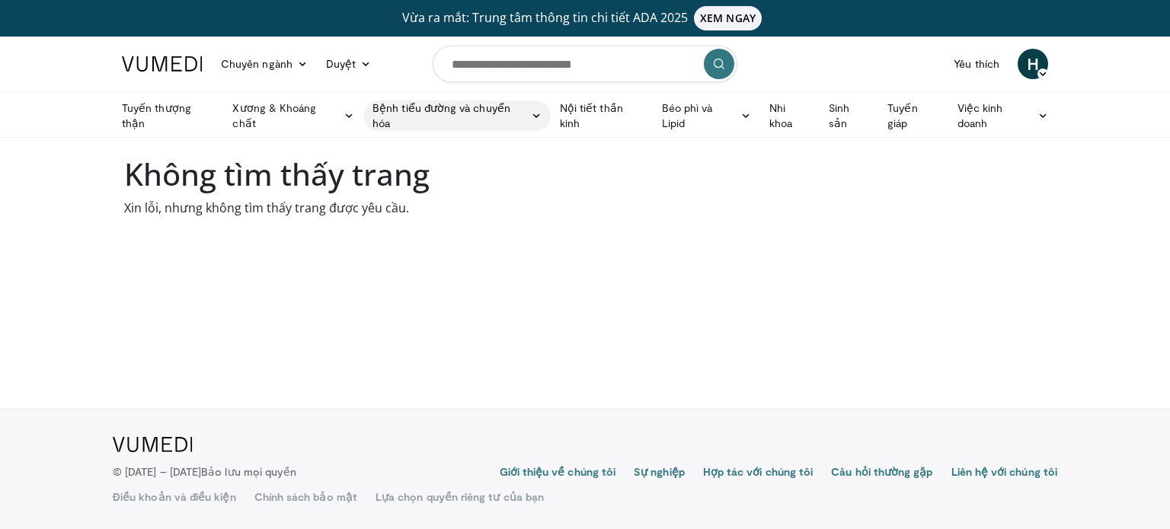
click at [427, 118] on font "Bệnh tiểu đường và chuyển hóa" at bounding box center [449, 116] width 154 height 30
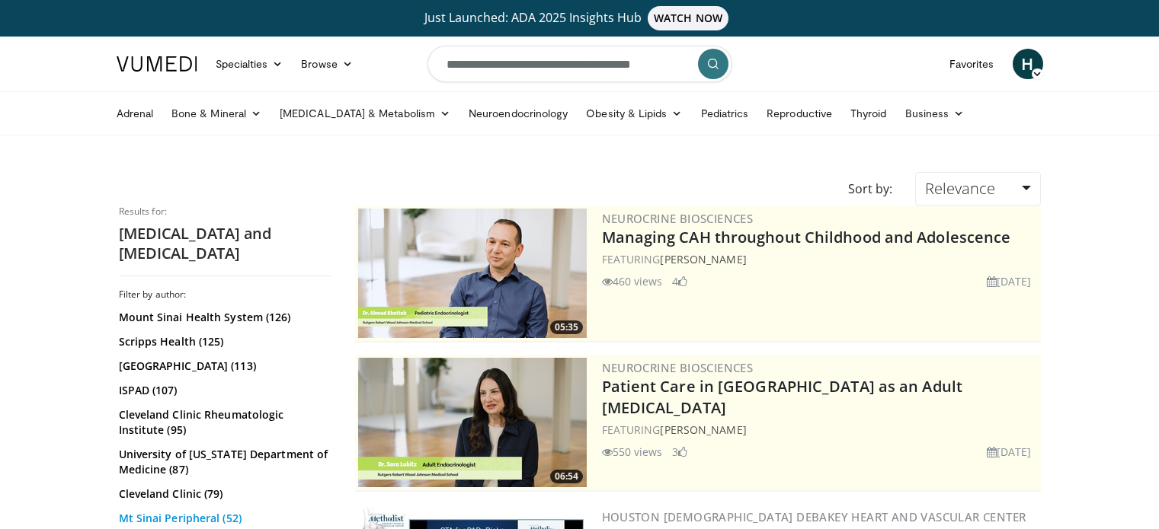
scroll to position [3233, 0]
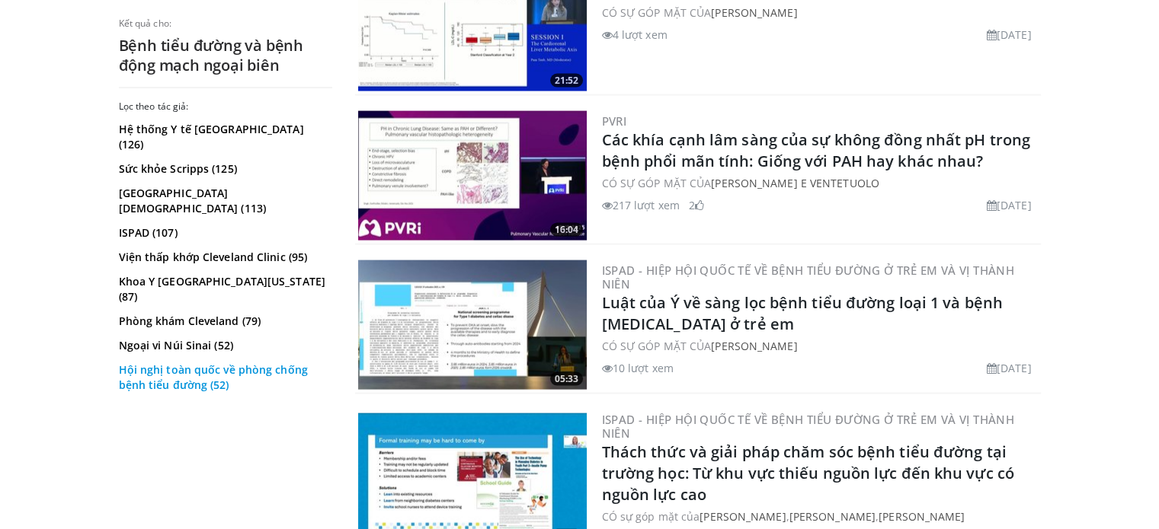
click at [189, 363] on font "Hội nghị toàn quốc về phòng chống bệnh tiểu đường (52)" at bounding box center [213, 378] width 189 height 30
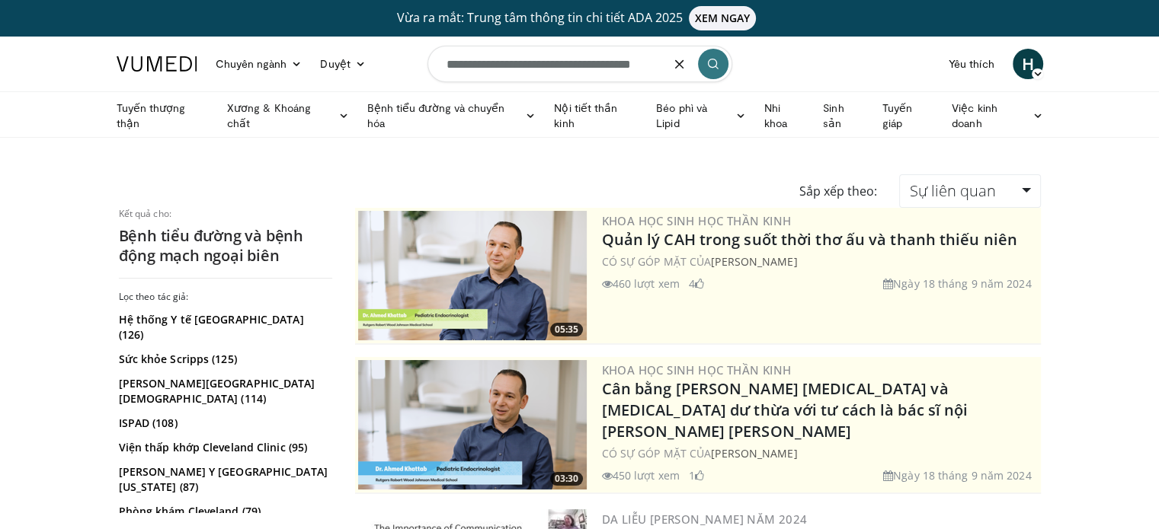
drag, startPoint x: 676, startPoint y: 66, endPoint x: 522, endPoint y: 59, distance: 154.1
click at [522, 59] on input "**********" at bounding box center [579, 64] width 305 height 37
type input "**********"
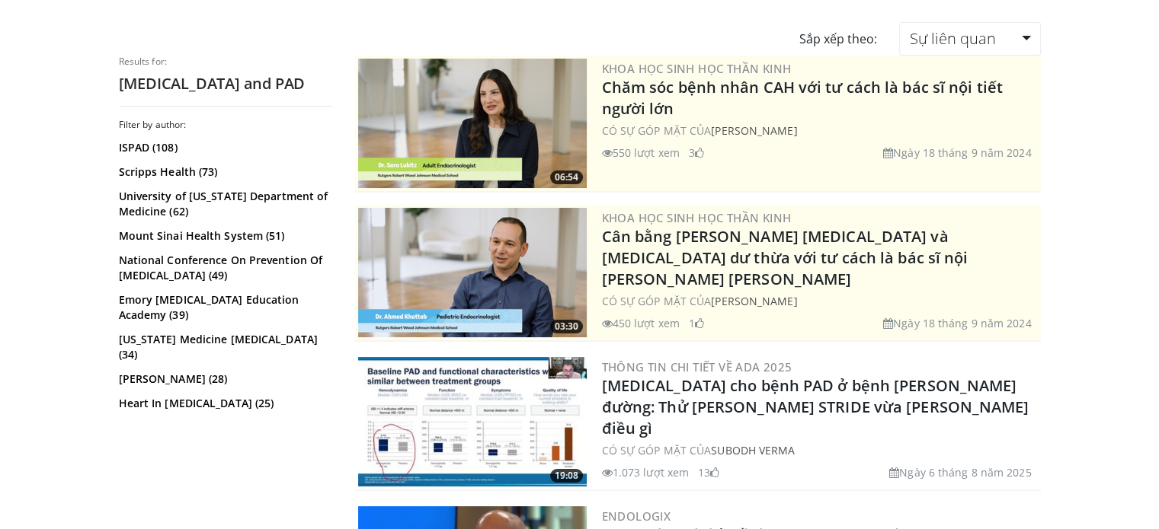
scroll to position [154, 0]
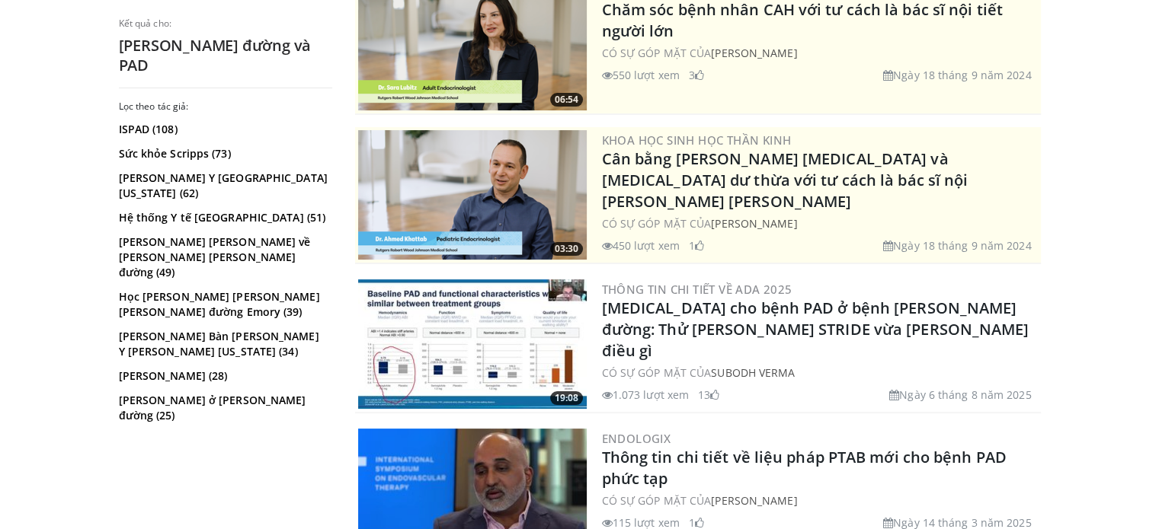
scroll to position [0, 0]
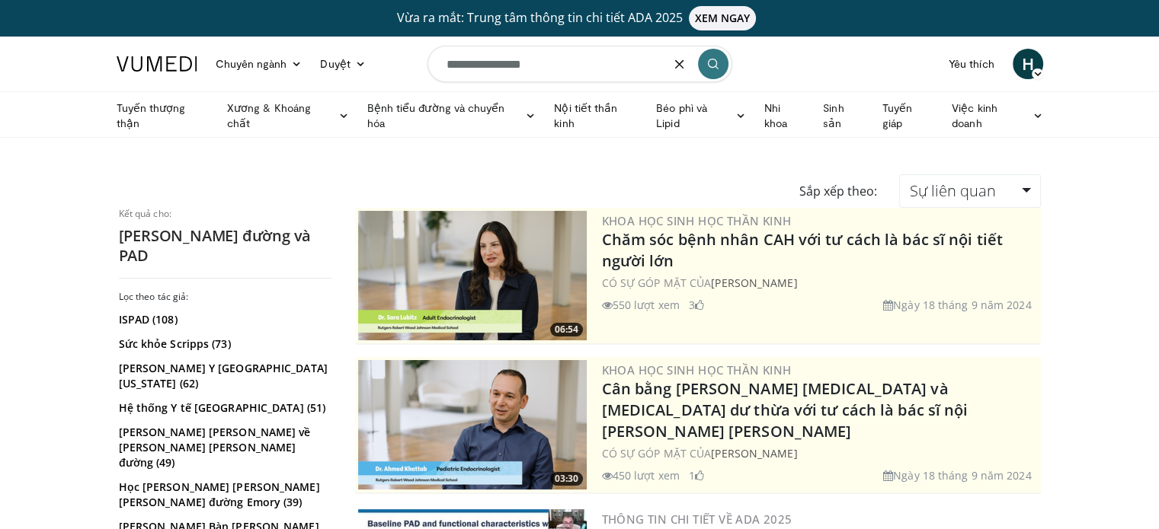
drag, startPoint x: 561, startPoint y: 67, endPoint x: 430, endPoint y: 66, distance: 131.0
click at [430, 66] on input "**********" at bounding box center [579, 64] width 305 height 37
click at [683, 67] on icon "button" at bounding box center [679, 64] width 12 height 12
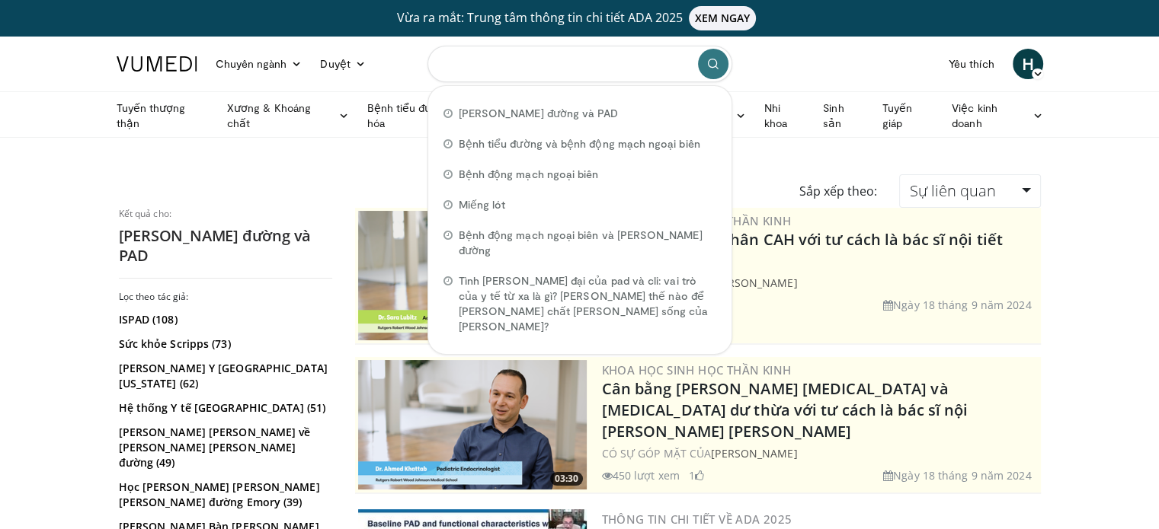
paste input "**********"
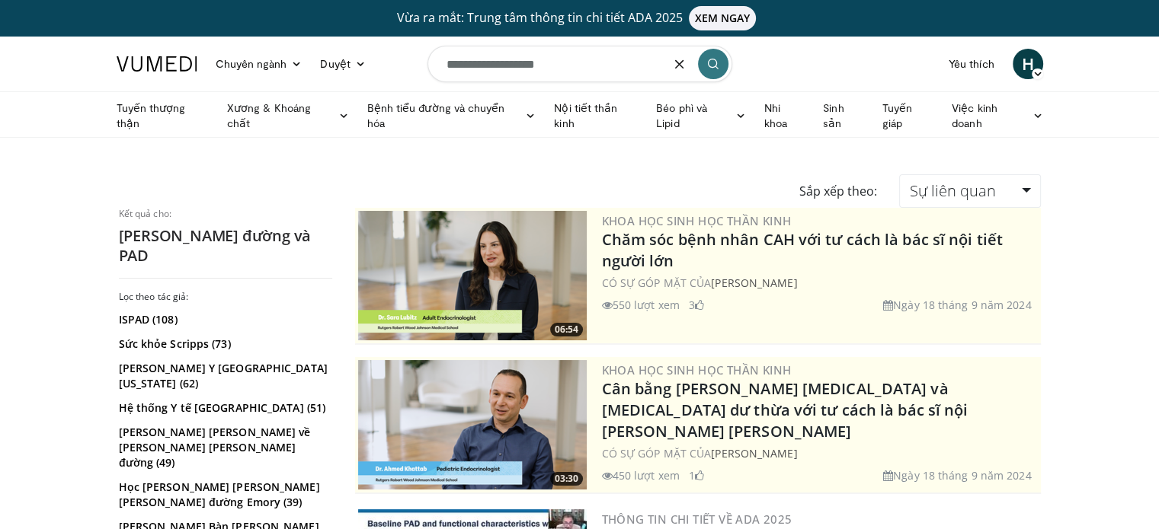
type input "**********"
click at [710, 66] on icon "submit" at bounding box center [713, 64] width 12 height 12
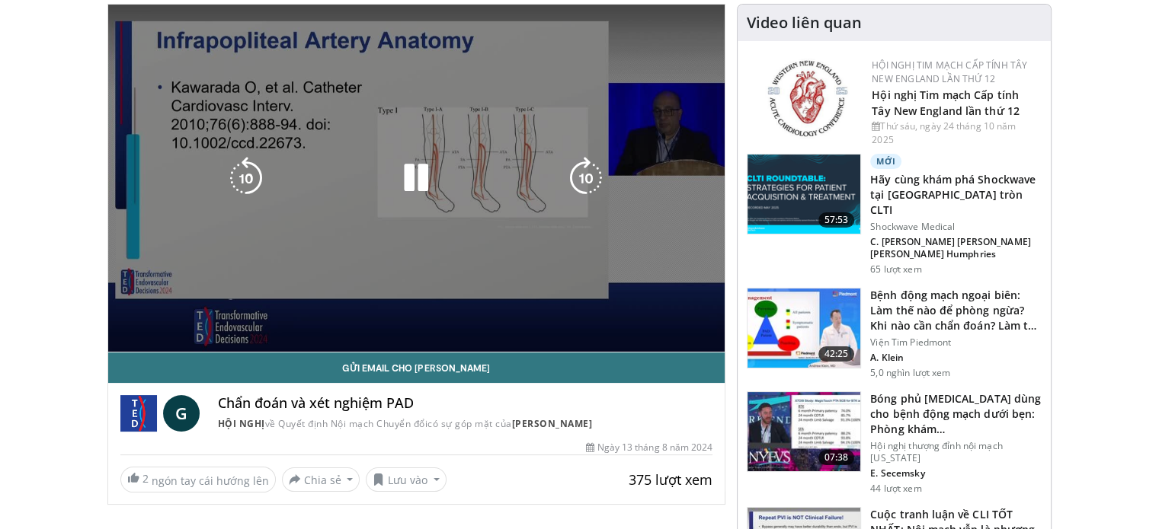
scroll to position [154, 0]
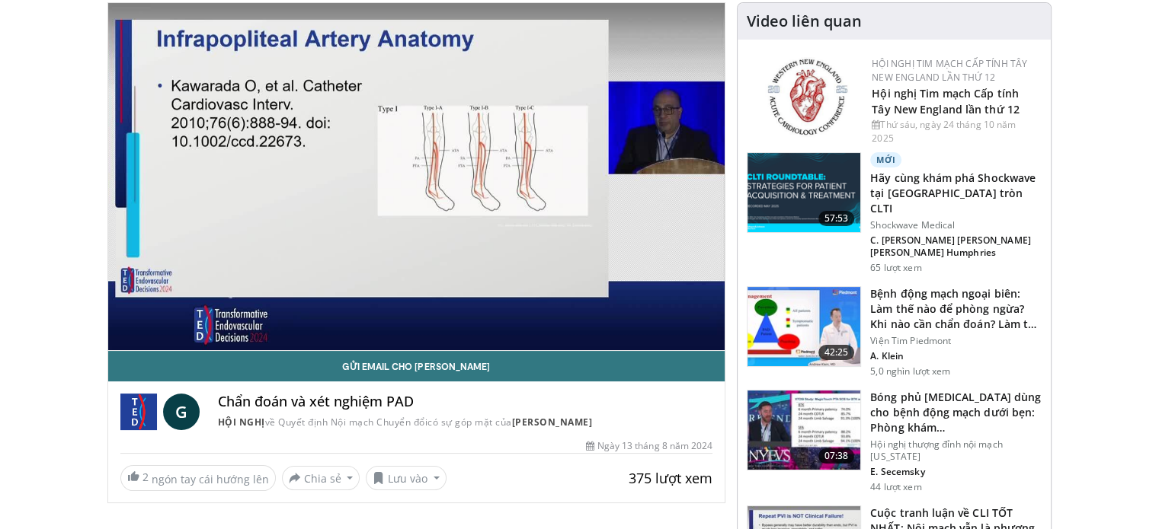
drag, startPoint x: 220, startPoint y: 401, endPoint x: 389, endPoint y: 398, distance: 169.1
click at [415, 401] on h4 "Chẩn đoán và xét nghiệm PAD" at bounding box center [465, 402] width 495 height 17
copy font "Chẩn đoán và xét nghiệm PAD"
drag, startPoint x: 46, startPoint y: 203, endPoint x: 28, endPoint y: 218, distance: 23.3
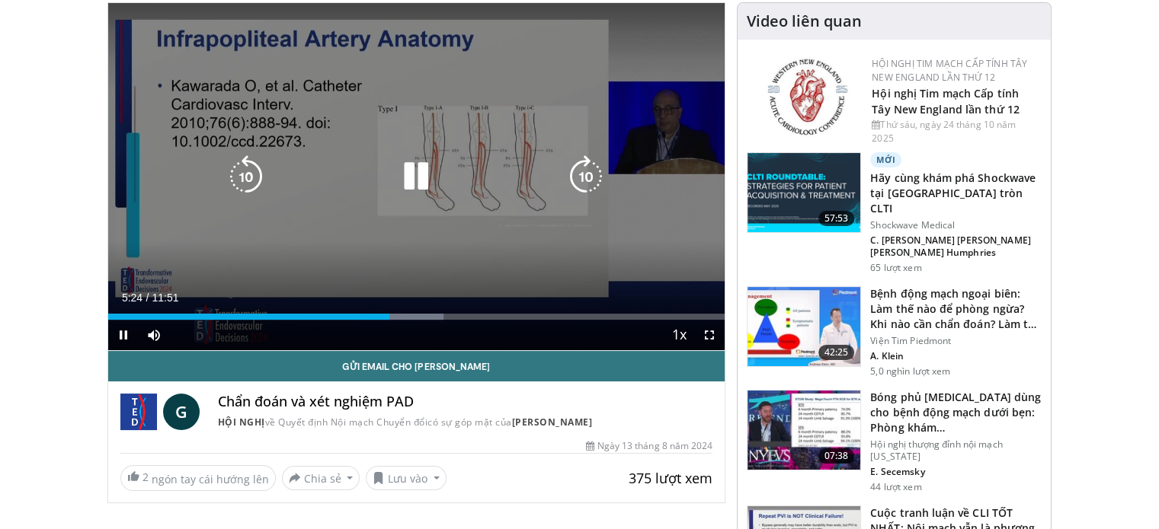
click at [399, 191] on icon "Video Player" at bounding box center [416, 176] width 43 height 43
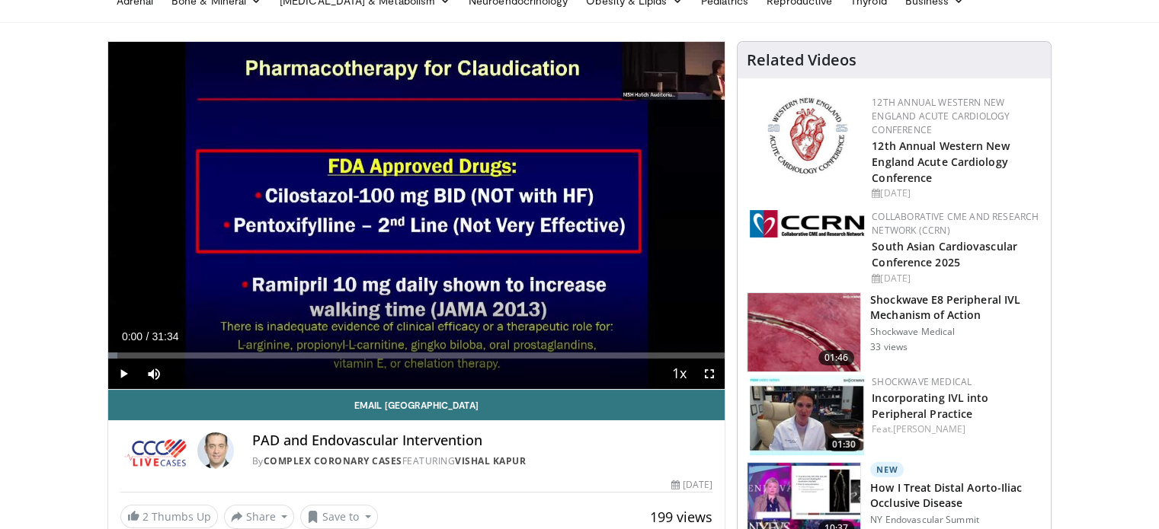
scroll to position [76, 0]
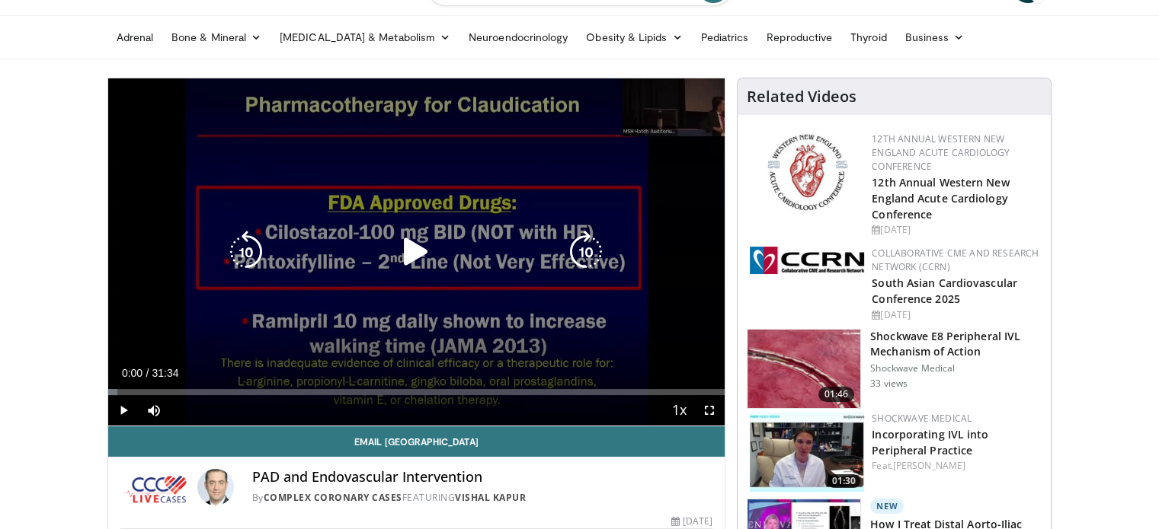
click at [418, 253] on icon "Video Player" at bounding box center [416, 252] width 43 height 43
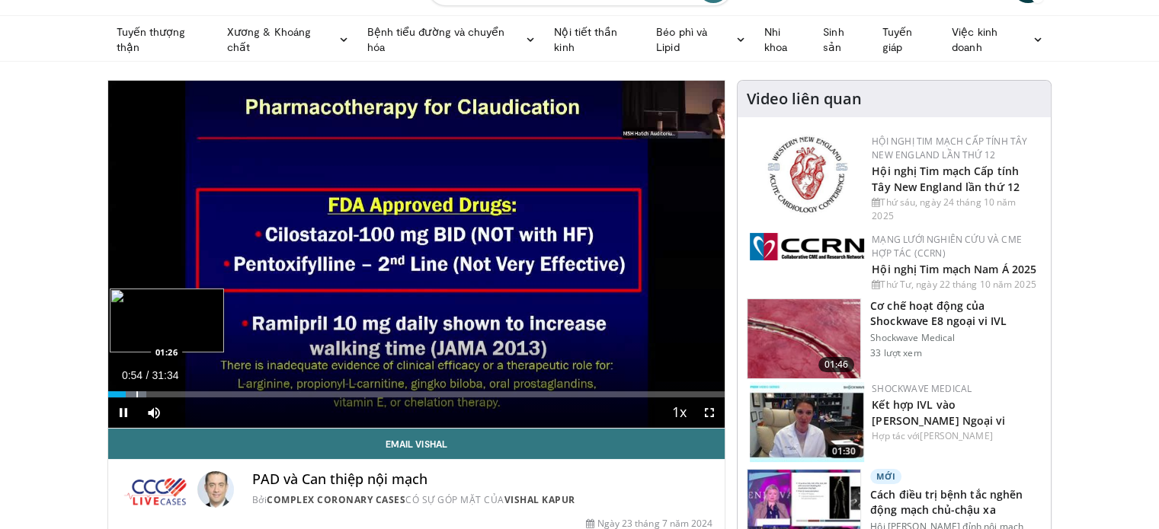
click at [136, 392] on div "Progress Bar" at bounding box center [137, 395] width 2 height 6
click at [164, 394] on div "Progress Bar" at bounding box center [165, 395] width 2 height 6
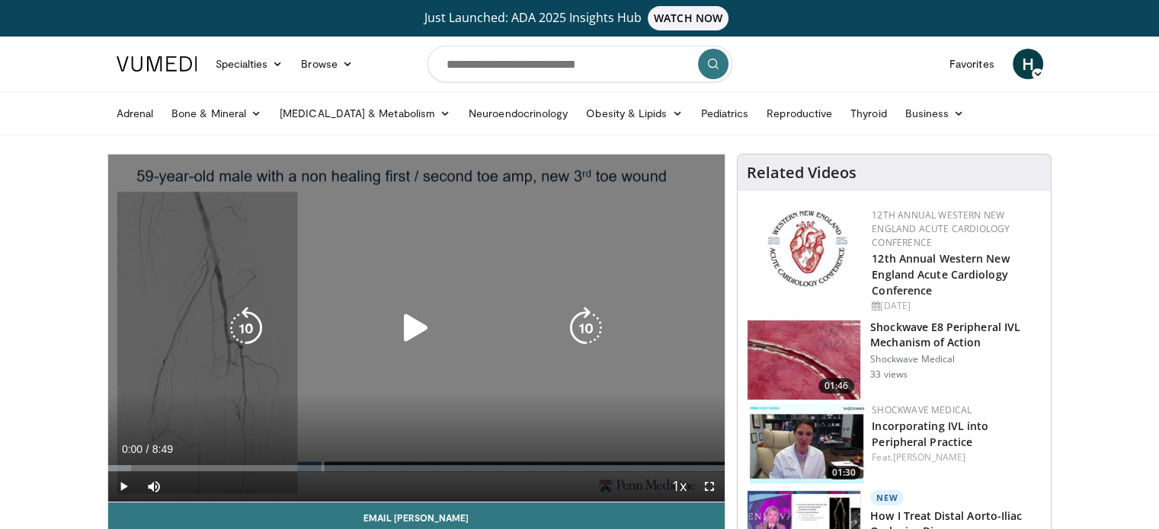
click at [414, 337] on icon "Video Player" at bounding box center [416, 328] width 43 height 43
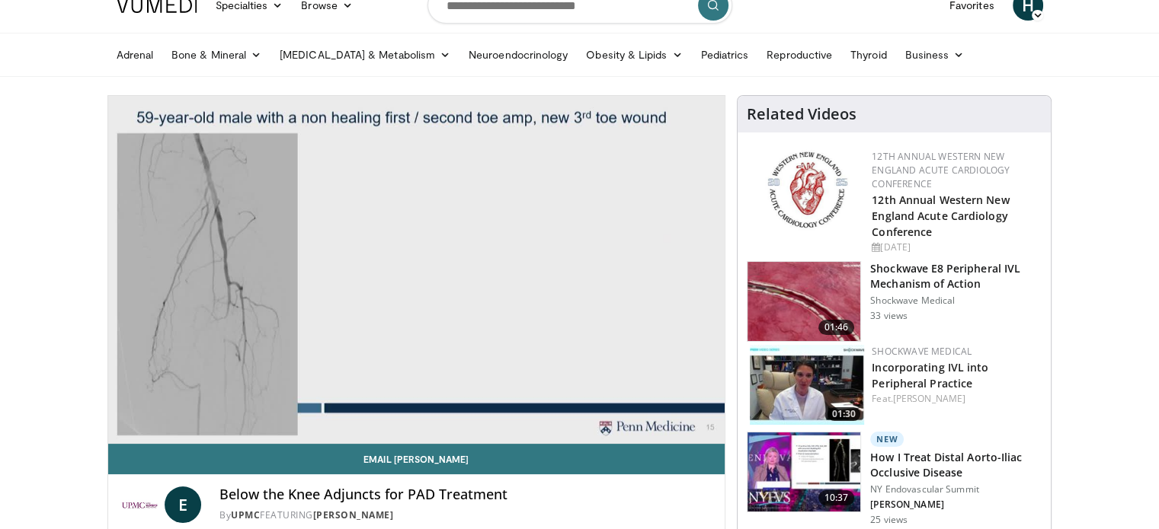
scroll to position [76, 0]
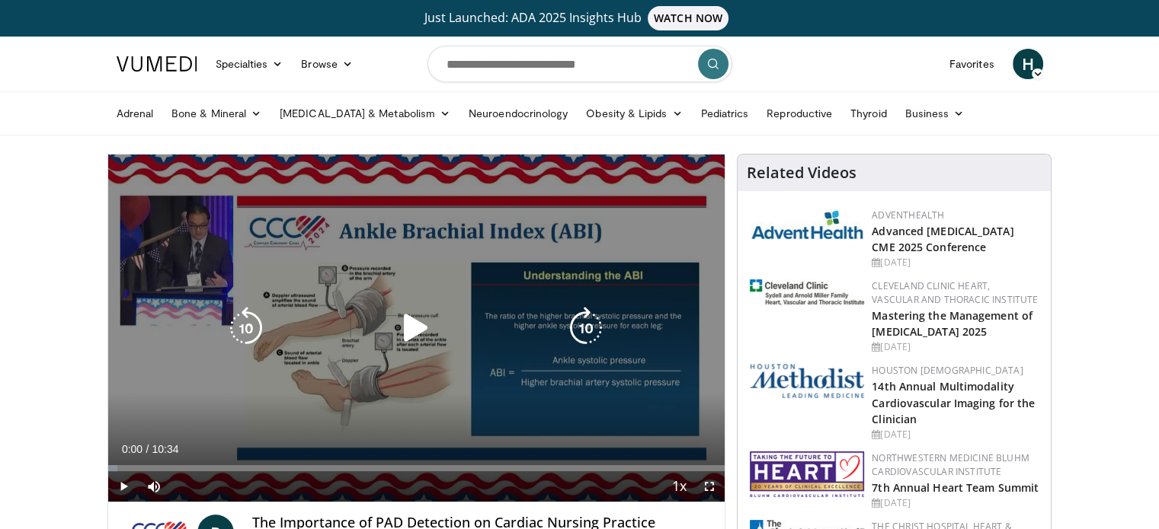
click at [422, 331] on icon "Video Player" at bounding box center [416, 328] width 43 height 43
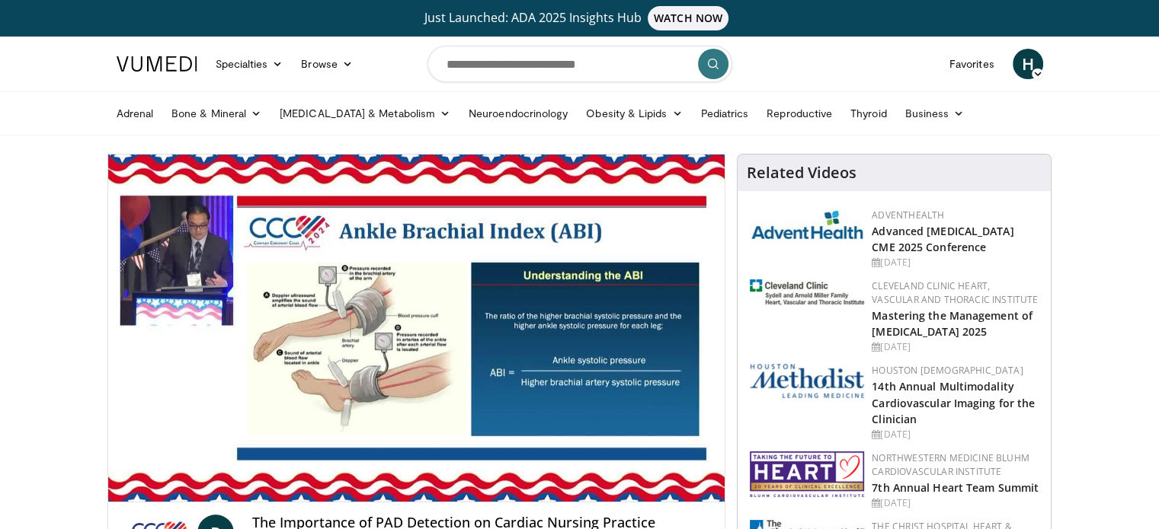
scroll to position [76, 0]
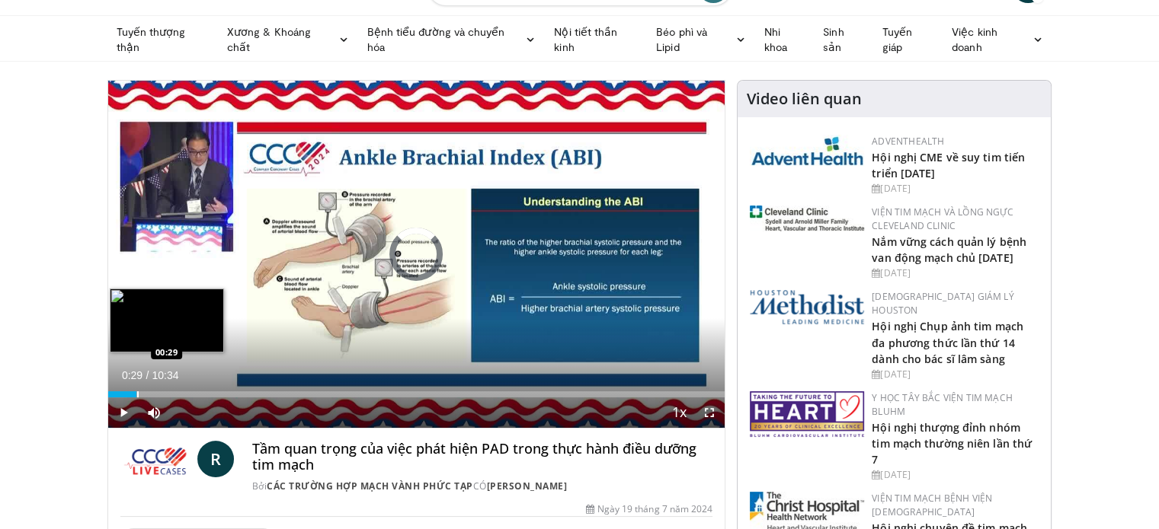
click at [137, 395] on div "Progress Bar" at bounding box center [138, 395] width 2 height 6
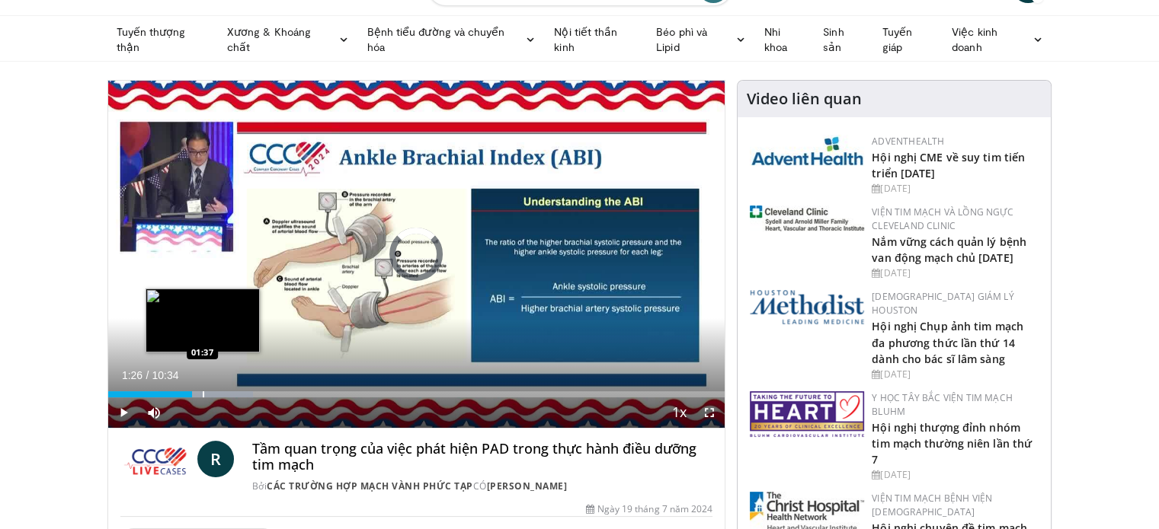
click at [202, 388] on div "Loaded : 23.58% 01:26 01:37" at bounding box center [416, 390] width 617 height 14
click at [209, 392] on div "Progress Bar" at bounding box center [218, 395] width 89 height 6
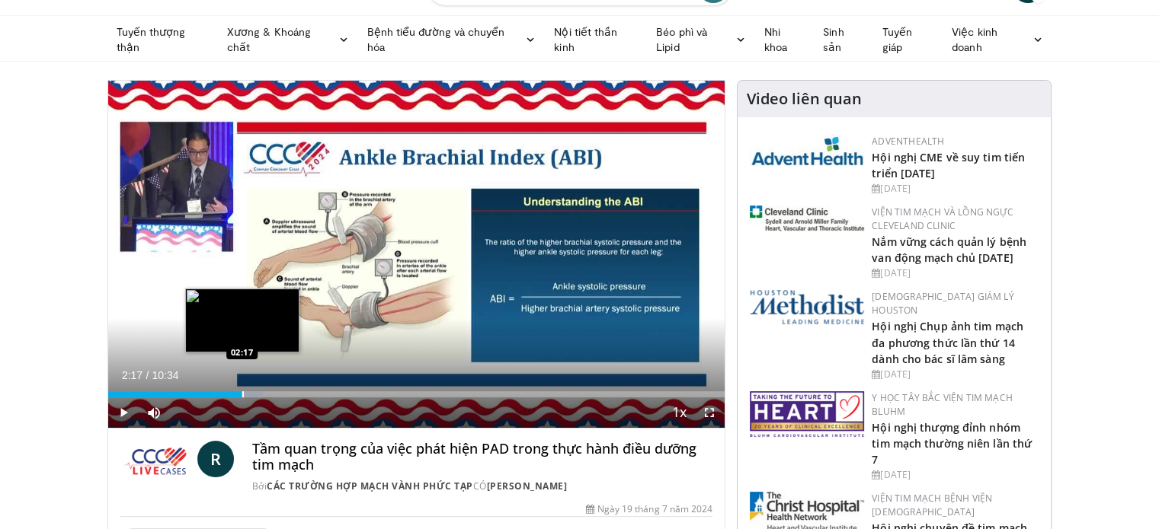
click at [242, 392] on div "Progress Bar" at bounding box center [243, 395] width 2 height 6
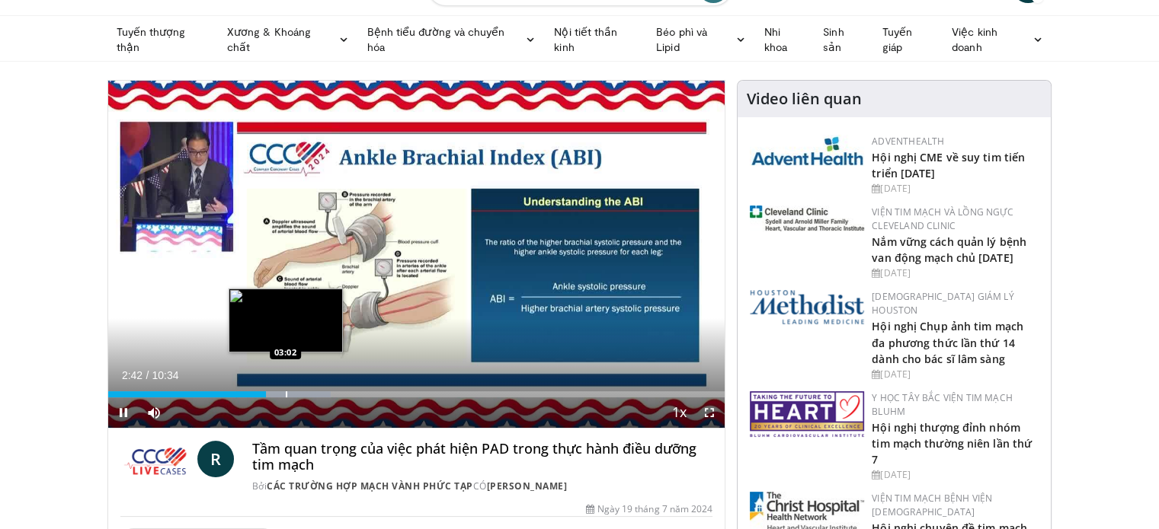
click at [286, 392] on div "Progress Bar" at bounding box center [287, 395] width 2 height 6
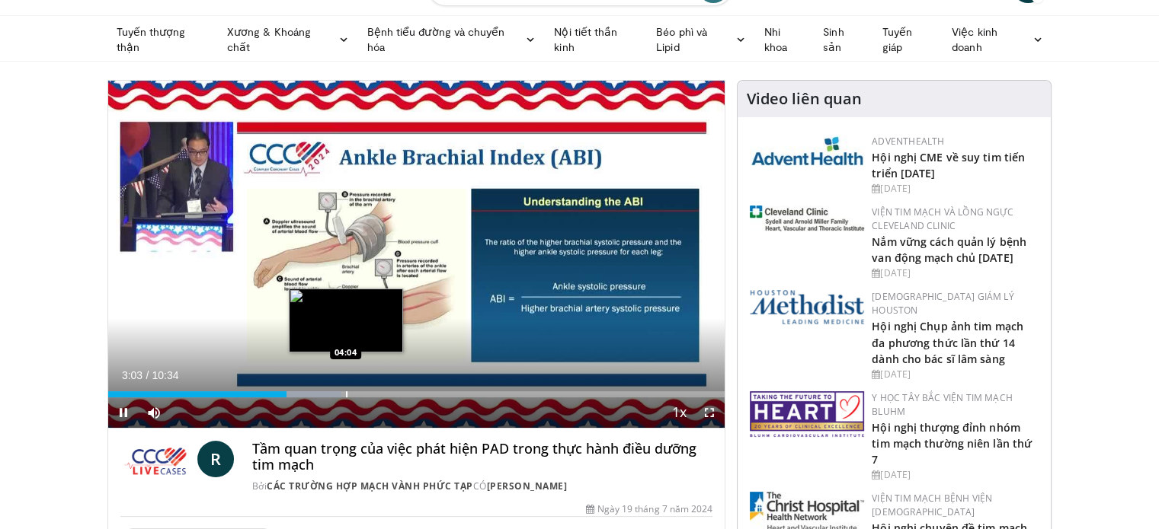
click at [346, 395] on div "Progress Bar" at bounding box center [347, 395] width 2 height 6
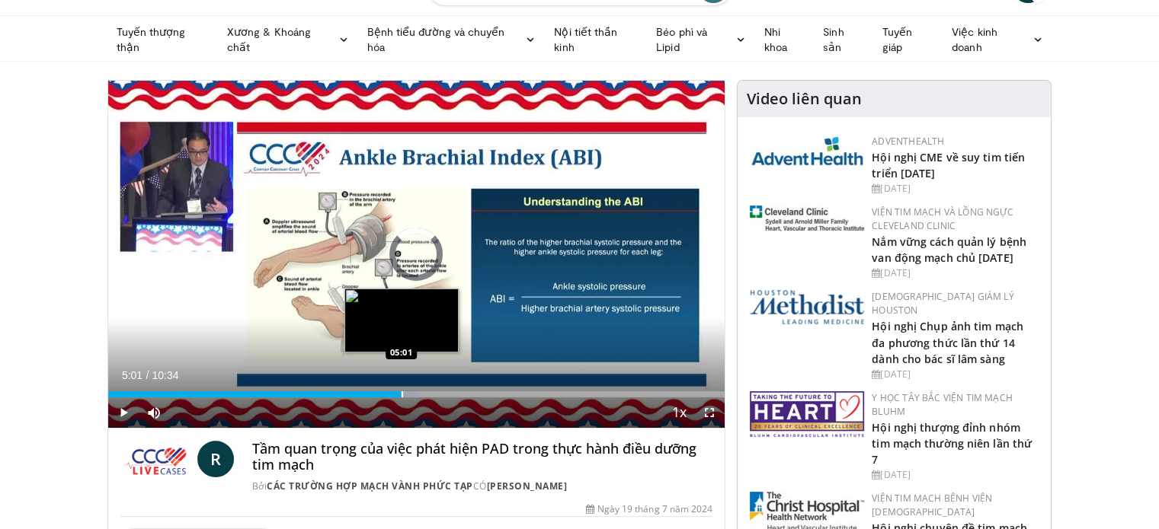
click at [401, 388] on div "Loaded : 50.31% 04:11 05:01" at bounding box center [416, 390] width 617 height 14
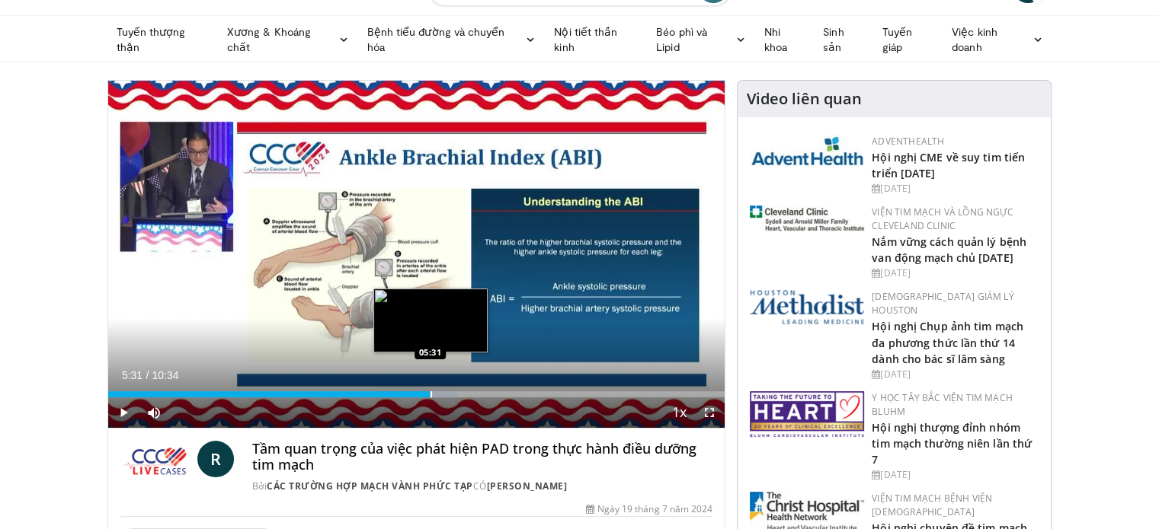
click at [430, 392] on div "Progress Bar" at bounding box center [431, 395] width 2 height 6
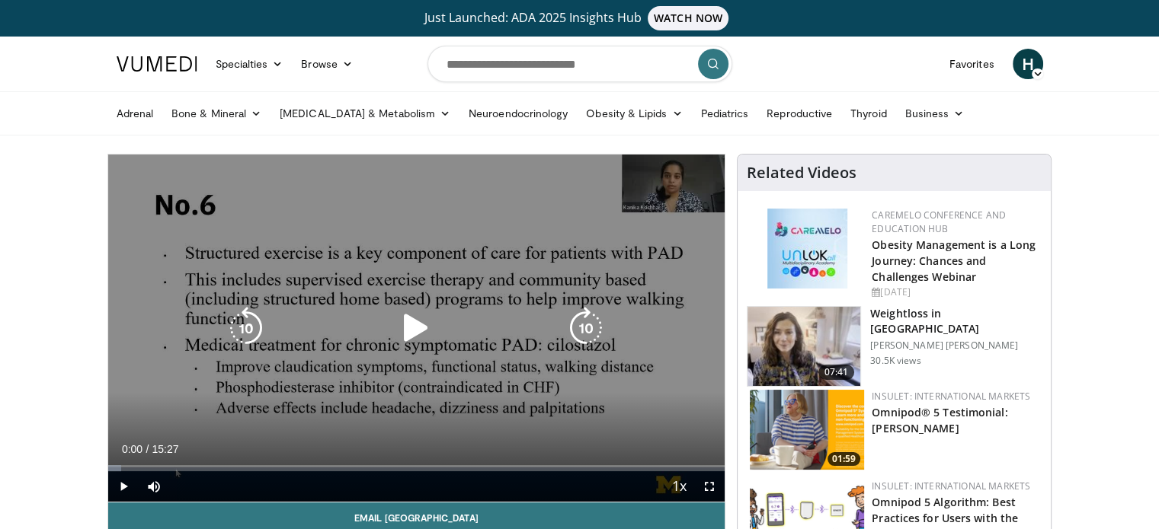
click at [414, 321] on icon "Video Player" at bounding box center [416, 328] width 43 height 43
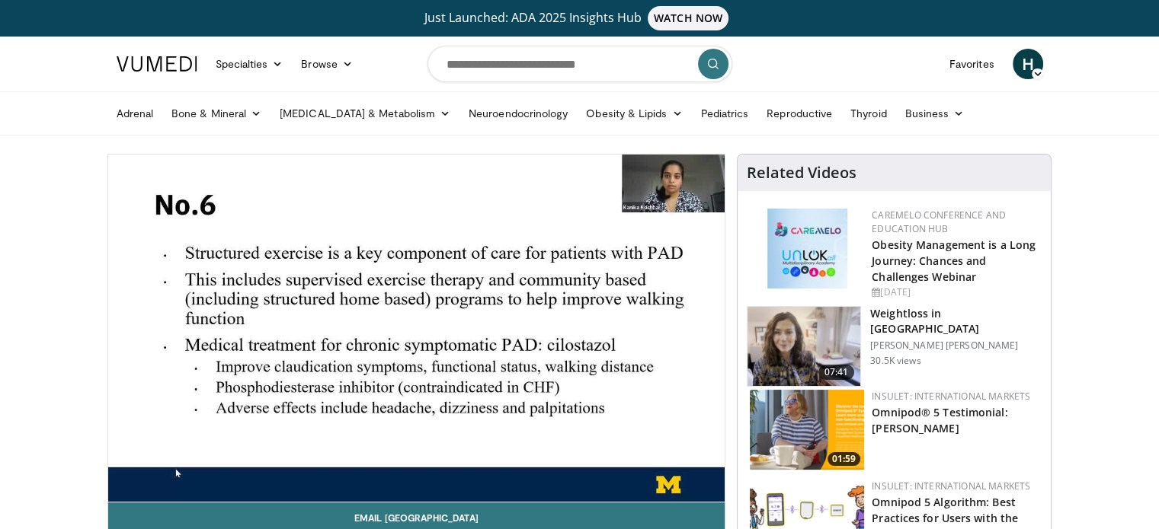
scroll to position [76, 0]
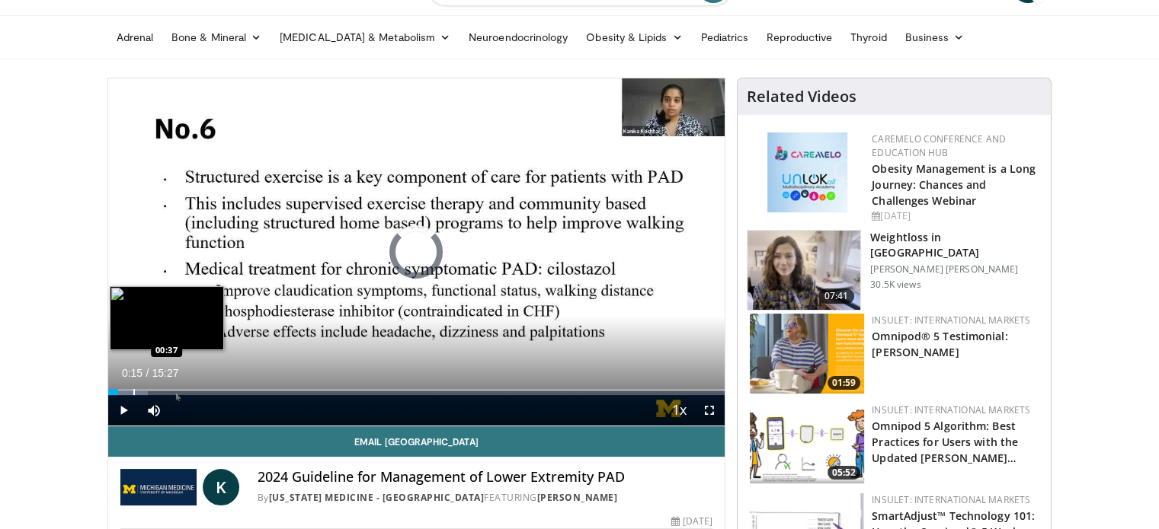
click at [133, 386] on div "Loaded : 6.47% 00:15 00:37" at bounding box center [416, 388] width 617 height 14
click at [167, 394] on div "Progress Bar" at bounding box center [168, 392] width 2 height 6
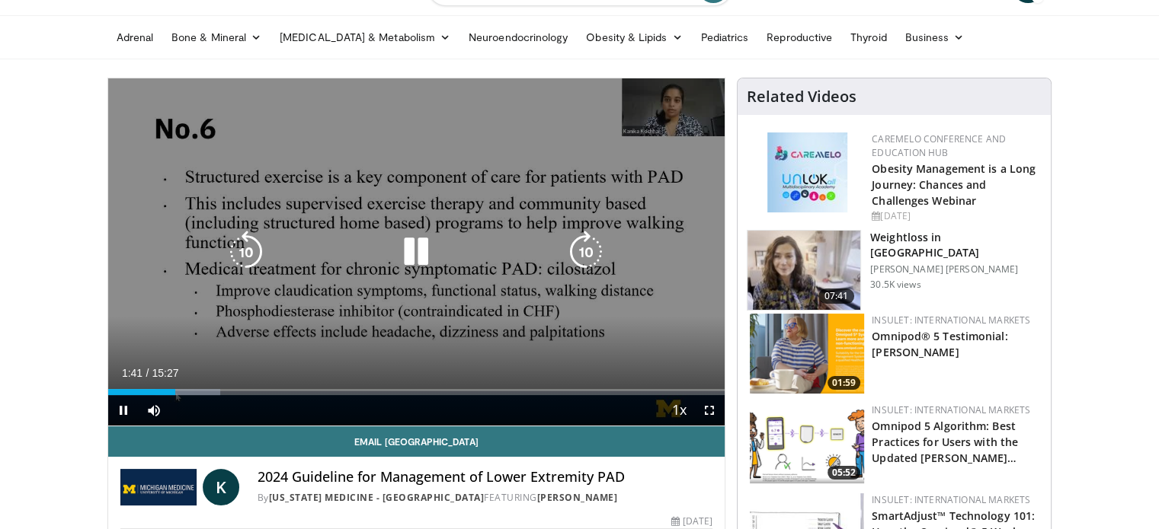
scroll to position [0, 0]
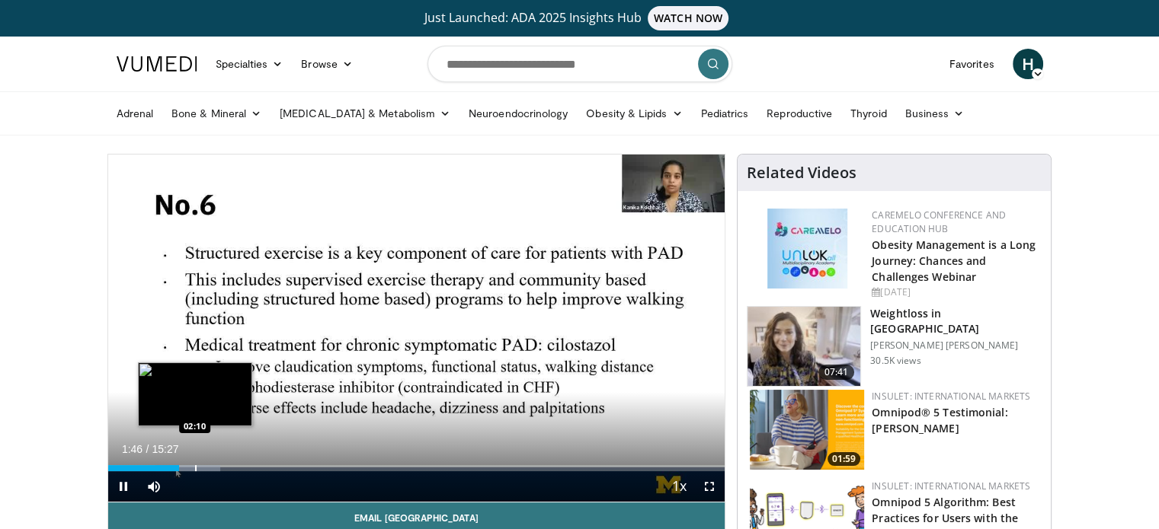
click at [193, 467] on div "Progress Bar" at bounding box center [187, 468] width 64 height 6
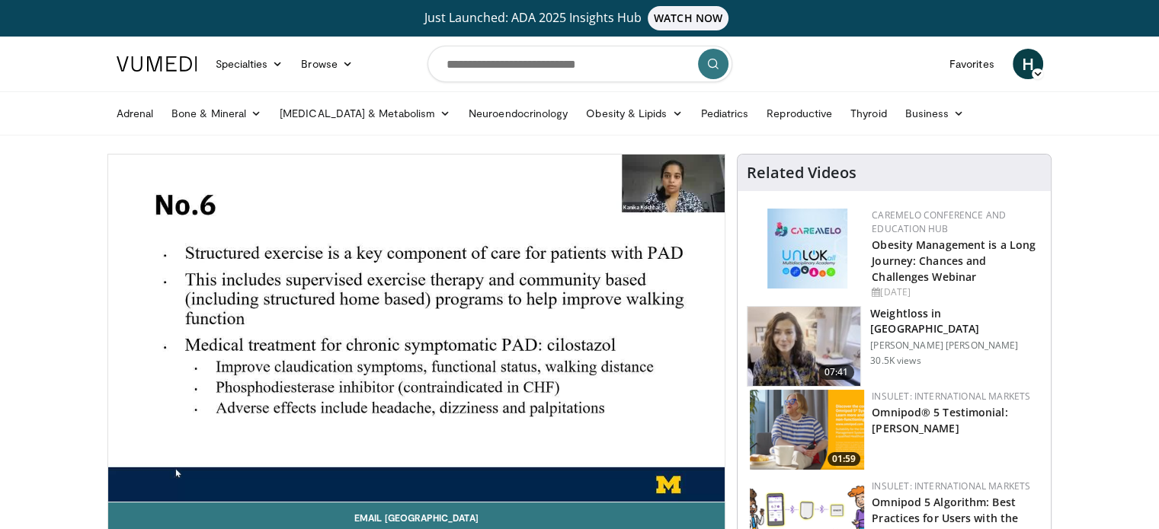
scroll to position [76, 0]
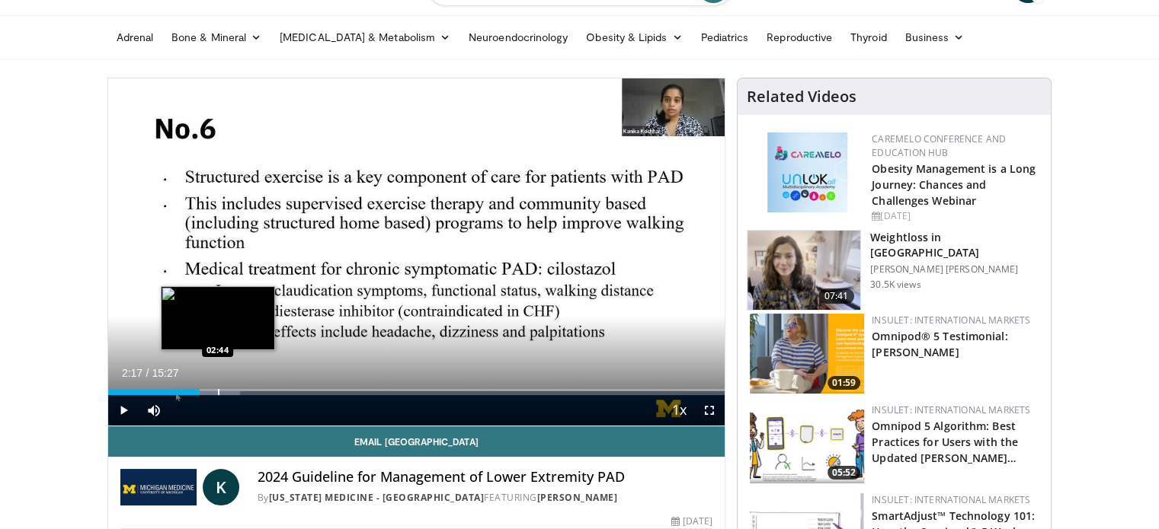
click at [218, 392] on div "Progress Bar" at bounding box center [219, 392] width 2 height 6
click at [233, 392] on div "Progress Bar" at bounding box center [234, 392] width 2 height 6
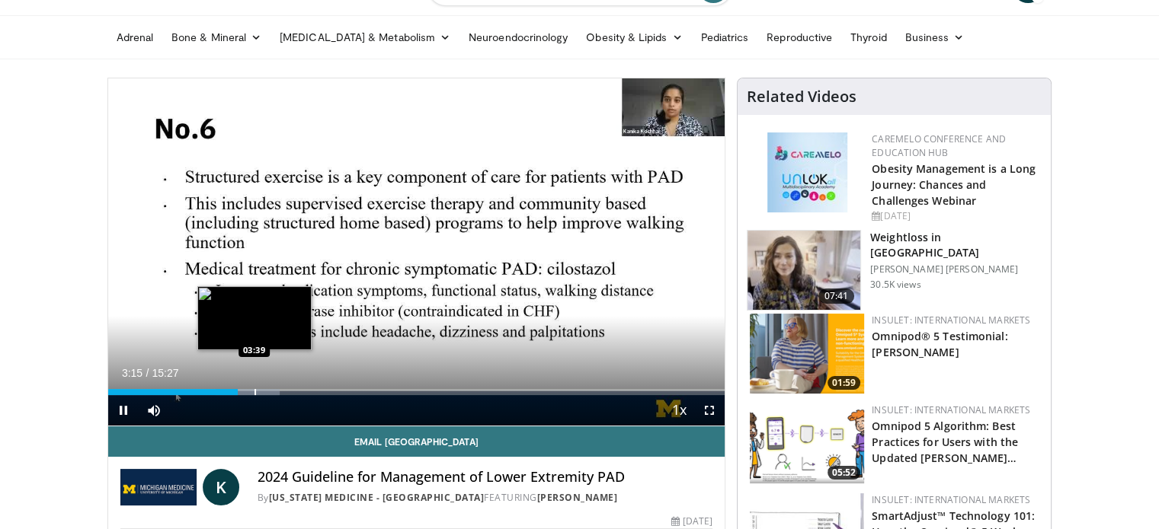
click at [254, 389] on div "Progress Bar" at bounding box center [255, 392] width 2 height 6
click at [270, 389] on div "Progress Bar" at bounding box center [271, 392] width 2 height 6
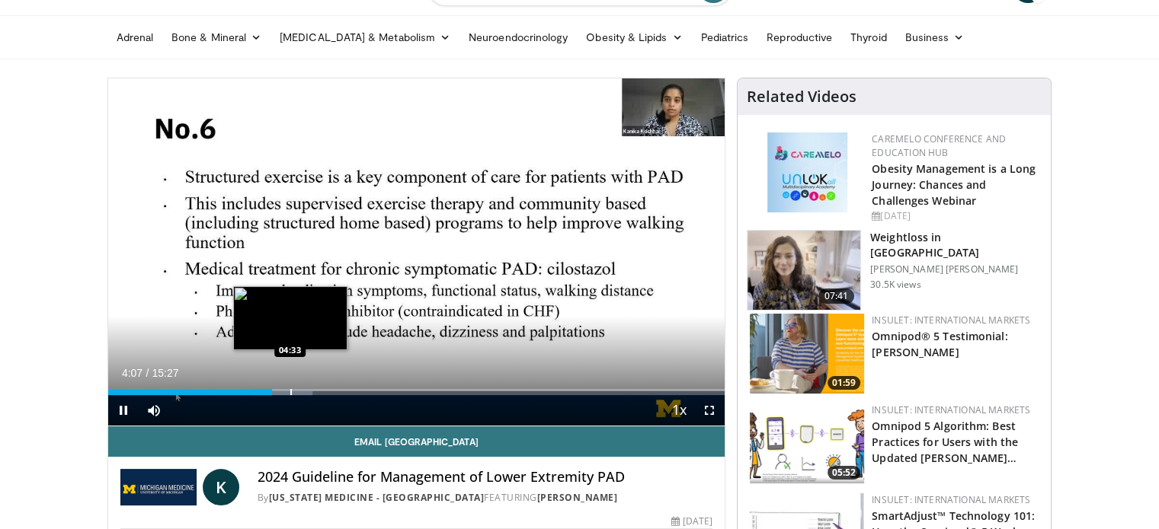
click at [289, 388] on div "Loaded : 33.14% 04:07 04:33" at bounding box center [416, 388] width 617 height 14
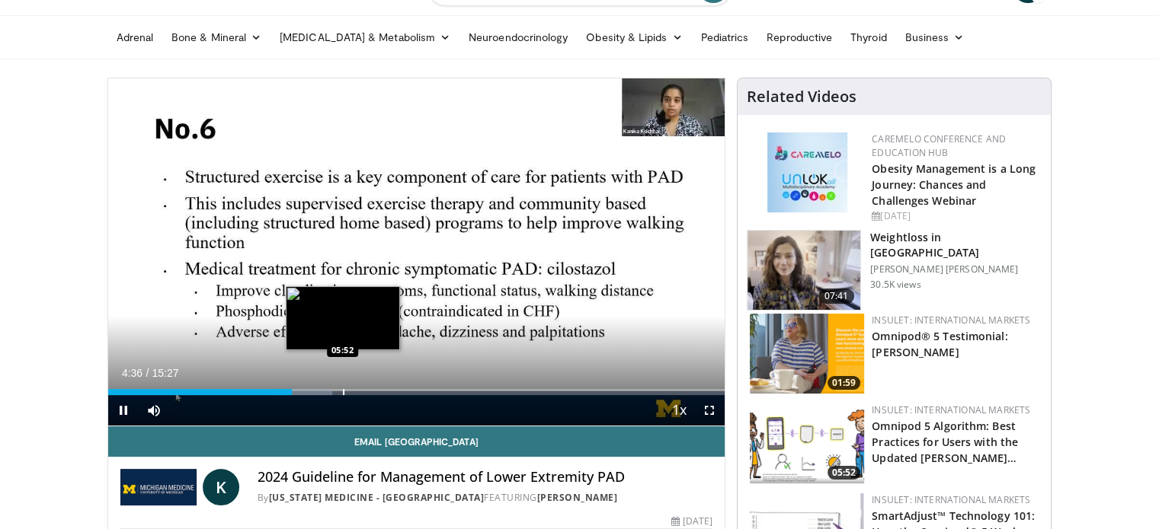
click at [343, 390] on div "Progress Bar" at bounding box center [344, 392] width 2 height 6
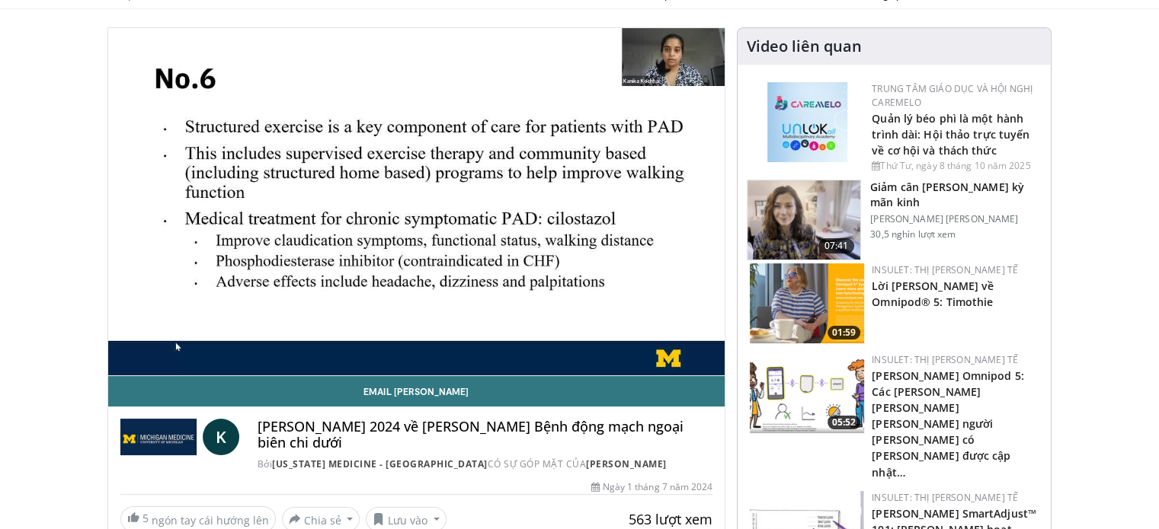
scroll to position [229, 0]
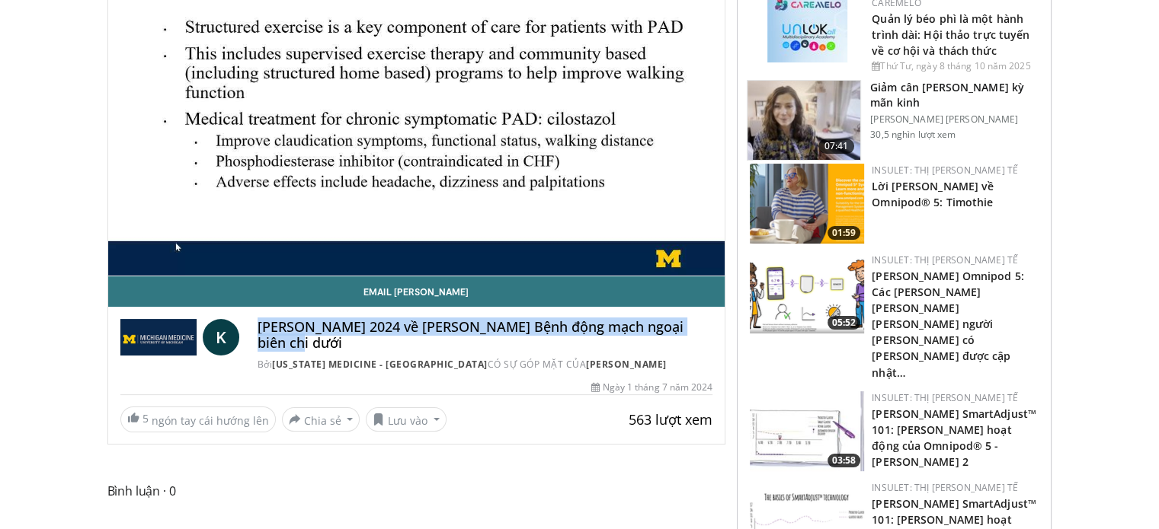
drag, startPoint x: 258, startPoint y: 328, endPoint x: 716, endPoint y: 319, distance: 457.9
click at [716, 319] on div "K Hướng dẫn năm 2024 về Quản lý Bệnh động mạch ngoại biên chi dưới Bởi Michigan…" at bounding box center [416, 341] width 617 height 68
copy font "Hướng dẫn [DATE] về Quản lý Bệnh động mạch ngoại biên chi dưới"
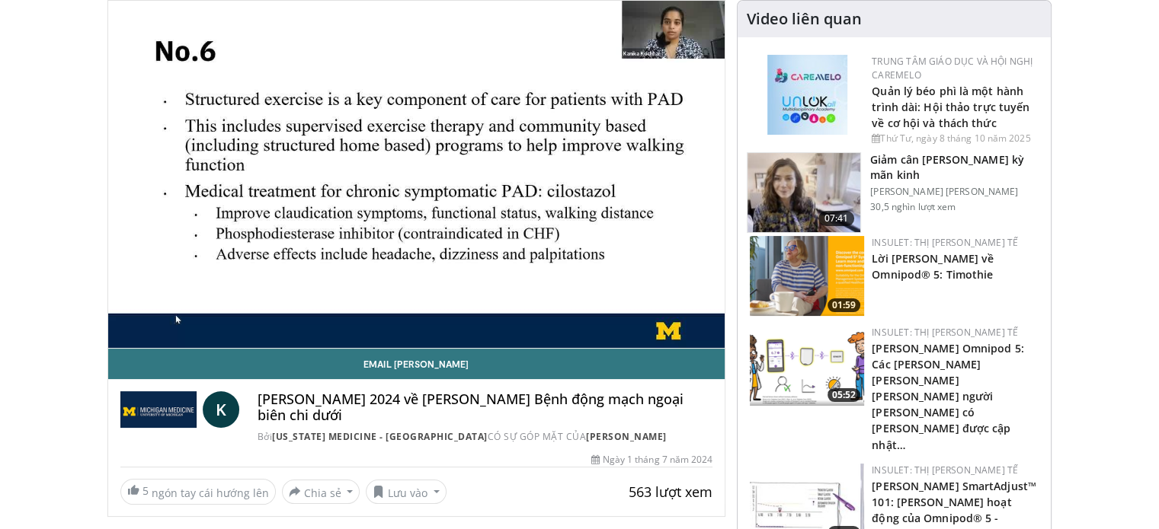
scroll to position [76, 0]
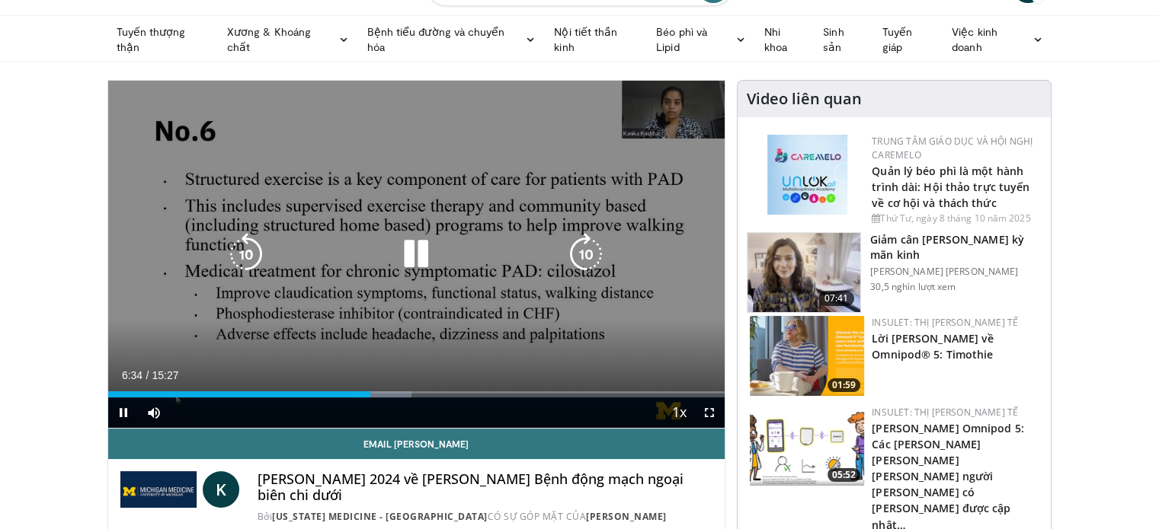
click at [428, 263] on icon "Video Player" at bounding box center [416, 254] width 43 height 43
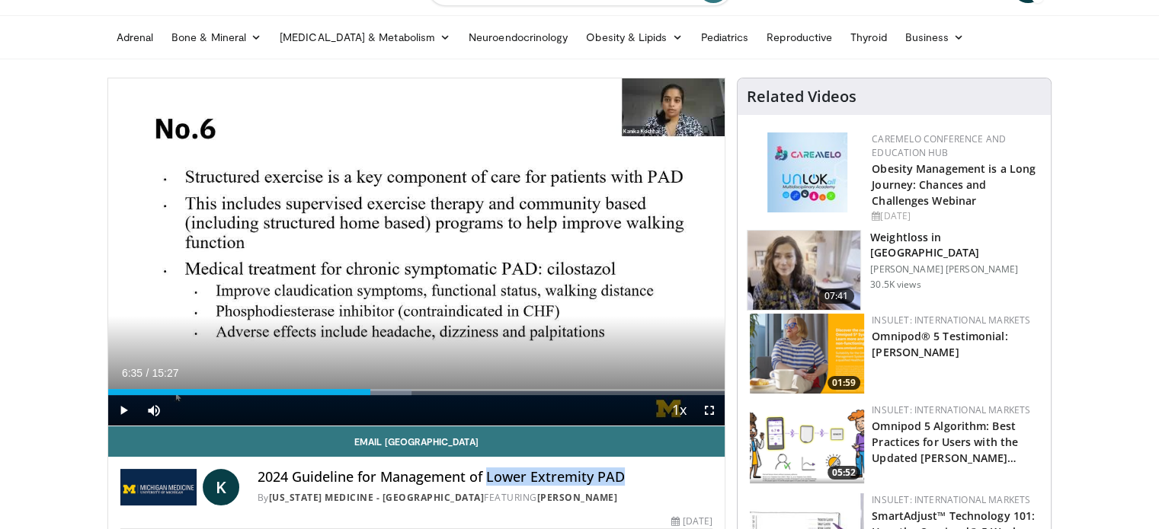
drag, startPoint x: 487, startPoint y: 475, endPoint x: 620, endPoint y: 475, distance: 133.3
click at [625, 475] on h4 "2024 Guideline for Management of Lower Extremity PAD" at bounding box center [485, 477] width 456 height 17
copy h4 "Lower Extremity PAD"
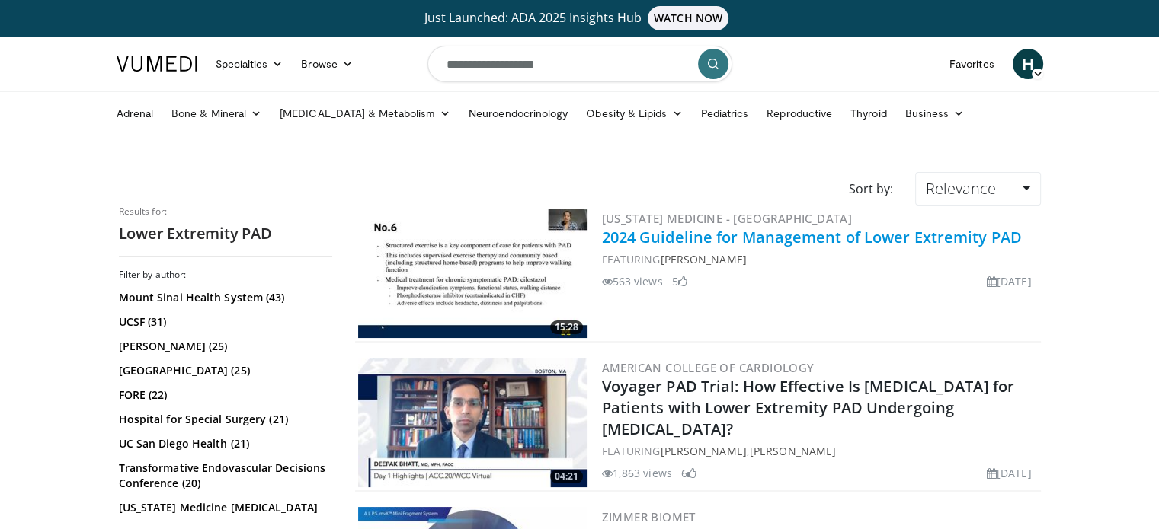
scroll to position [76, 0]
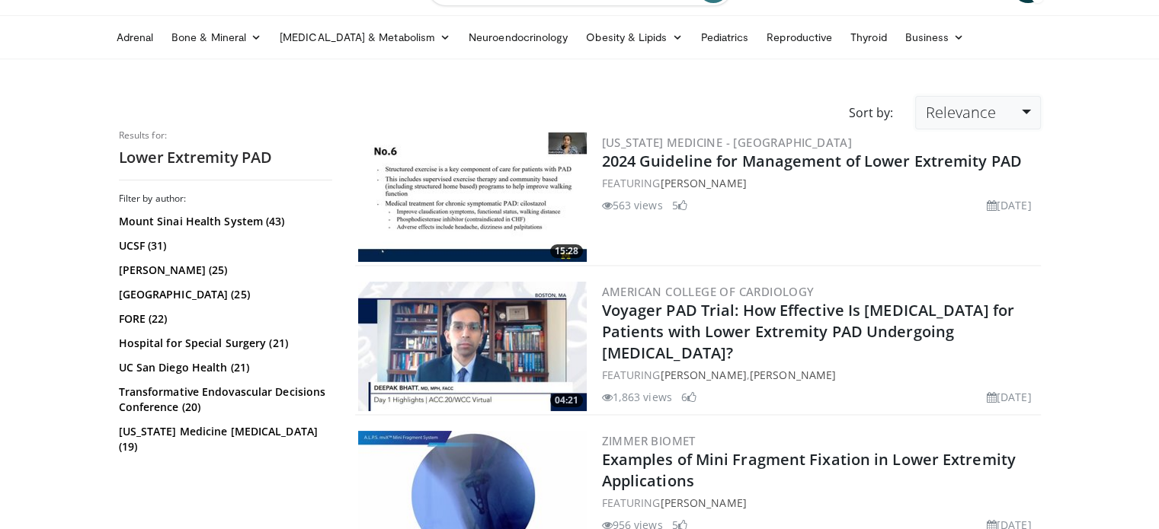
click at [1018, 109] on link "Relevance" at bounding box center [977, 113] width 125 height 34
click at [955, 246] on link "Newest" at bounding box center [976, 247] width 120 height 24
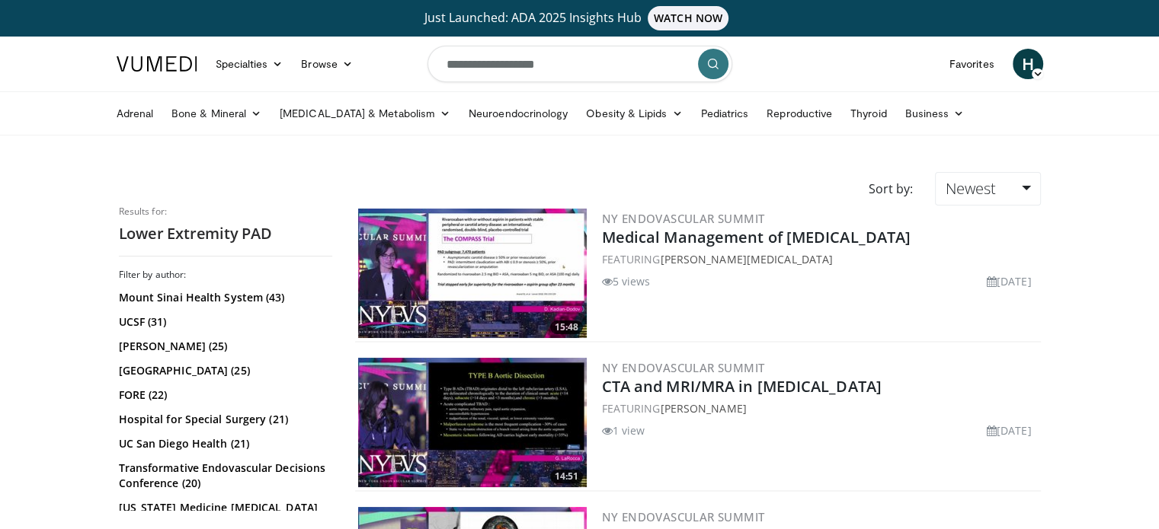
click at [716, 66] on icon "submit" at bounding box center [713, 64] width 12 height 12
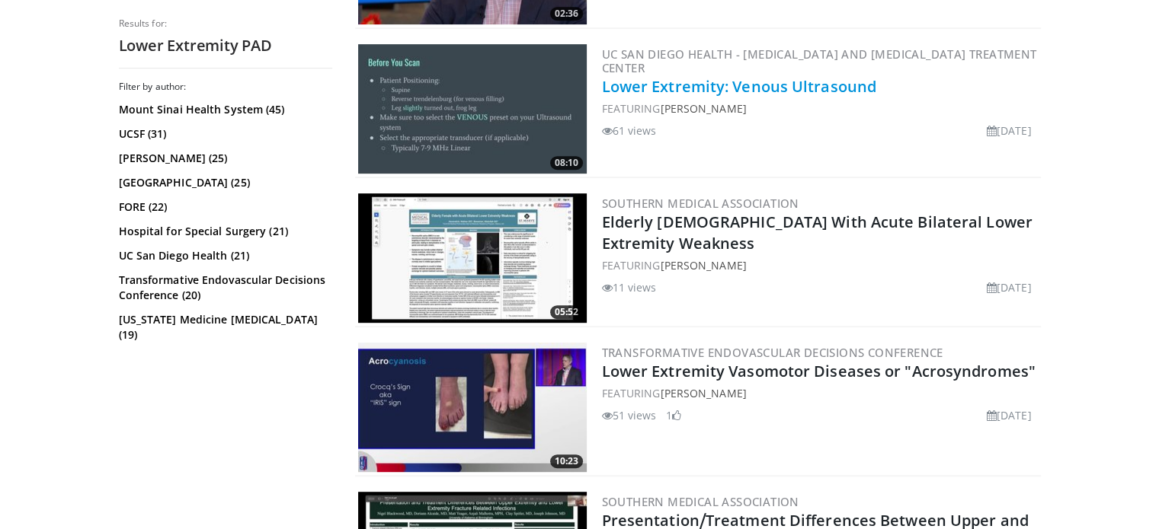
scroll to position [763, 0]
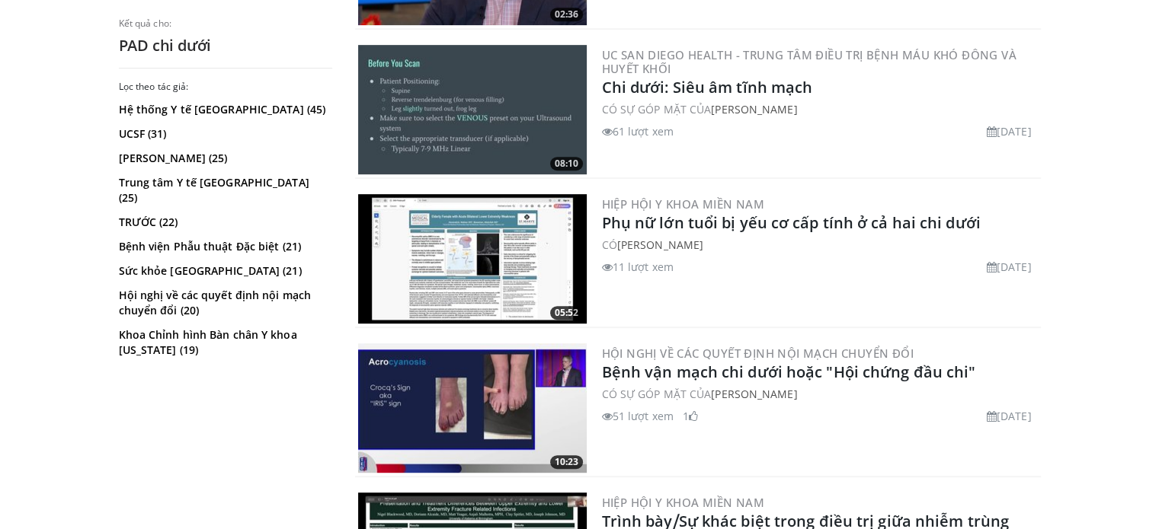
click at [231, 447] on div "Lọc theo tác giả: Hệ thống Y tế [GEOGRAPHIC_DATA] (45) UCSF (31) [PERSON_NAME] …" at bounding box center [225, 300] width 213 height 438
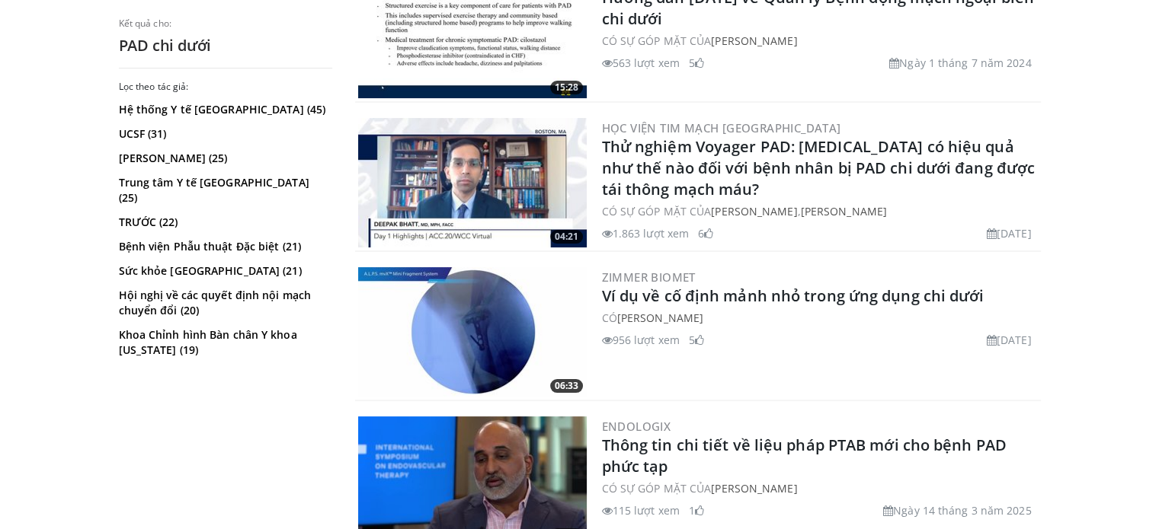
scroll to position [0, 0]
